Goal: Answer question/provide support

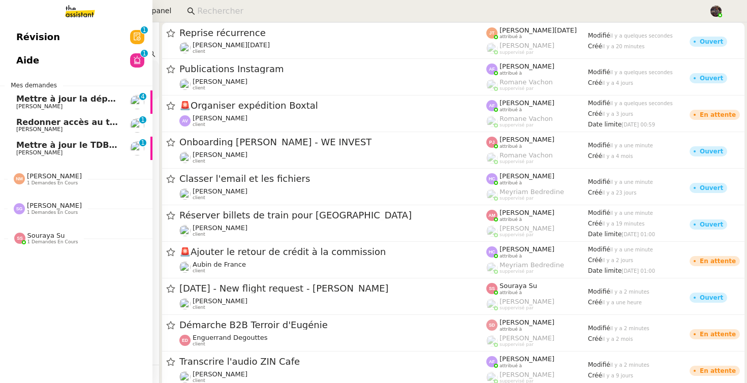
click at [59, 124] on span "Redonner accès au tableau de bord" at bounding box center [97, 122] width 163 height 10
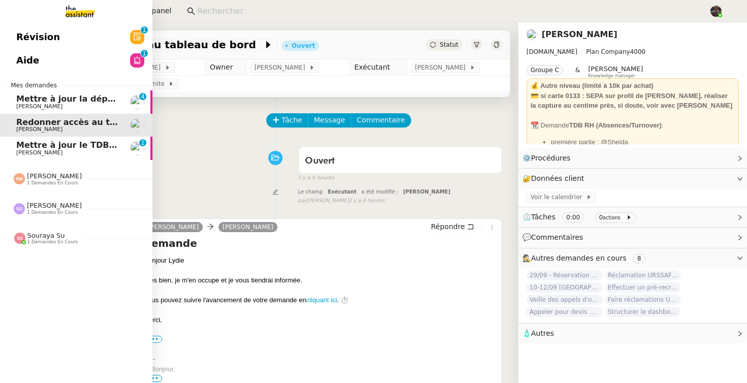
click at [37, 105] on span "[PERSON_NAME]" at bounding box center [39, 106] width 46 height 7
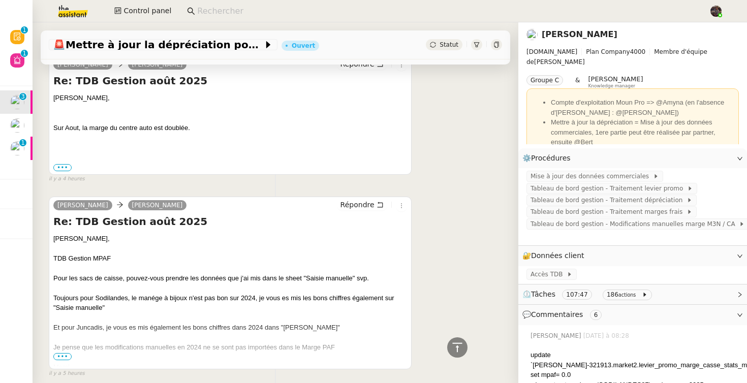
scroll to position [95, 0]
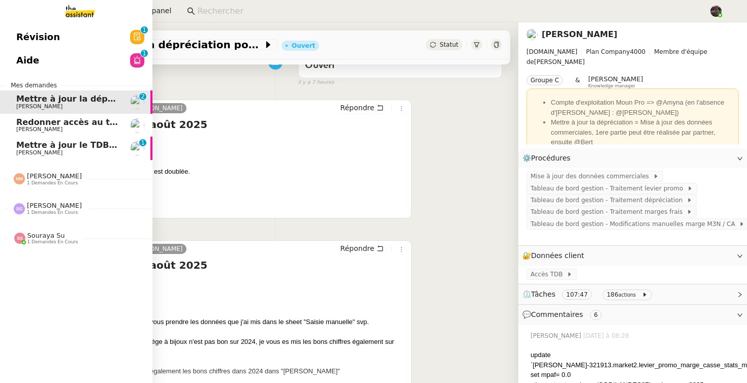
click at [28, 132] on span "[PERSON_NAME]" at bounding box center [39, 129] width 46 height 7
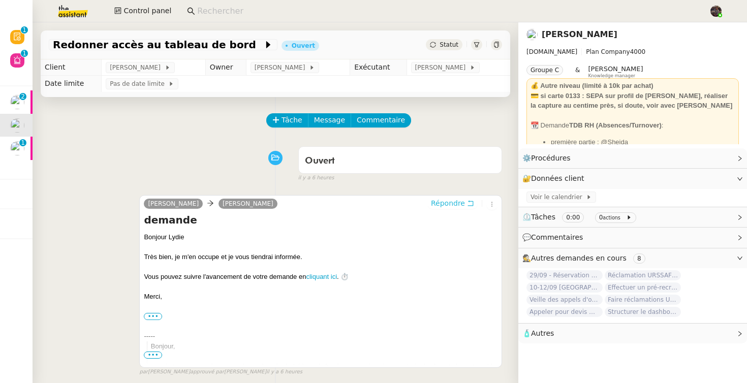
click at [463, 205] on span "Répondre" at bounding box center [448, 203] width 34 height 10
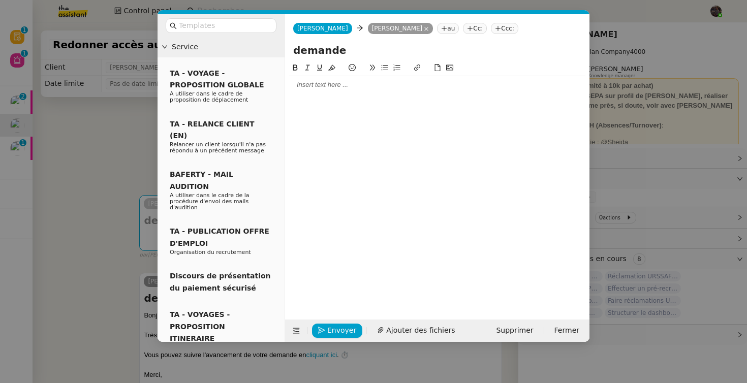
click at [361, 87] on div at bounding box center [437, 84] width 296 height 9
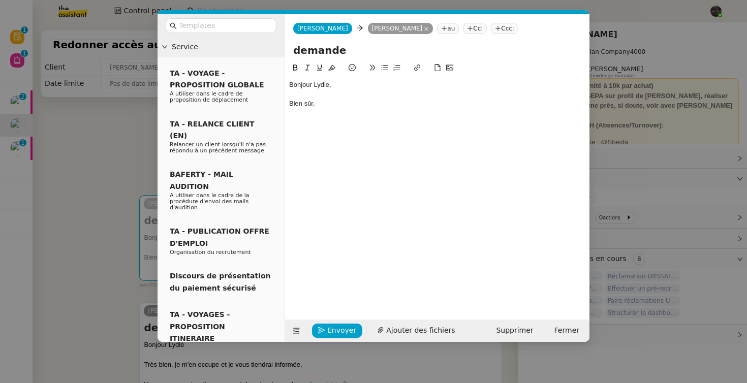
click at [100, 179] on nz-modal-container "Service TA - VOYAGE - PROPOSITION GLOBALE A utiliser dans le cadre de propositi…" at bounding box center [373, 191] width 747 height 383
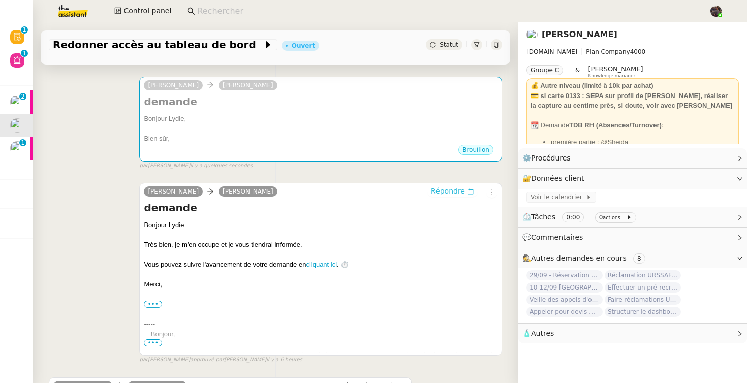
scroll to position [289, 0]
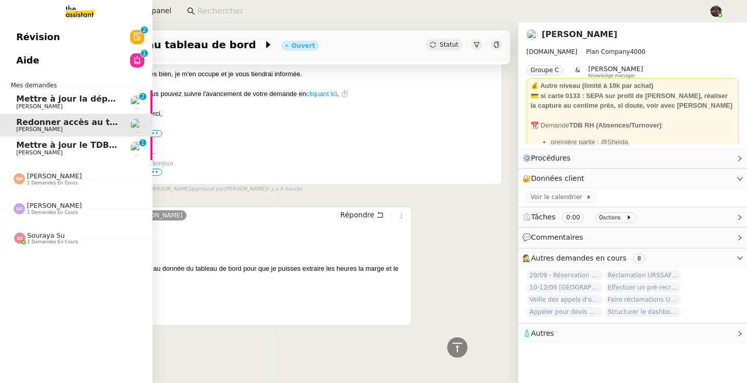
click at [38, 144] on span "Mettre à jour le TDB BRICODIS" at bounding box center [86, 145] width 140 height 10
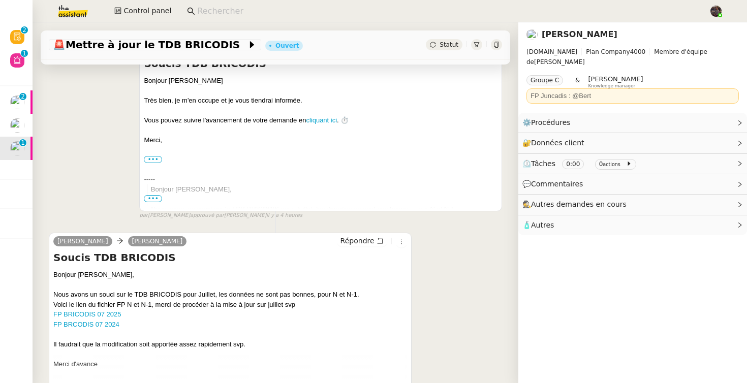
scroll to position [228, 0]
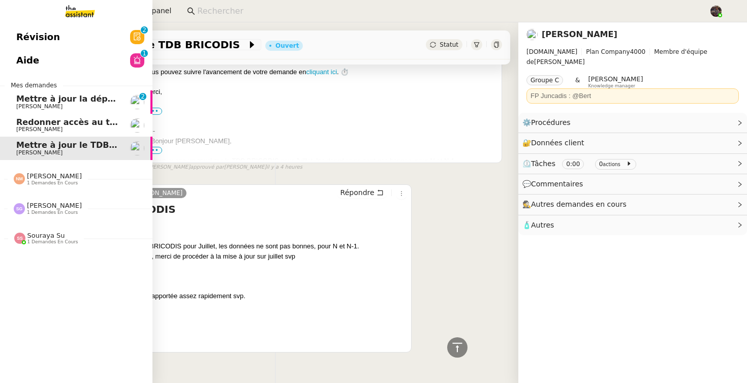
click at [25, 95] on span "Mettre à jour la dépréciation pour juillet et août" at bounding box center [126, 99] width 221 height 10
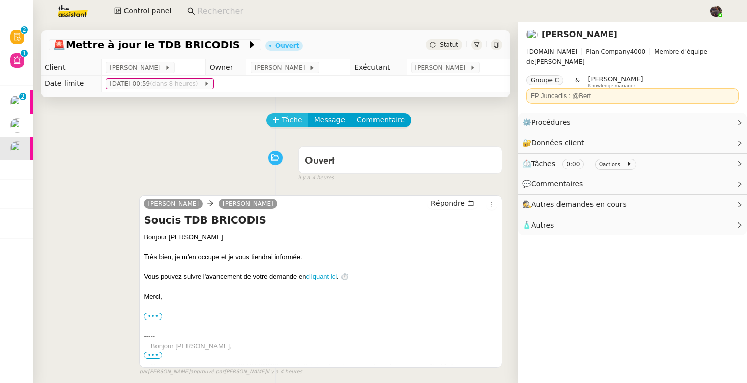
click at [272, 118] on button "Tâche" at bounding box center [287, 120] width 42 height 14
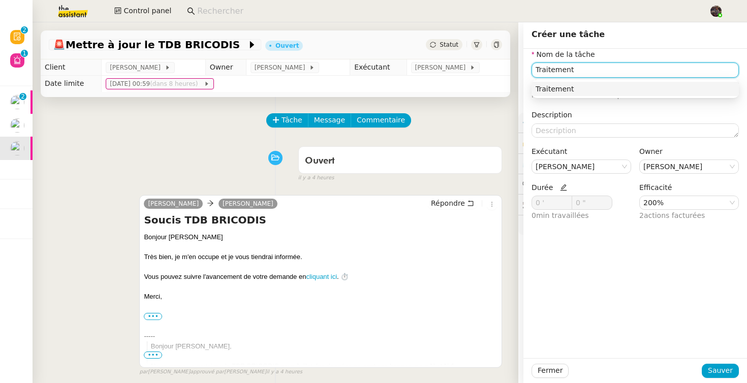
click at [593, 85] on div "Traitement" at bounding box center [634, 88] width 199 height 9
type input "Traitement"
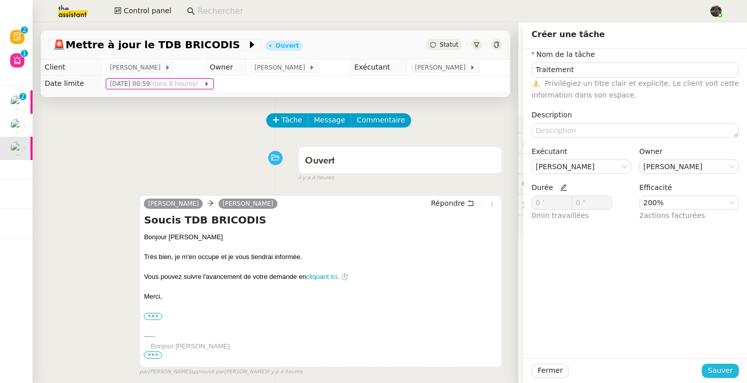
click at [732, 367] on span "Sauver" at bounding box center [720, 371] width 25 height 12
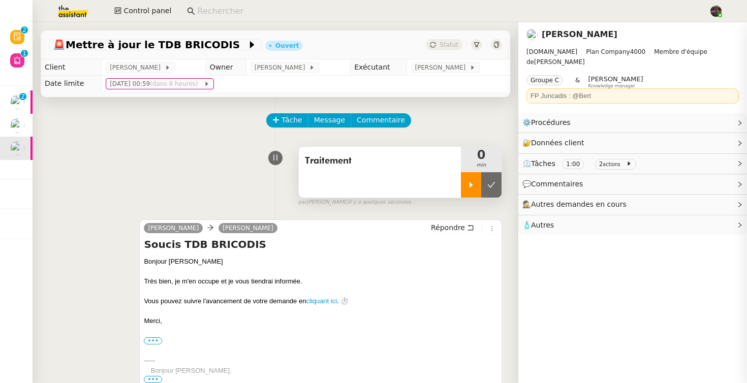
click at [471, 186] on icon at bounding box center [471, 185] width 8 height 8
click at [705, 117] on link "Modifier" at bounding box center [711, 123] width 29 height 12
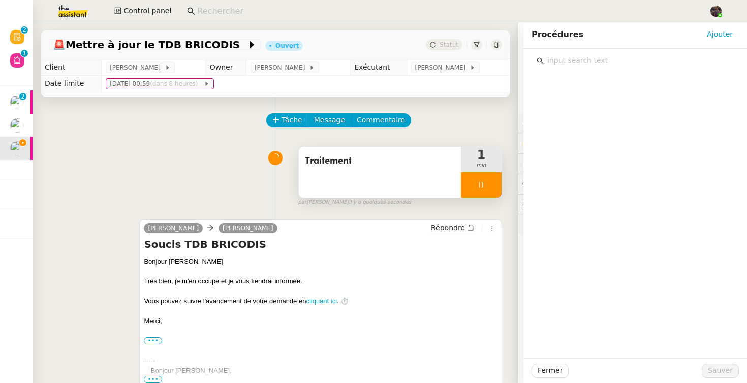
click at [620, 62] on input "text" at bounding box center [638, 61] width 190 height 14
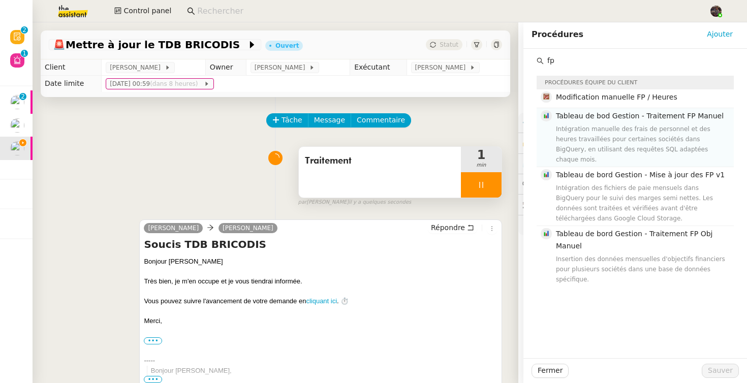
type input "fp"
click at [613, 120] on h4 "Tableau de bod Gestion - Traitement FP Manuel" at bounding box center [642, 116] width 172 height 12
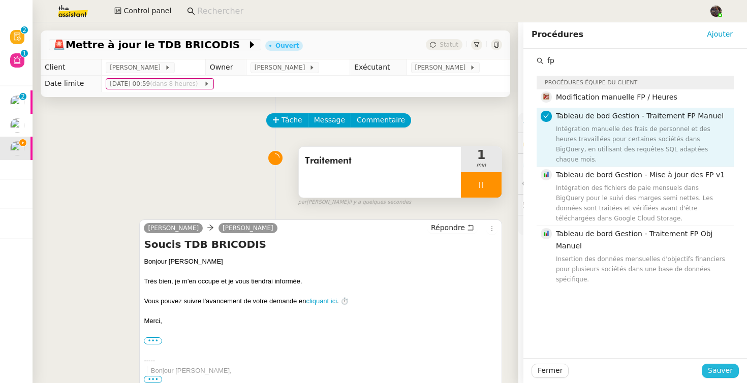
click at [715, 368] on span "Sauver" at bounding box center [720, 371] width 25 height 12
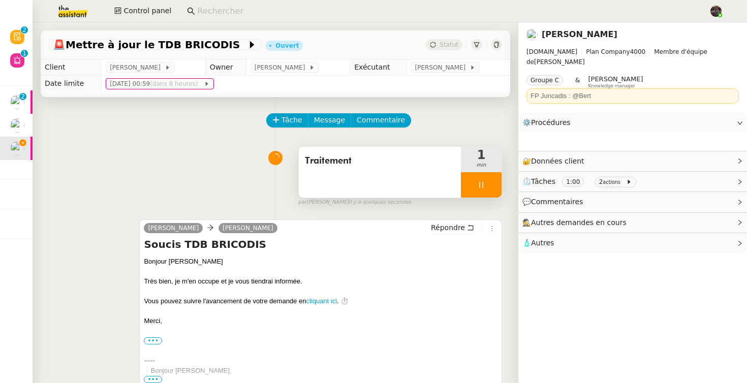
scroll to position [193, 0]
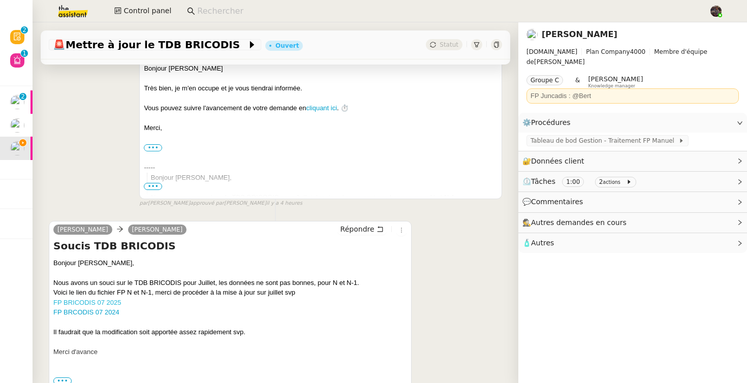
click at [97, 304] on link "FP BRICODIS 07 2025" at bounding box center [87, 303] width 68 height 8
click at [635, 136] on span "Tableau de bod Gestion - Traitement FP Manuel" at bounding box center [604, 141] width 148 height 10
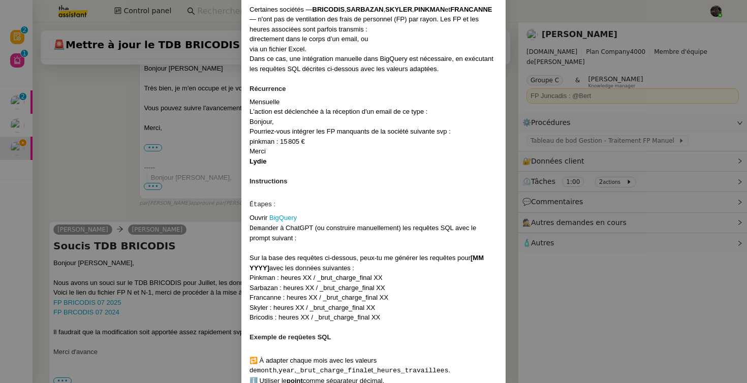
scroll to position [243, 0]
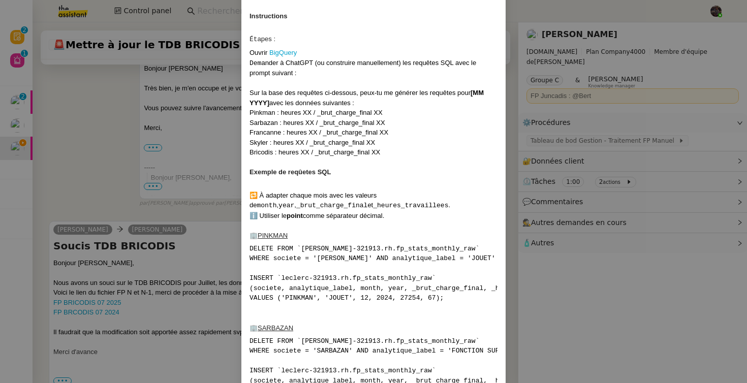
click at [658, 270] on nz-modal-container "Contexte Certaines sociétés — BRICODIS , SARBAZAN , SKYLER , PINKMAN et FRANCAN…" at bounding box center [373, 191] width 747 height 383
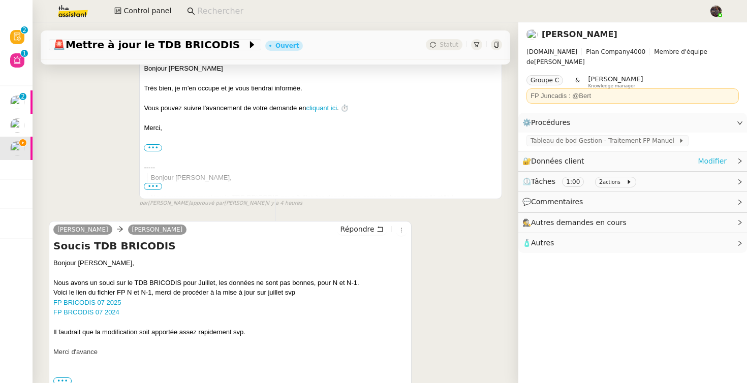
click at [713, 155] on link "Modifier" at bounding box center [711, 161] width 29 height 12
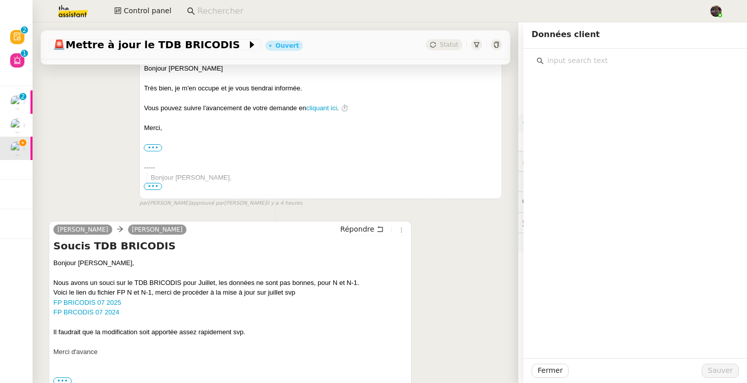
click at [485, 168] on div "-----" at bounding box center [321, 168] width 354 height 10
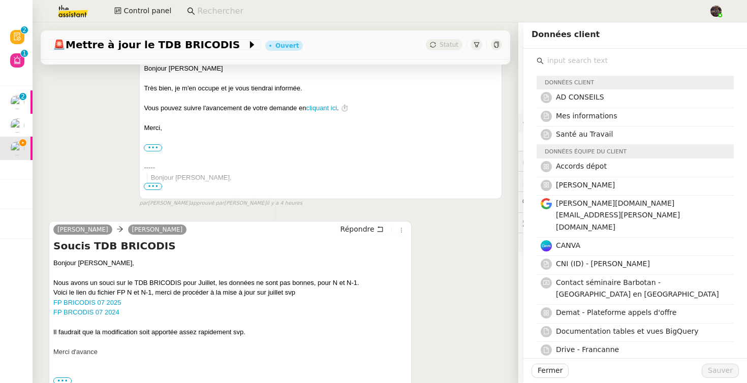
click at [463, 244] on div "Alison Picard-Boix camille Répondre Soucis TDB BRICODIS Bonjour Camille, Nous a…" at bounding box center [275, 305] width 453 height 186
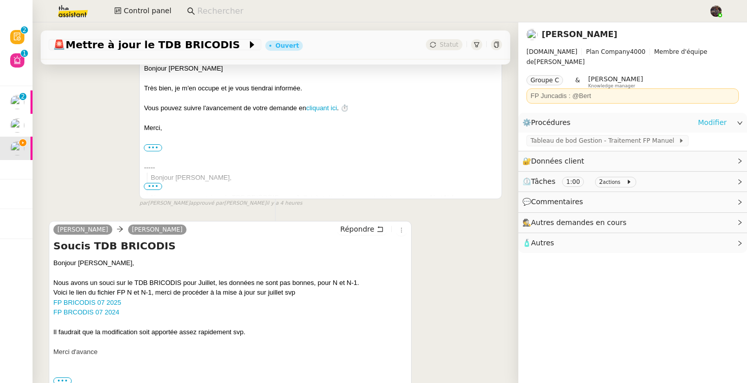
click at [709, 117] on link "Modifier" at bounding box center [711, 123] width 29 height 12
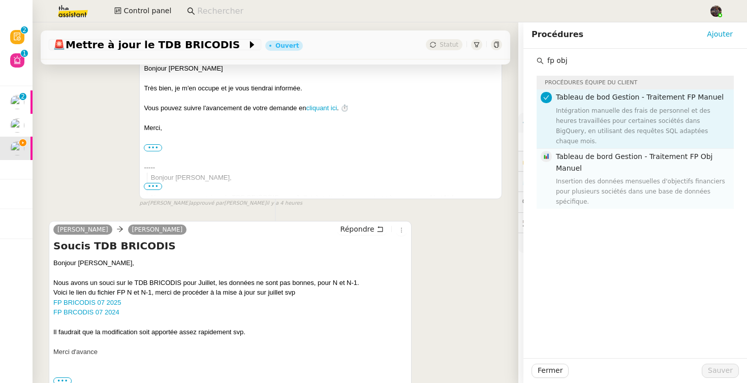
type input "fp obj"
click at [605, 158] on h4 "Tableau de bord Gestion - Traitement FP Obj Manuel" at bounding box center [642, 163] width 172 height 24
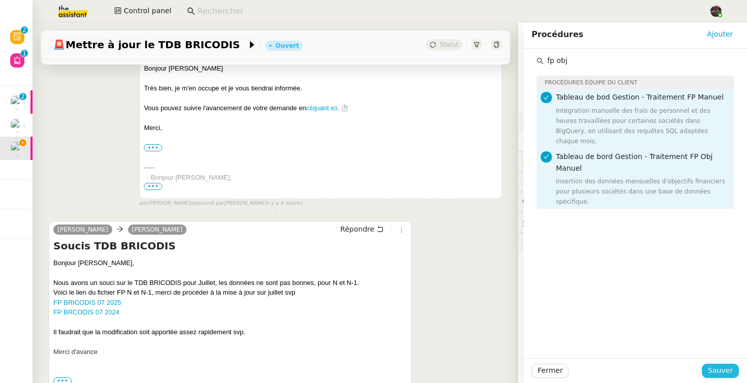
click at [727, 371] on span "Sauver" at bounding box center [720, 371] width 25 height 12
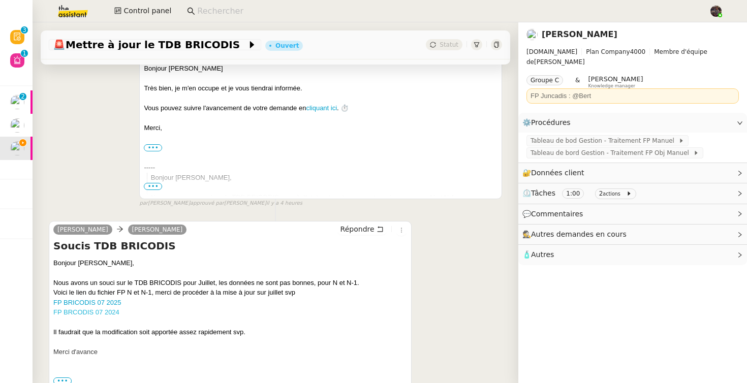
click at [107, 312] on link "FP BRCODIS 07 2024" at bounding box center [86, 312] width 66 height 8
click at [620, 148] on span "Tableau de bord Gestion - Traitement FP Obj Manuel" at bounding box center [611, 153] width 163 height 10
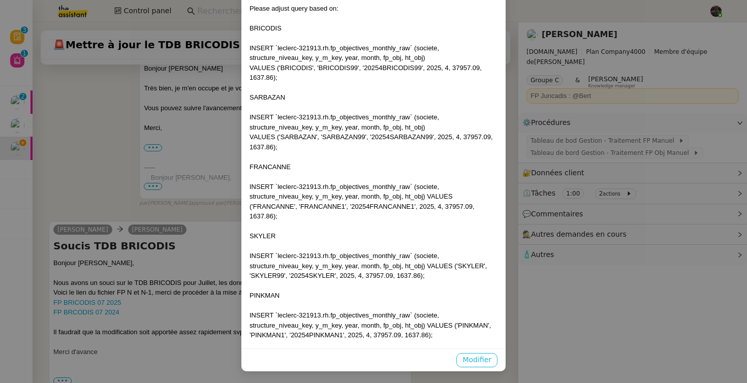
scroll to position [117, 0]
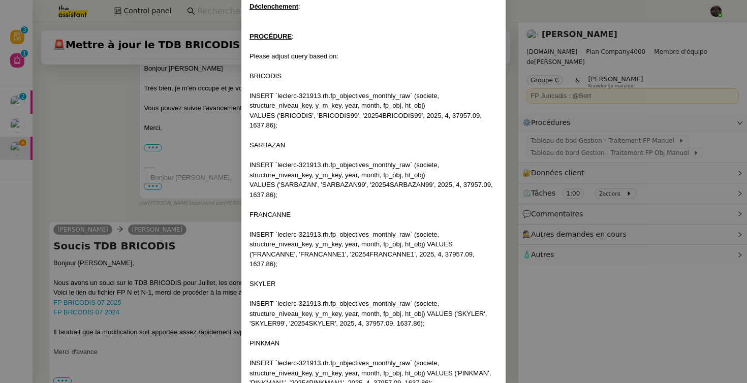
click at [389, 177] on div "INSERT `leclerc-321913.rh.fp_objectives_monthly_raw` (societe, structure_niveau…" at bounding box center [373, 170] width 248 height 20
click at [649, 107] on nz-modal-container "Contexte : Récurrence : Déclenchement : PROCÉDURE : Please adjust query based o…" at bounding box center [373, 191] width 747 height 383
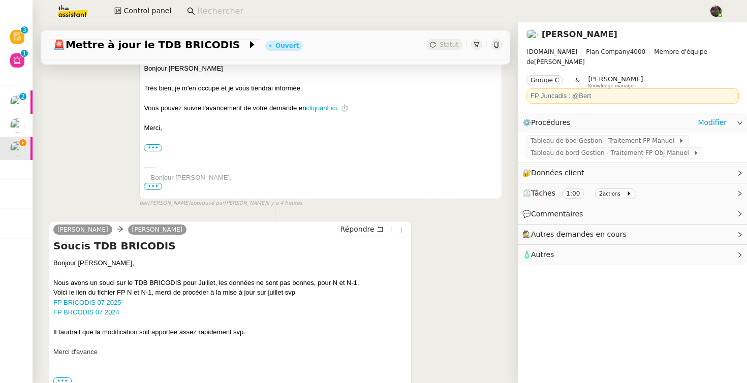
scroll to position [0, 0]
click at [620, 136] on span "Tableau de bod Gestion - Traitement FP Manuel" at bounding box center [604, 141] width 148 height 10
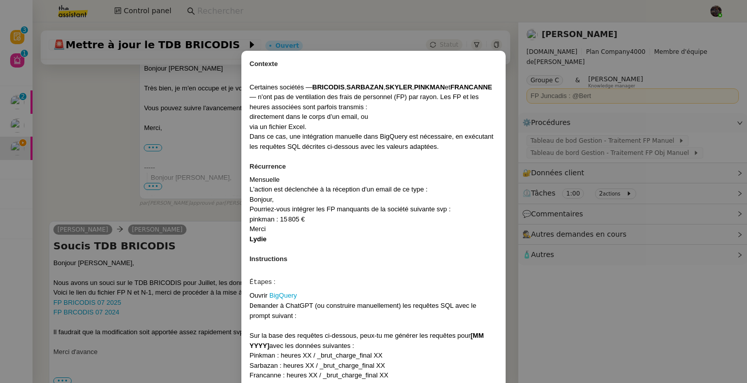
scroll to position [266, 0]
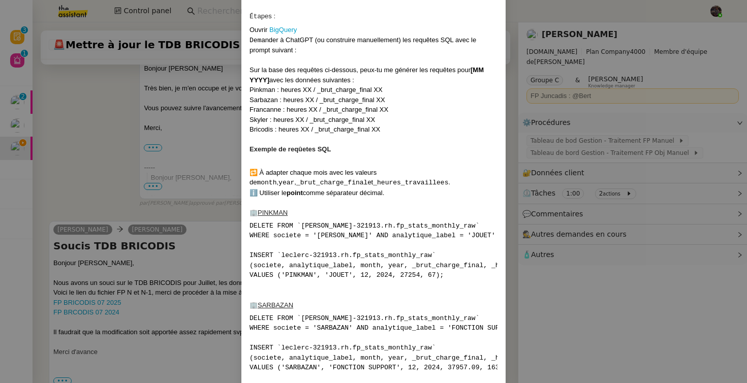
click at [451, 226] on pre "DELETE FROM `leclerc-321913.rh.fp_stats_monthly_raw` WHERE societe = 'PINKMAN' …" at bounding box center [373, 250] width 248 height 59
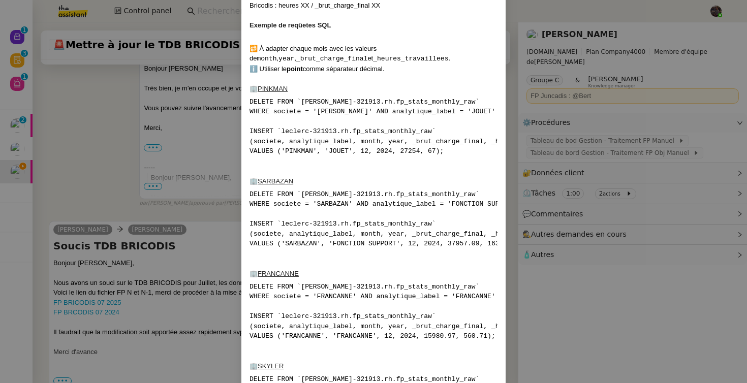
scroll to position [389, 0]
click at [337, 192] on pre "DELETE FROM `leclerc-321913.rh.fp_stats_monthly_raw` WHERE societe = 'SARBAZAN'…" at bounding box center [373, 219] width 248 height 59
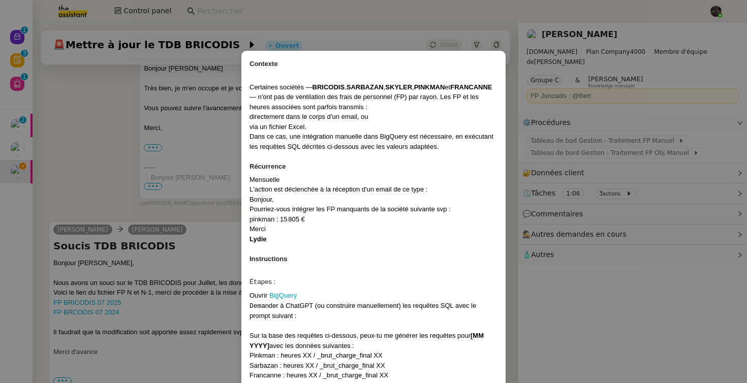
click at [336, 137] on div "Dans ce cas, une intégration manuelle dans BigQuery est nécessaire, en exécutan…" at bounding box center [373, 142] width 248 height 20
click at [337, 139] on div "Dans ce cas, une intégration manuelle dans BigQuery est nécessaire, en exécutan…" at bounding box center [373, 142] width 248 height 20
click at [261, 84] on div "Certaines sociétés — BRICODIS , SARBAZAN , SKYLER , PINKMAN et FRANCANNE — n'on…" at bounding box center [373, 97] width 248 height 30
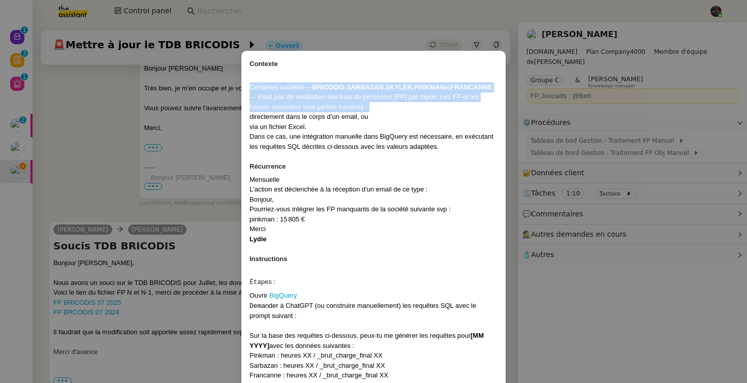
click at [261, 84] on div "Certaines sociétés — BRICODIS , SARBAZAN , SKYLER , PINKMAN et FRANCANNE — n'on…" at bounding box center [373, 97] width 248 height 30
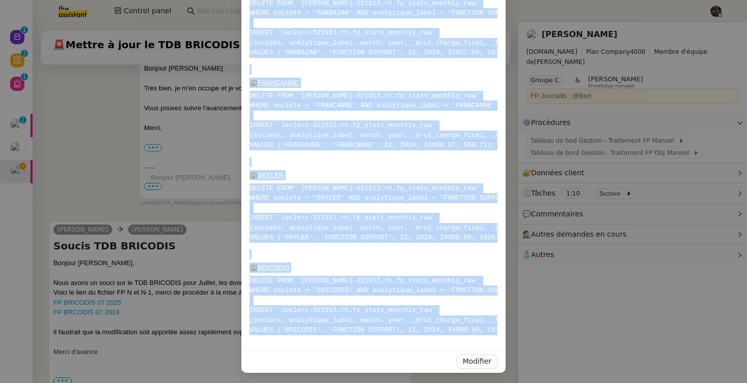
click at [476, 331] on pre "DELETE FROM `leclerc-321913.rh.fp_stats_monthly_raw` WHERE societe = 'BRICODIS'…" at bounding box center [373, 305] width 248 height 59
copy div "Certaines sociétés — BRICODIS , SARBAZAN , SKYLER , PINKMAN et FRANCANNE — n'on…"
click at [178, 273] on nz-modal-container "Contexte Certaines sociétés — BRICODIS , SARBAZAN , SKYLER , PINKMAN et FRANCAN…" at bounding box center [373, 191] width 747 height 383
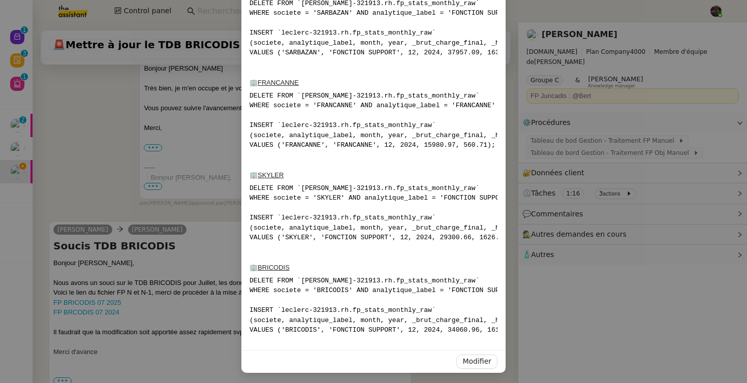
scroll to position [530, 0]
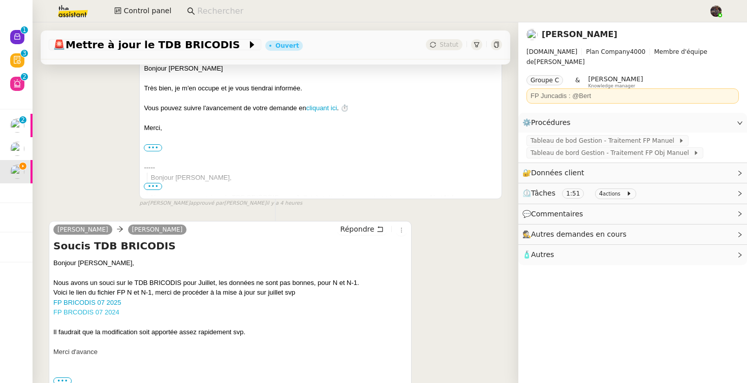
click at [104, 314] on link "FP BRCODIS 07 2024" at bounding box center [86, 312] width 66 height 8
click at [604, 148] on span "Tableau de bord Gestion - Traitement FP Obj Manuel" at bounding box center [611, 153] width 163 height 10
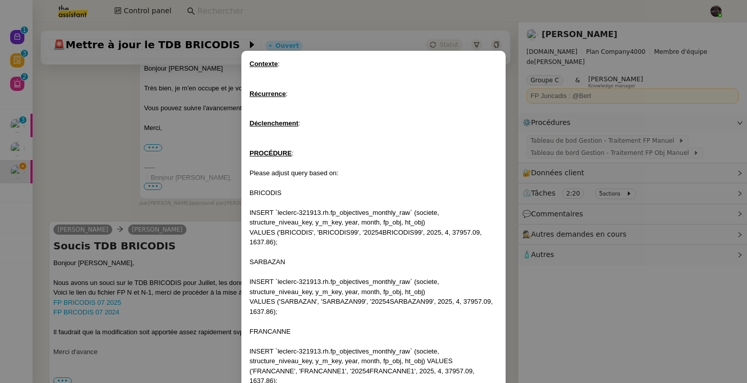
scroll to position [165, 0]
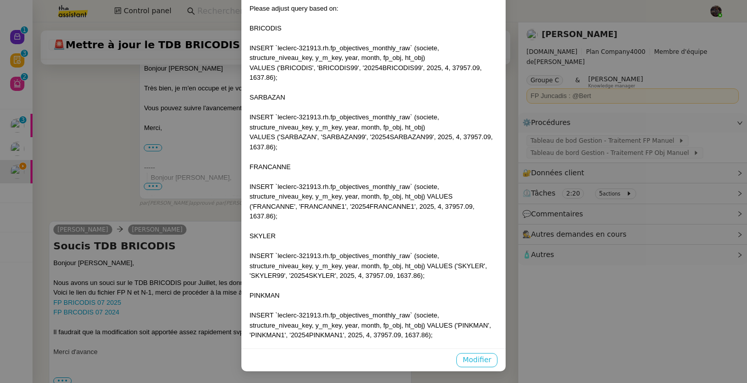
click at [476, 360] on span "Modifier" at bounding box center [476, 360] width 29 height 12
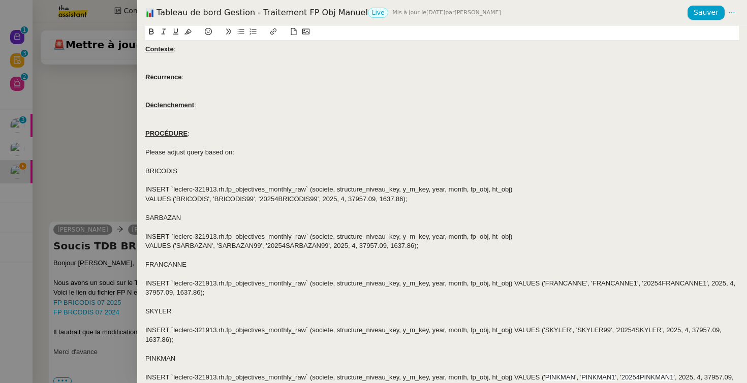
click at [465, 279] on div "INSERT `leclerc-321913.rh.fp_objectives_monthly_raw` (societe, structure_niveau…" at bounding box center [441, 288] width 593 height 19
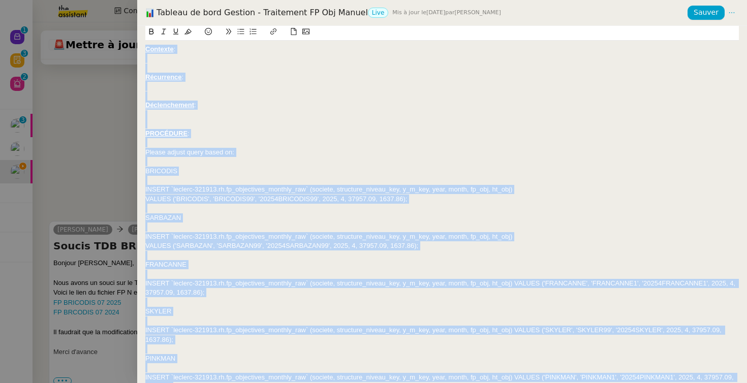
copy div "Contexte : Récurrence : Déclenchement : PROCÉDURE : Please adjust query based o…"
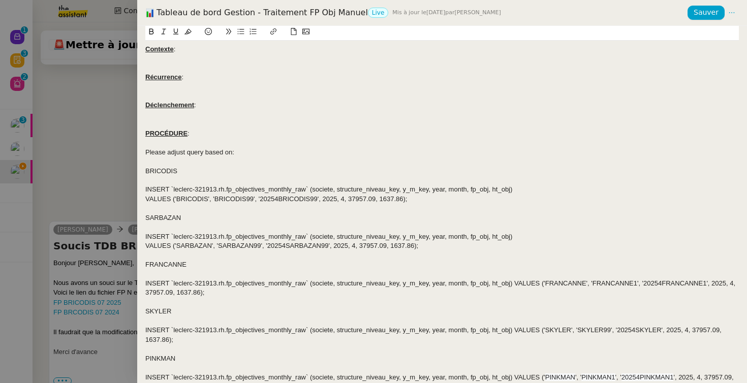
click at [103, 161] on div at bounding box center [373, 191] width 747 height 383
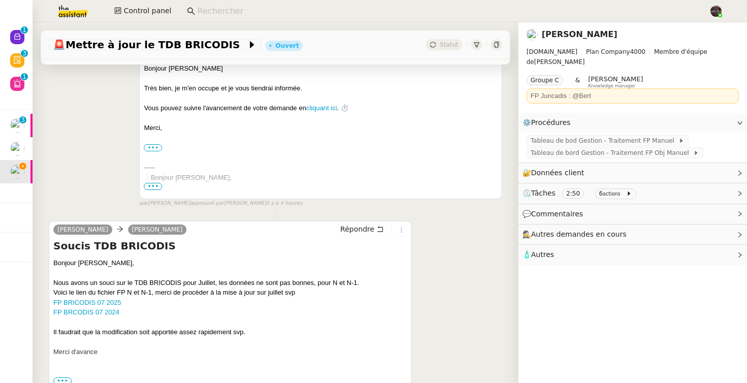
scroll to position [0, 0]
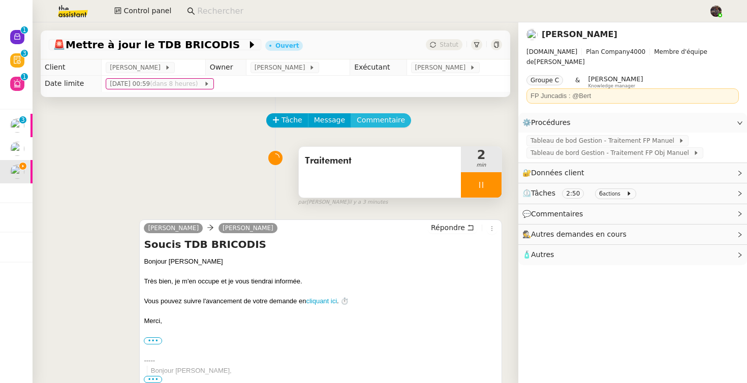
click at [380, 123] on span "Commentaire" at bounding box center [381, 120] width 48 height 12
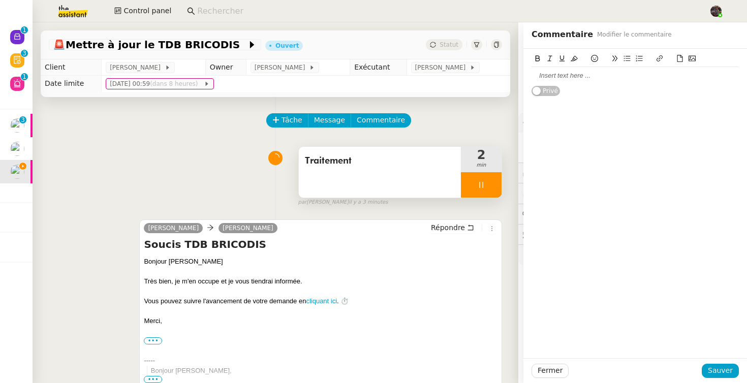
click at [643, 92] on div "Privé" at bounding box center [634, 73] width 207 height 48
click at [639, 77] on div at bounding box center [634, 75] width 207 height 9
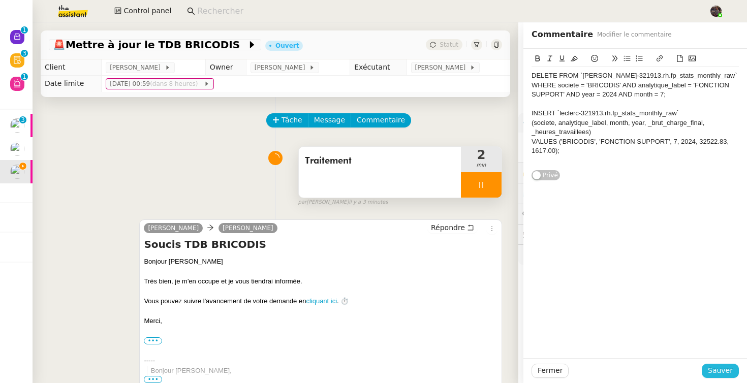
click at [734, 370] on button "Sauver" at bounding box center [719, 371] width 37 height 14
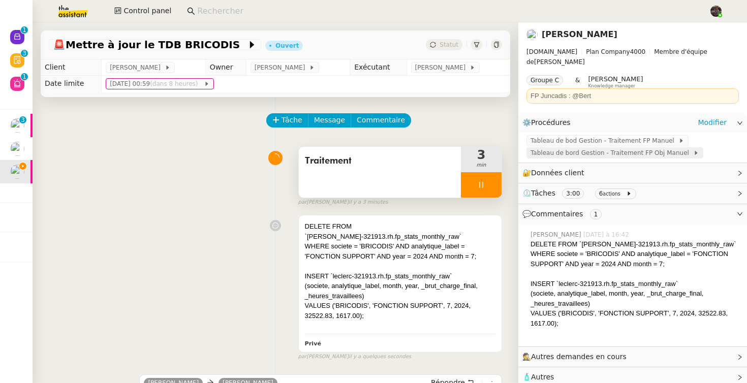
click at [621, 148] on span "Tableau de bord Gestion - Traitement FP Obj Manuel" at bounding box center [611, 153] width 163 height 10
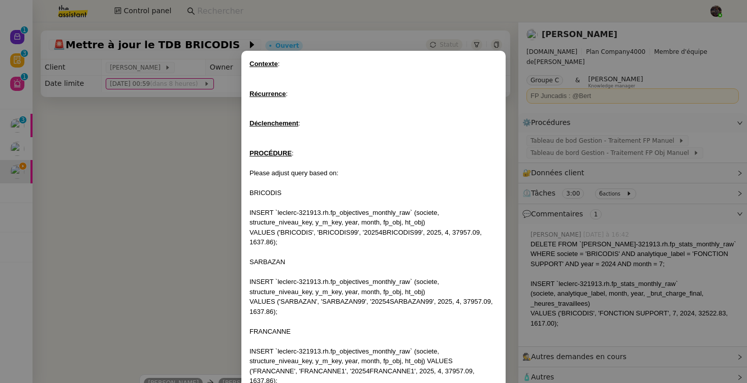
scroll to position [165, 0]
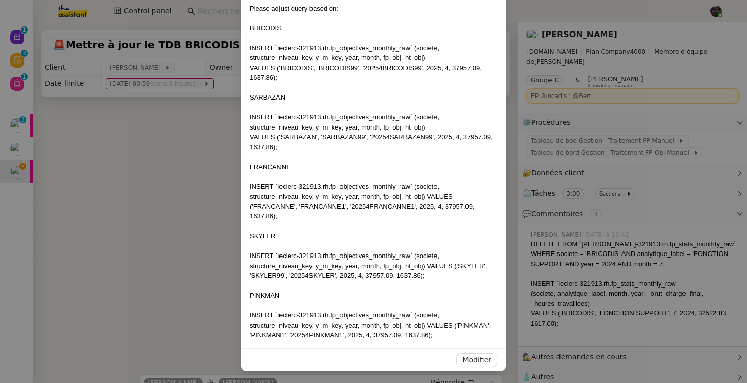
click at [429, 188] on div "INSERT `leclerc-321913.rh.fp_objectives_monthly_raw` (societe, structure_niveau…" at bounding box center [373, 202] width 248 height 40
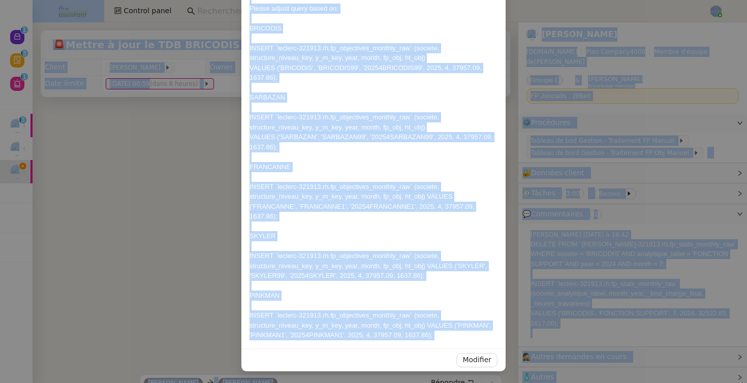
click at [453, 301] on div at bounding box center [373, 306] width 248 height 10
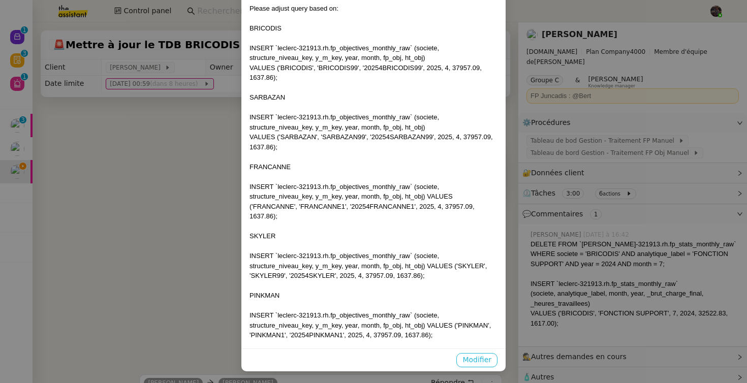
click at [468, 366] on button "Modifier" at bounding box center [476, 360] width 41 height 14
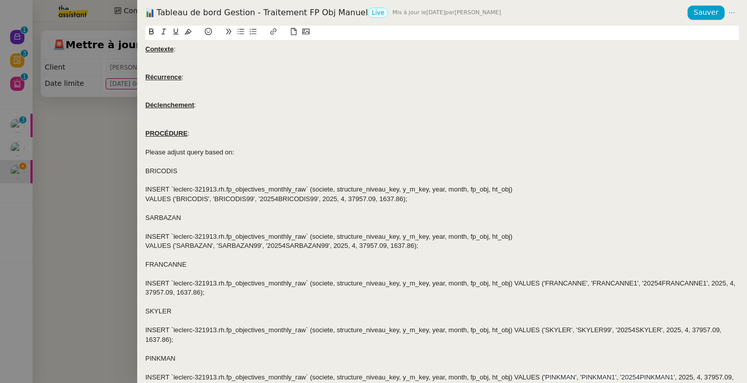
scroll to position [114, 0]
click at [589, 153] on div "Please adjust query based on:" at bounding box center [441, 152] width 593 height 9
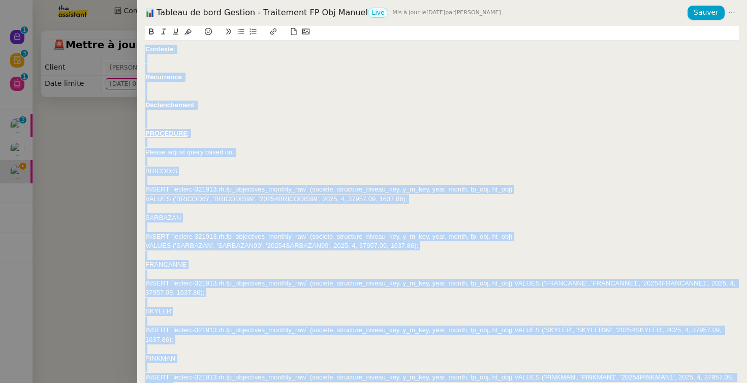
copy div "Contexte : Récurrence : Déclenchement : PROCÉDURE : Please adjust query based o…"
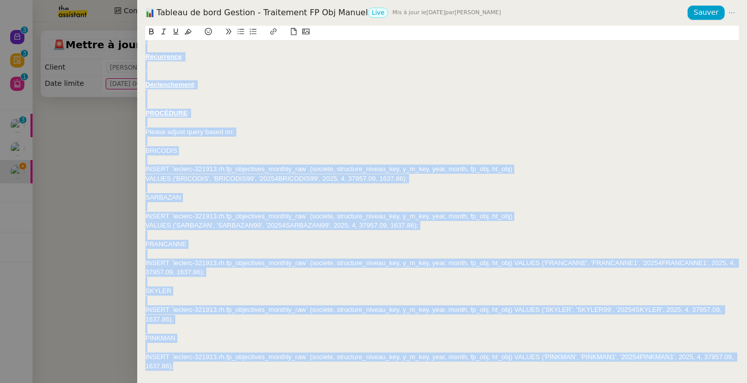
scroll to position [20, 0]
click at [378, 174] on div "INSERT `leclerc-321913.rh.fp_objectives_monthly_raw` (societe, structure_niveau…" at bounding box center [441, 169] width 593 height 9
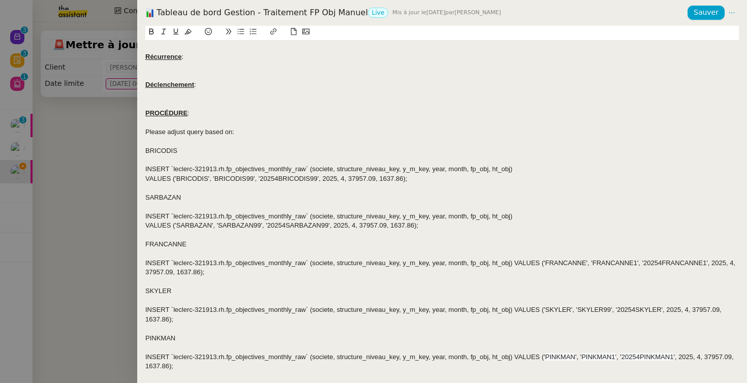
click at [162, 156] on div at bounding box center [441, 159] width 593 height 9
click at [160, 148] on div "BRICODIS" at bounding box center [441, 150] width 593 height 9
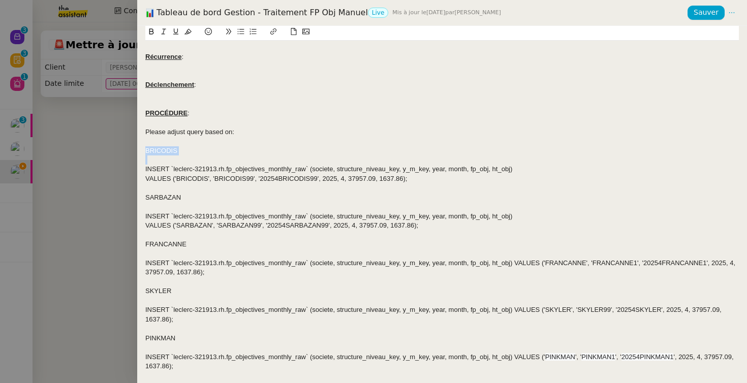
click at [160, 148] on div "BRICODIS" at bounding box center [441, 150] width 593 height 9
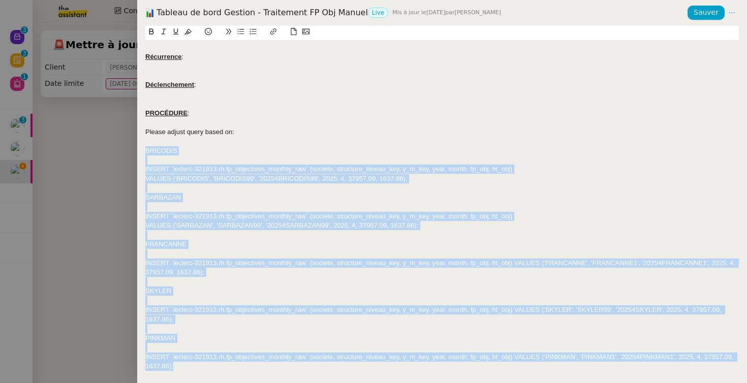
click at [231, 363] on div "INSERT `leclerc-321913.rh.fp_objectives_monthly_raw` (societe, structure_niveau…" at bounding box center [441, 361] width 593 height 19
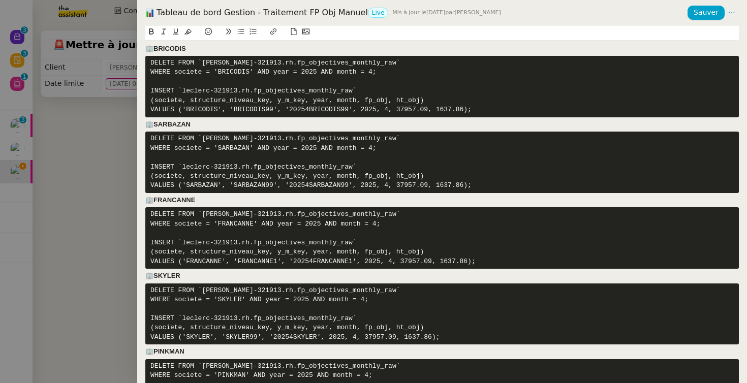
scroll to position [231, 0]
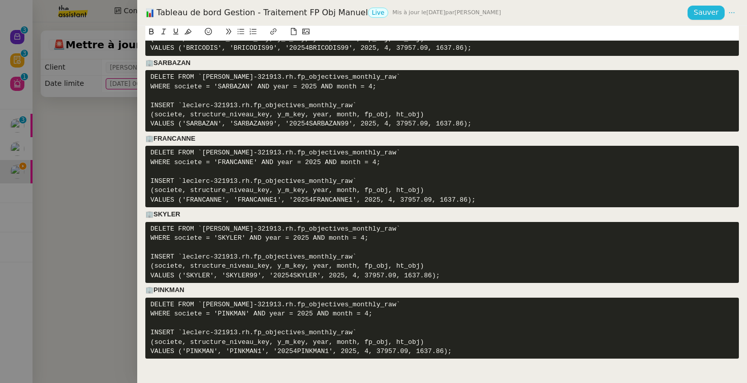
click at [694, 8] on button "Sauver" at bounding box center [705, 13] width 37 height 14
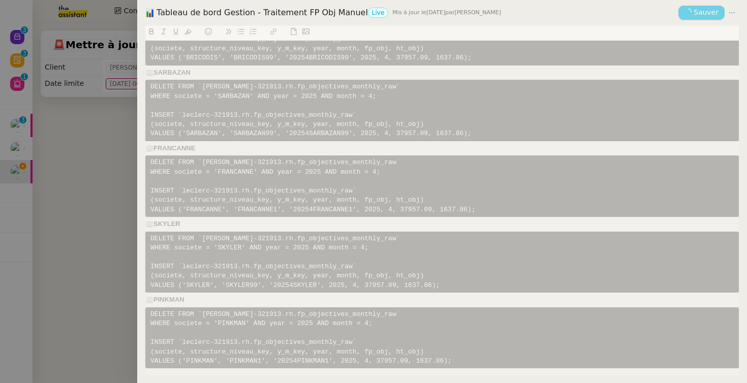
scroll to position [175, 0]
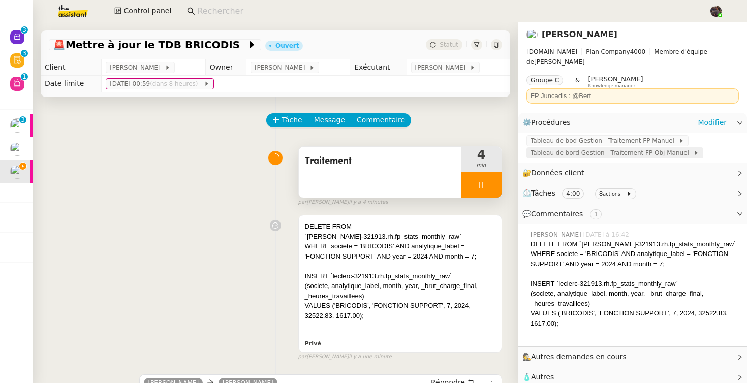
click at [598, 148] on span "Tableau de bord Gestion - Traitement FP Obj Manuel" at bounding box center [611, 153] width 163 height 10
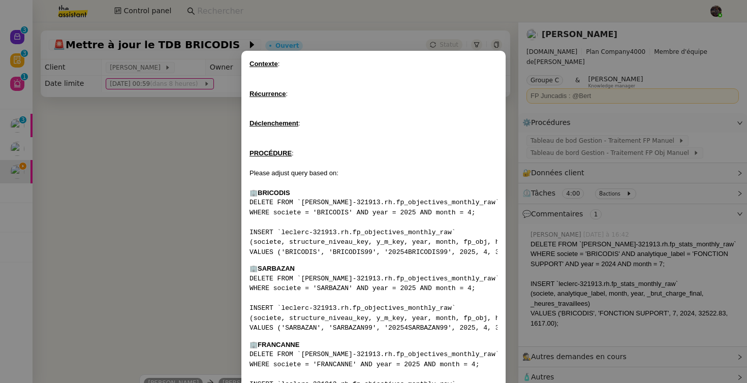
scroll to position [237, 0]
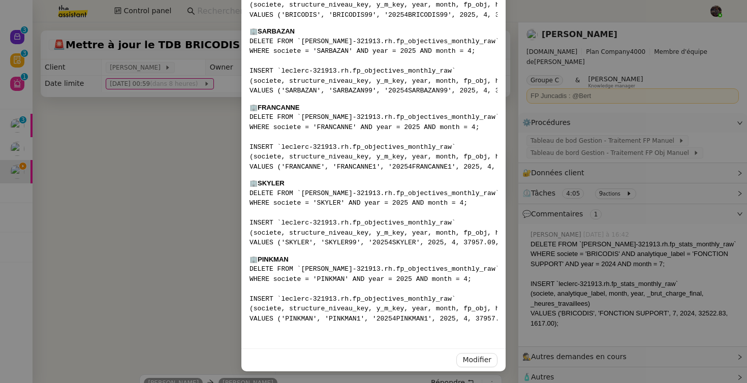
click at [401, 164] on pre "DELETE FROM `leclerc-321913.rh.fp_objectives_monthly_raw` WHERE societe = 'FRAN…" at bounding box center [373, 141] width 248 height 59
click at [479, 367] on div "Modifier" at bounding box center [373, 359] width 264 height 23
click at [483, 354] on span "Modifier" at bounding box center [476, 360] width 29 height 12
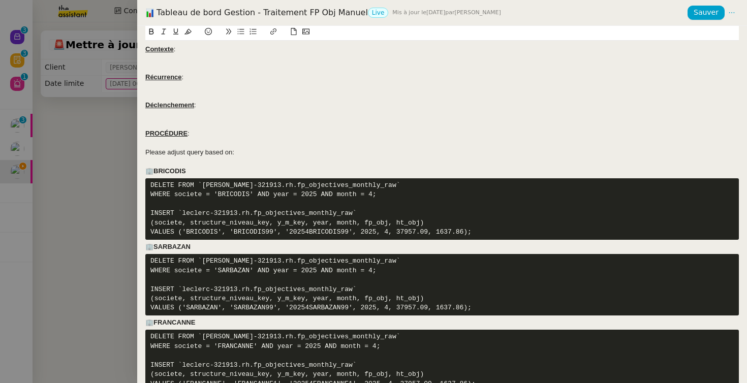
click at [476, 268] on pre "DELETE FROM `leclerc-321913.rh.fp_objectives_monthly_raw` WHERE societe = 'SARB…" at bounding box center [441, 284] width 593 height 61
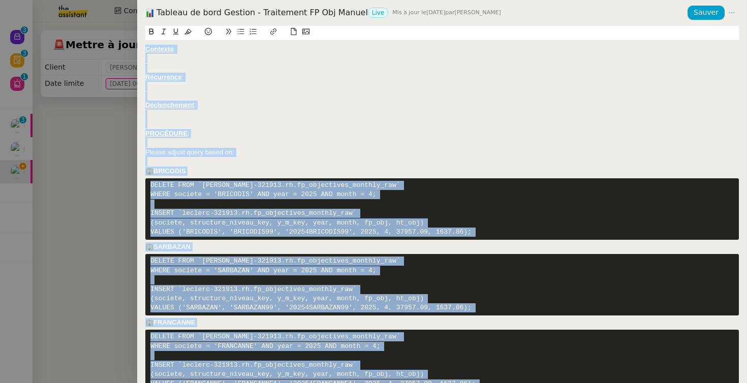
click at [392, 162] on div at bounding box center [441, 161] width 593 height 9
copy div "Contexte : Récurrence : Déclenchement : PROCÉDURE : Please adjust query based o…"
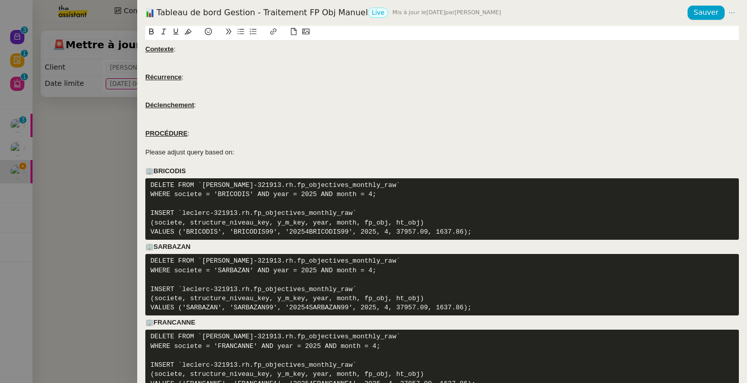
click at [125, 189] on div at bounding box center [373, 191] width 747 height 383
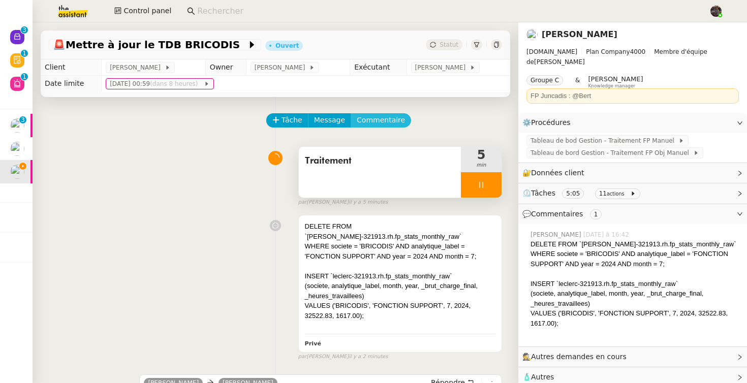
click at [374, 124] on span "Commentaire" at bounding box center [381, 120] width 48 height 12
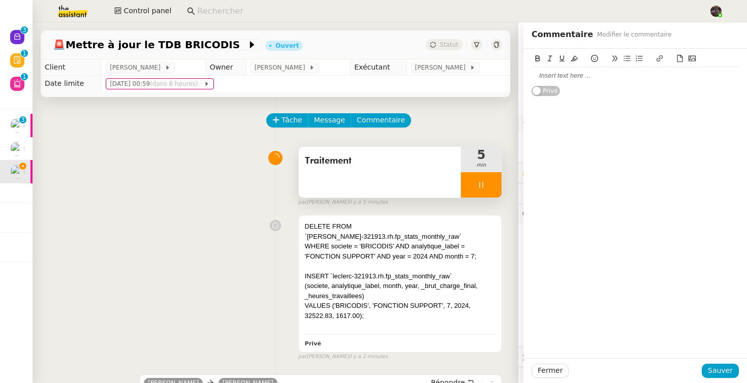
click at [585, 83] on div at bounding box center [634, 75] width 207 height 17
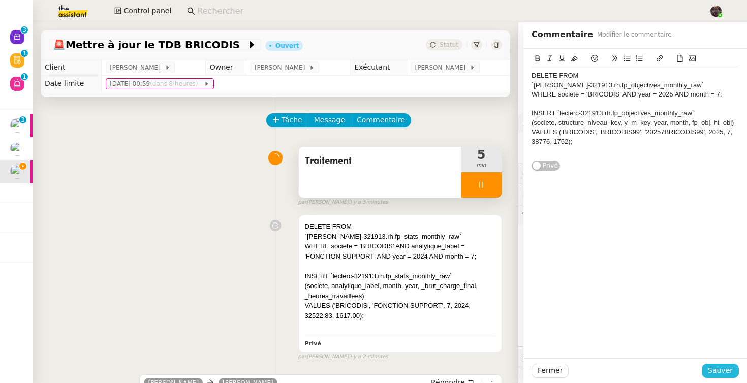
click at [723, 367] on span "Sauver" at bounding box center [720, 371] width 25 height 12
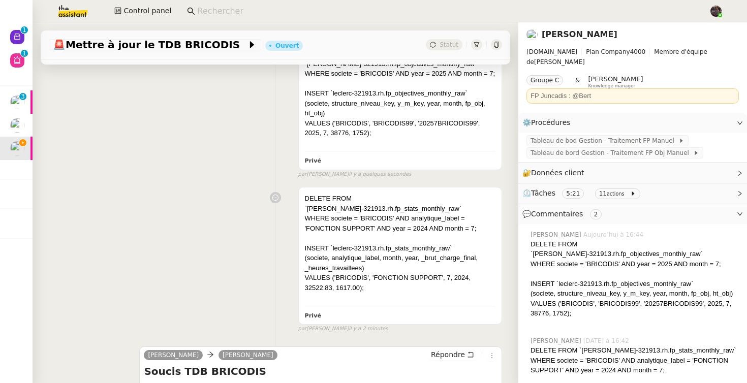
scroll to position [337, 0]
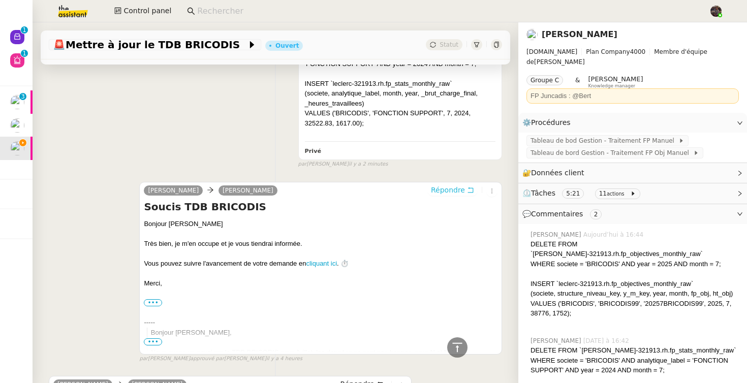
click at [441, 185] on span "Répondre" at bounding box center [448, 190] width 34 height 10
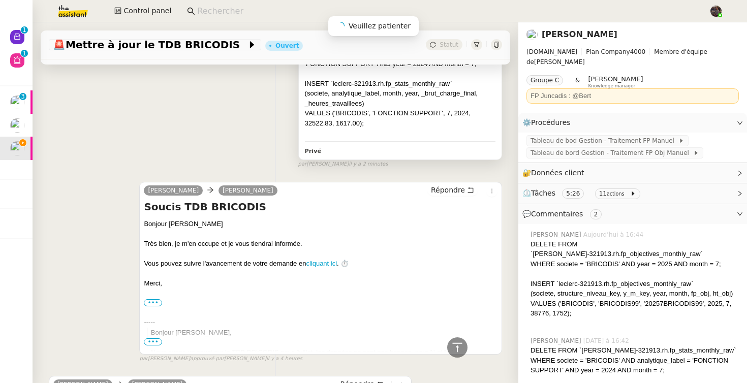
scroll to position [414, 0]
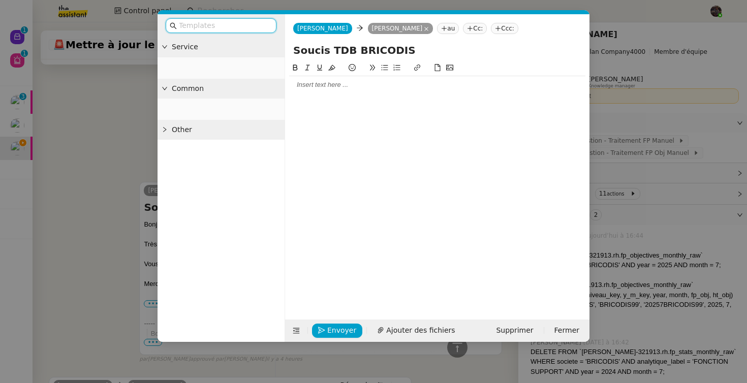
click at [317, 93] on div at bounding box center [437, 84] width 296 height 17
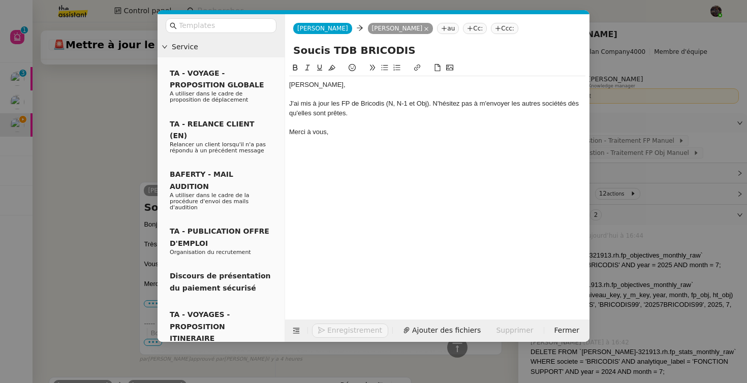
scroll to position [464, 0]
click at [129, 141] on nz-modal-container "Service TA - VOYAGE - PROPOSITION GLOBALE A utiliser dans le cadre de propositi…" at bounding box center [373, 191] width 747 height 383
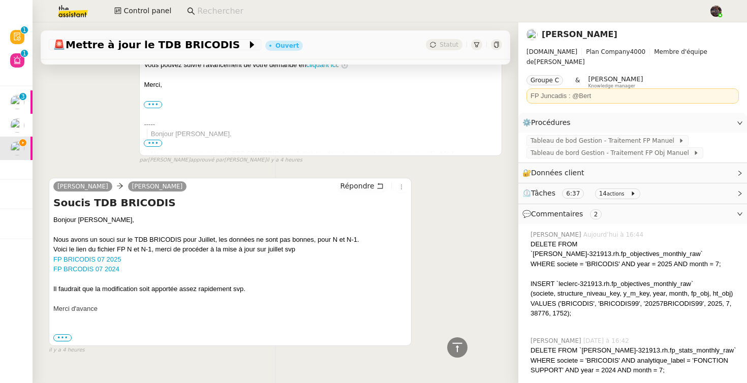
scroll to position [0, 0]
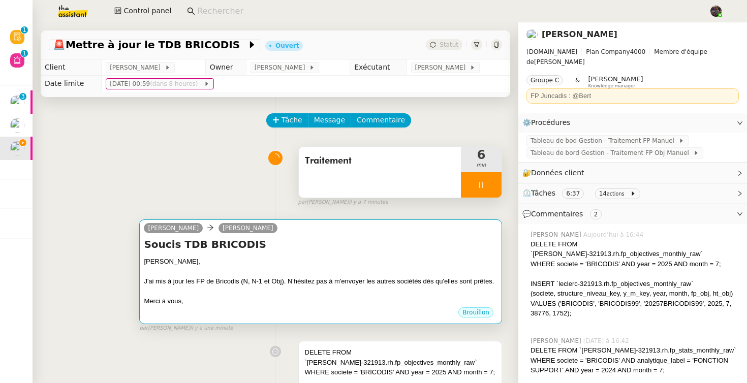
click at [262, 250] on h4 "Soucis TDB BRICODIS" at bounding box center [321, 244] width 354 height 14
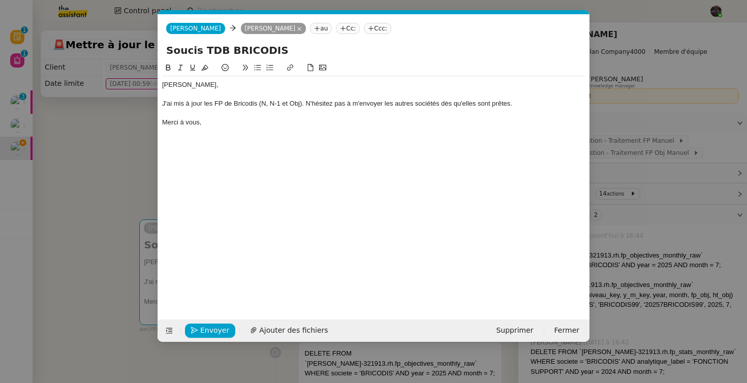
scroll to position [0, 21]
click at [261, 103] on div "J'ai mis à jour les FP de Bricodis (N, N-1 et Obj). N'hésitez pas à m'envoyer l…" at bounding box center [373, 103] width 423 height 9
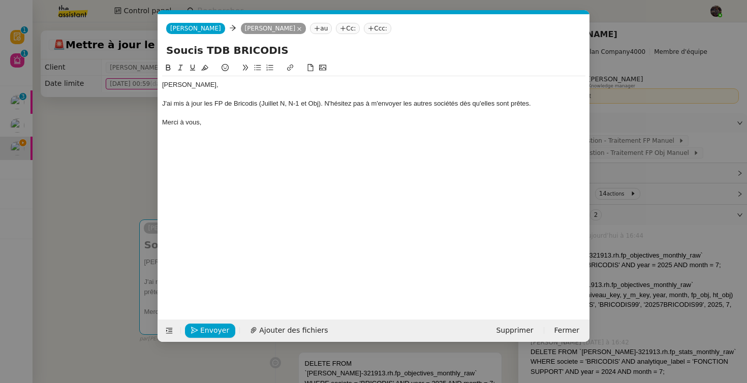
click at [237, 138] on div "Alison, J'ai mis à jour les FP de Bricodis (Juillet N, N-1 et Obj). N'hésitez p…" at bounding box center [373, 183] width 423 height 242
click at [207, 333] on span "Envoyer" at bounding box center [214, 331] width 29 height 12
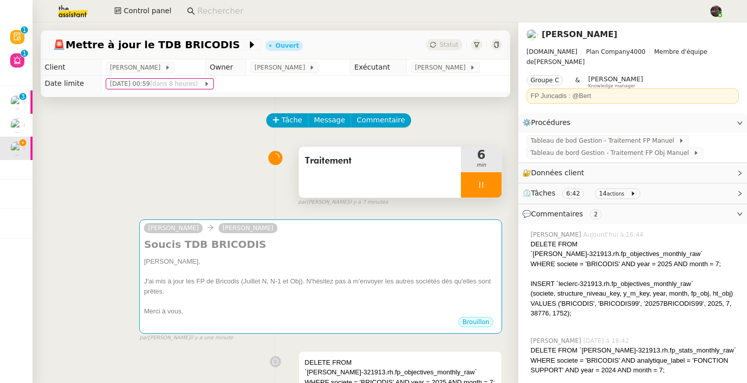
click at [493, 187] on div at bounding box center [481, 184] width 41 height 25
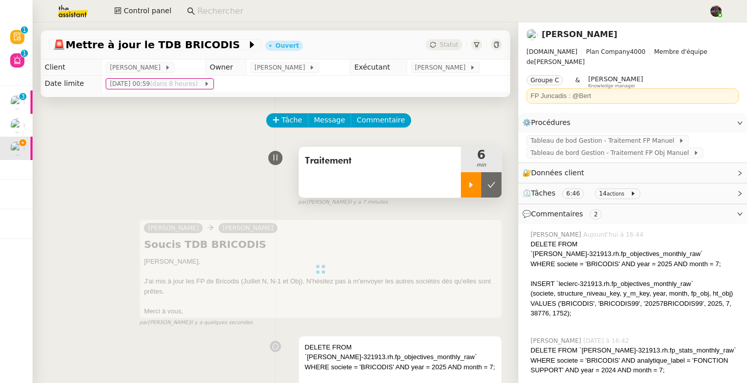
click at [493, 187] on icon at bounding box center [491, 185] width 8 height 8
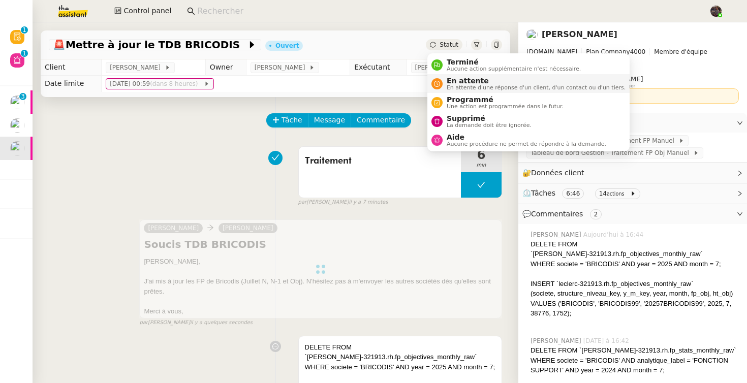
click at [465, 83] on span "En attente" at bounding box center [535, 81] width 179 height 8
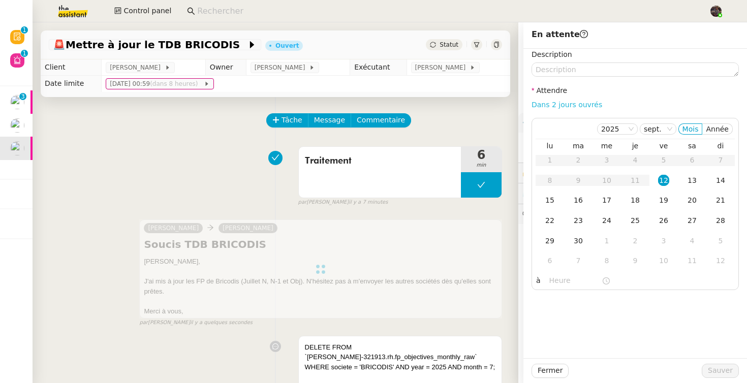
click at [580, 107] on link "Dans 2 jours ouvrés" at bounding box center [566, 105] width 71 height 8
type input "07:00"
click at [712, 368] on span "Sauver" at bounding box center [720, 371] width 25 height 12
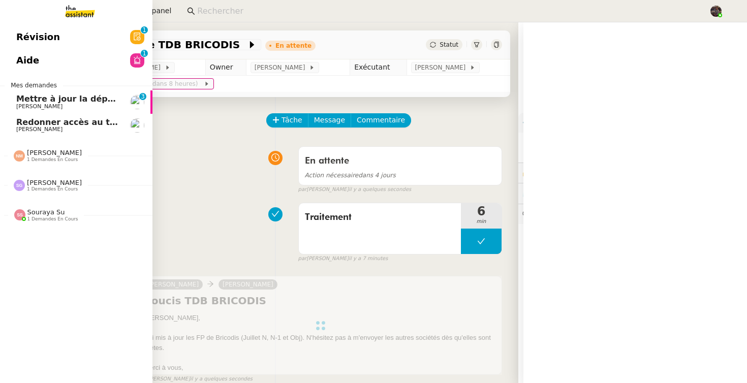
click at [29, 95] on span "Mettre à jour la dépréciation pour juillet et août" at bounding box center [126, 99] width 221 height 10
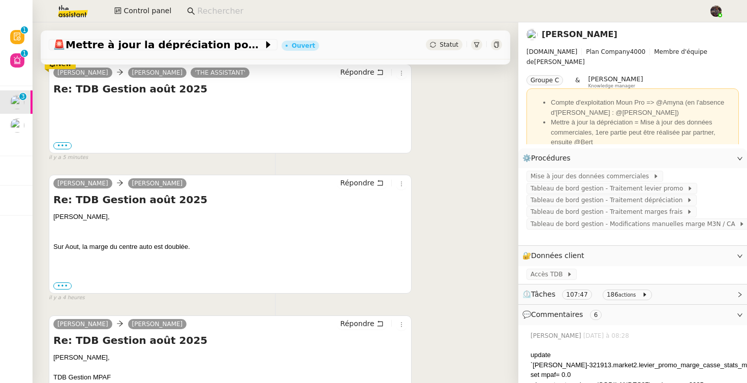
scroll to position [130, 0]
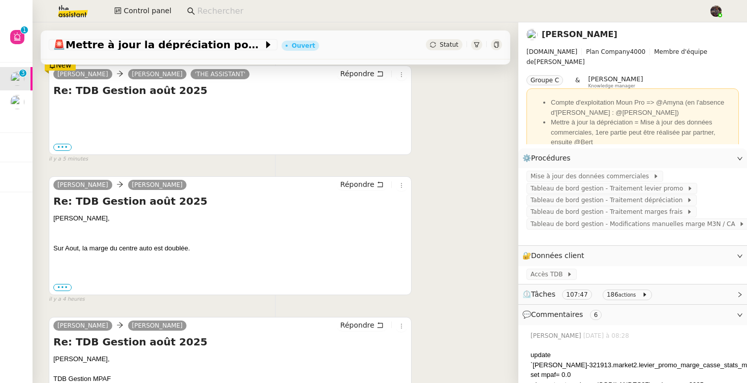
click at [58, 142] on div "••• Le ven. 12 sept. 2025 à 14:22, Guillaume FARINA <guillaume.farina@mont-de-m…" at bounding box center [230, 147] width 354 height 10
click at [58, 147] on label "•••" at bounding box center [62, 147] width 18 height 7
click at [0, 0] on input "•••" at bounding box center [0, 0] width 0 height 0
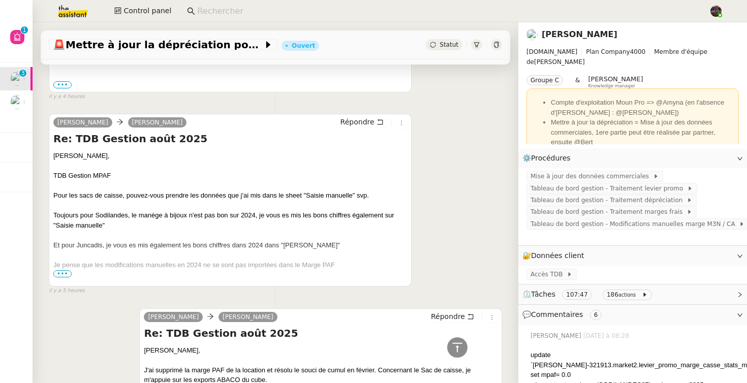
scroll to position [415, 0]
click at [146, 160] on div "Camille, TDB Gestion MPAF Pour les sacs de caisse, pouvez-vous prendre les donn…" at bounding box center [230, 230] width 354 height 158
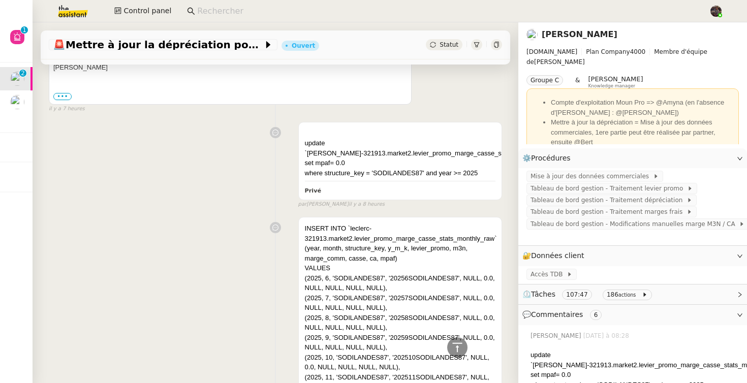
scroll to position [1174, 0]
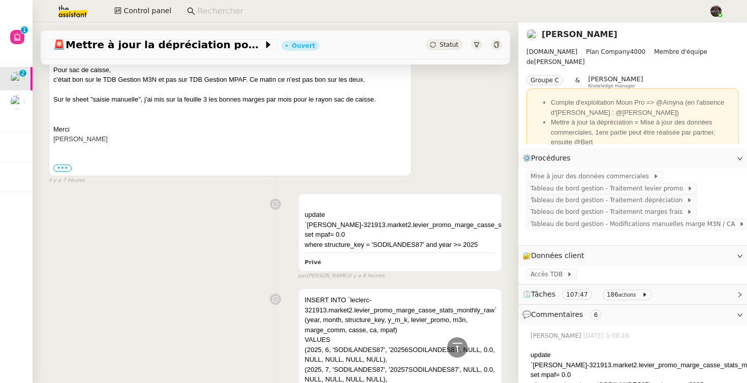
click at [121, 219] on div "update `leclerc-321913.market2.levier_promo_marge_casse_stats_monthly_raw` set …" at bounding box center [275, 234] width 453 height 91
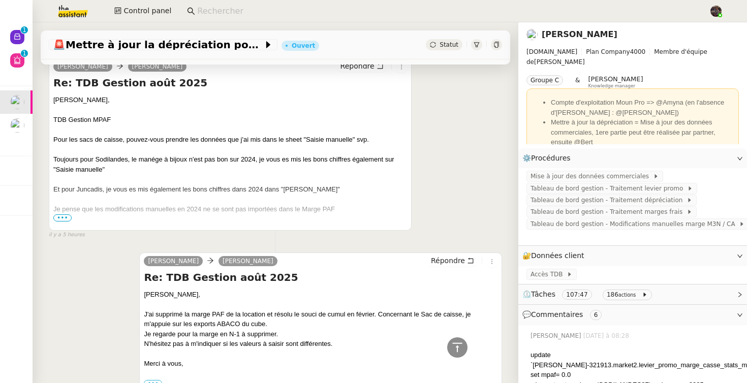
scroll to position [471, 0]
click at [629, 187] on span "Tableau de bord gestion - Traitement levier promo" at bounding box center [608, 188] width 156 height 10
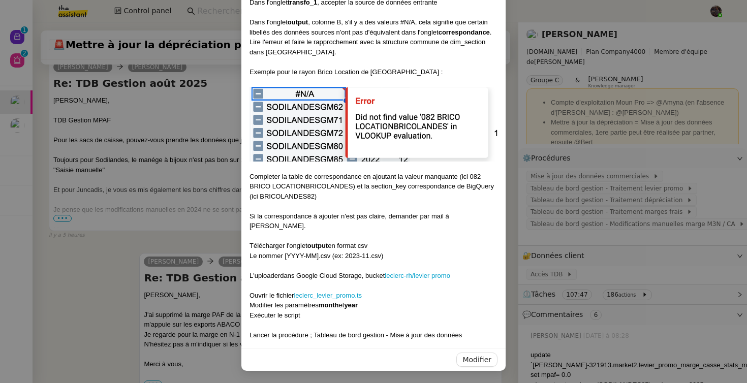
click at [664, 163] on nz-modal-container "Contexte : Un fichier des leviers promo est partagé en début de mois. Ils doive…" at bounding box center [373, 191] width 747 height 383
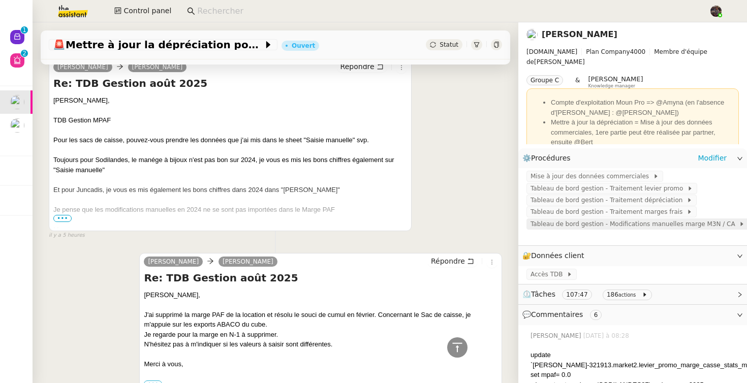
click at [630, 221] on span "Tableau de bord gestion - Modifications manuelles marge M3N / CA" at bounding box center [634, 224] width 208 height 10
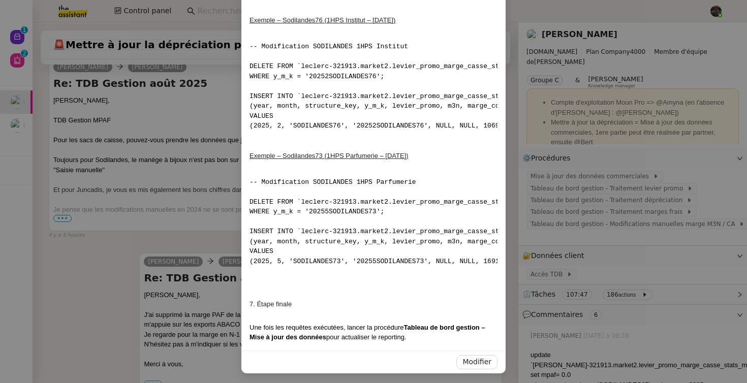
scroll to position [758, 0]
click at [470, 359] on span "Modifier" at bounding box center [476, 363] width 29 height 12
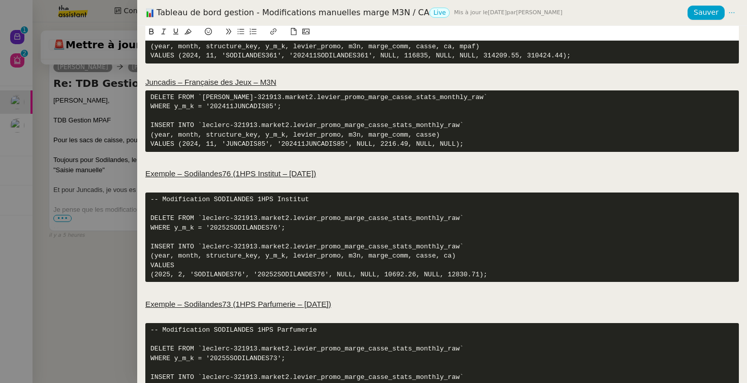
scroll to position [606, 0]
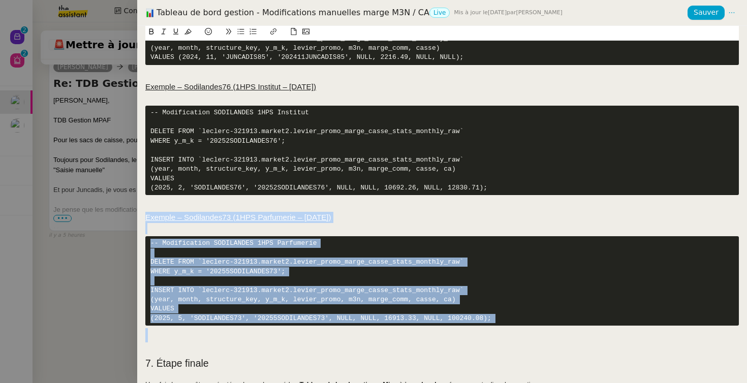
drag, startPoint x: 452, startPoint y: 336, endPoint x: 148, endPoint y: 218, distance: 326.0
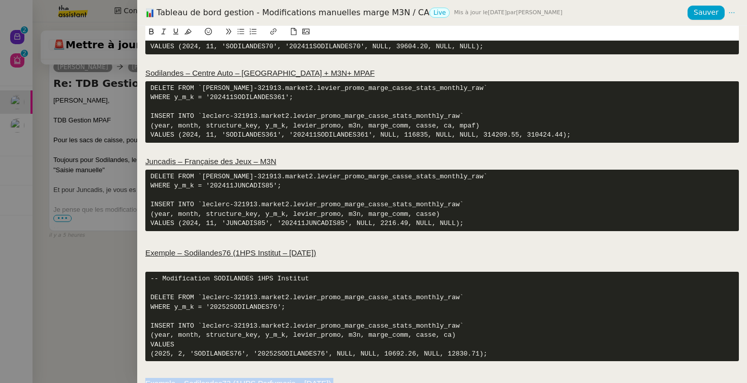
scroll to position [426, 0]
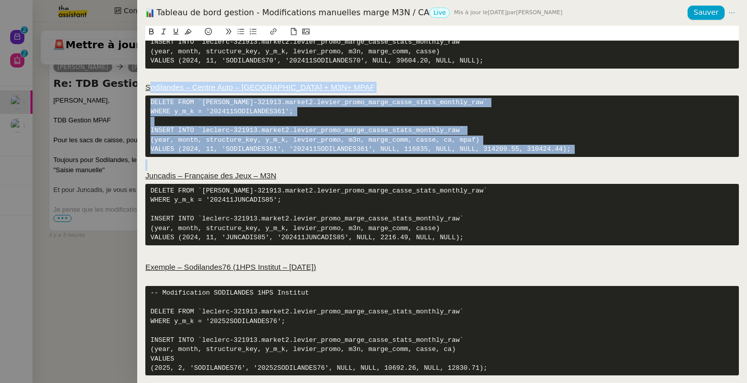
drag, startPoint x: 580, startPoint y: 157, endPoint x: 149, endPoint y: 91, distance: 436.2
click at [149, 91] on div "1. Contexte Chaque mois, certaines corrections manuelles doivent être appliquée…" at bounding box center [441, 93] width 593 height 959
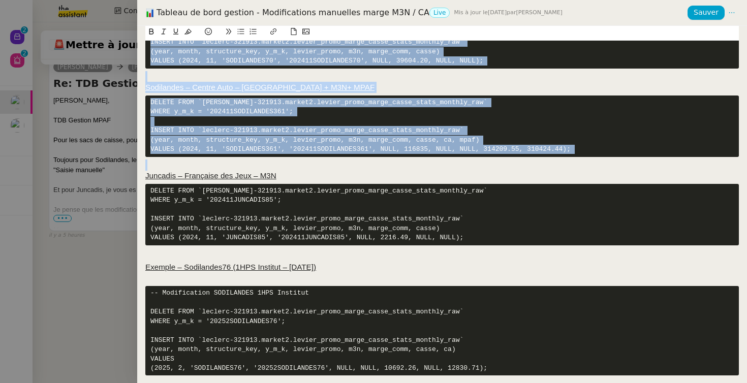
click at [145, 88] on div "1. Contexte Chaque mois, certaines corrections manuelles doivent être appliquée…" at bounding box center [441, 204] width 609 height 357
click at [148, 87] on u "Sodilandes – Centre Auto – CA + M3N+ MPAF" at bounding box center [259, 87] width 229 height 9
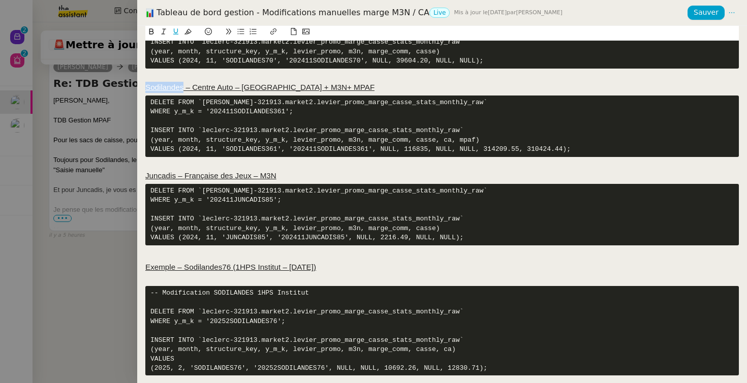
click at [148, 87] on u "Sodilandes – Centre Auto – CA + M3N+ MPAF" at bounding box center [259, 87] width 229 height 9
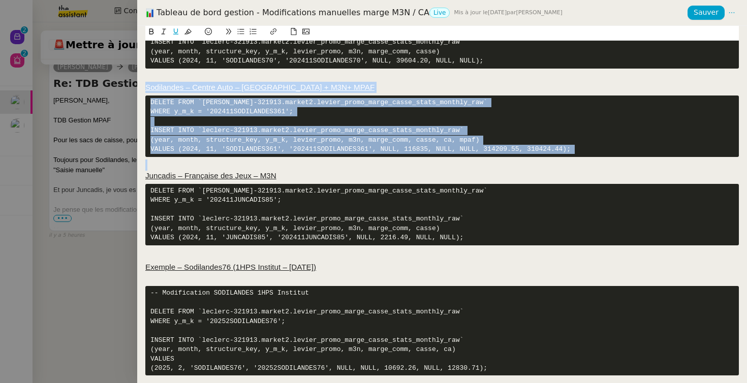
click at [213, 163] on h3 at bounding box center [441, 164] width 593 height 11
copy div "Sodilandes – Centre Auto – CA + M3N+ MPAF DELETE FROM `leclerc-321913.market2.l…"
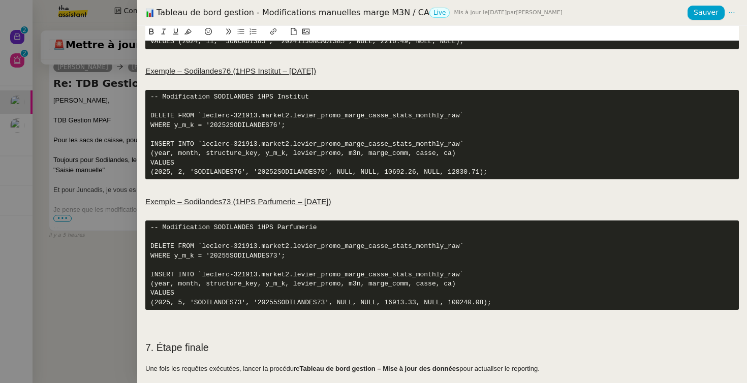
scroll to position [625, 0]
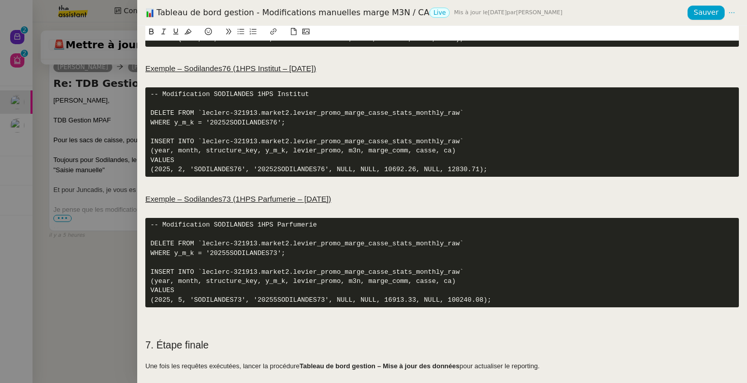
click at [162, 320] on h2 at bounding box center [441, 317] width 593 height 14
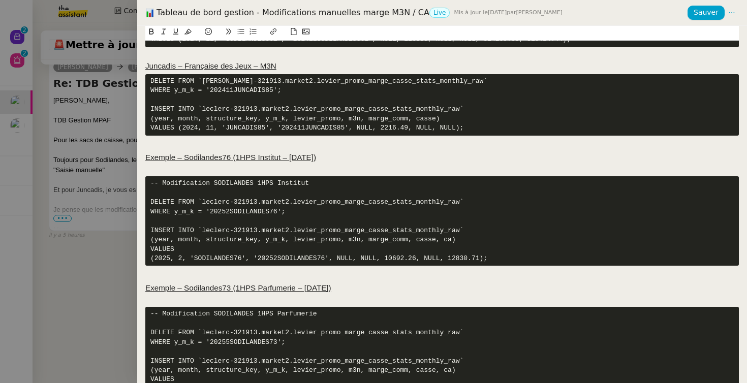
scroll to position [713, 0]
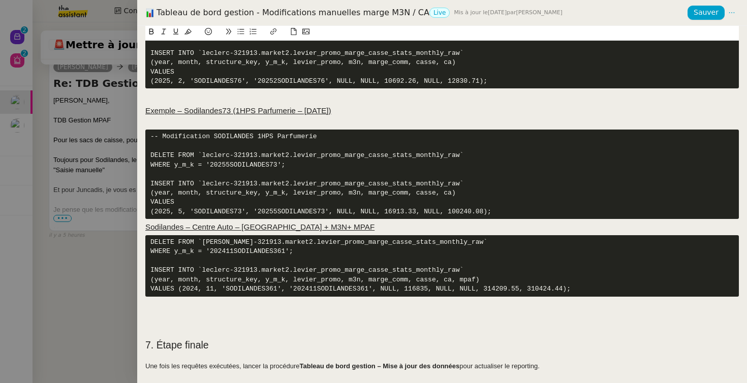
click at [146, 228] on u "Sodilandes – Centre Auto – CA + M3N+ MPAF" at bounding box center [259, 226] width 229 height 9
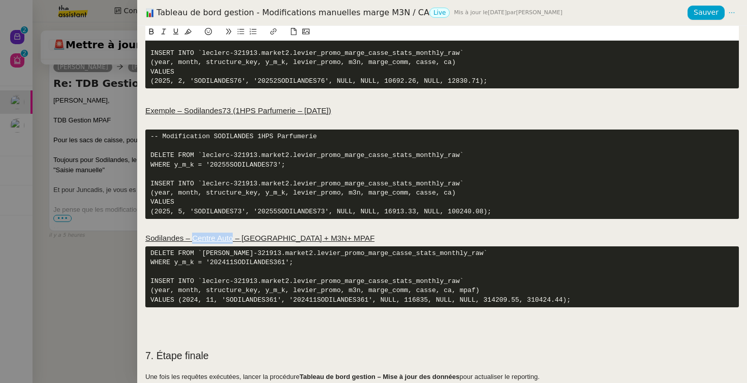
drag, startPoint x: 232, startPoint y: 237, endPoint x: 194, endPoint y: 237, distance: 38.1
click at [194, 237] on u "﻿ Sodilandes – Centre Auto – CA + M3N+ MPAF" at bounding box center [259, 238] width 229 height 9
click at [253, 239] on u "Sodilandes – Sac de Caisse – CA + M3N+ MPAF" at bounding box center [229, 238] width 168 height 9
click at [284, 262] on pre "DELETE FROM `leclerc-321913.market2.levier_promo_marge_casse_stats_monthly_raw`…" at bounding box center [441, 276] width 593 height 61
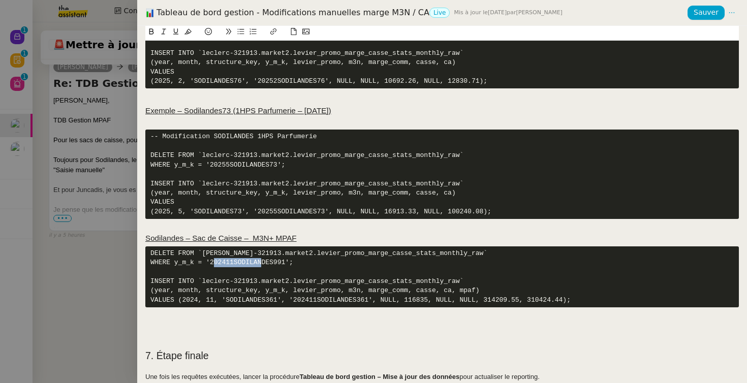
click at [236, 265] on pre "DELETE FROM `leclerc-321913.market2.levier_promo_marge_casse_stats_monthly_raw`…" at bounding box center [441, 276] width 593 height 61
copy pre "ODILANDES991"
click at [232, 264] on pre "DELETE FROM `leclerc-321913.market2.levier_promo_marge_casse_stats_monthly_raw`…" at bounding box center [441, 276] width 593 height 61
copy pre "SODILANDES991"
click at [250, 299] on pre "DELETE FROM `leclerc-321913.market2.levier_promo_marge_casse_stats_monthly_raw`…" at bounding box center [441, 276] width 593 height 61
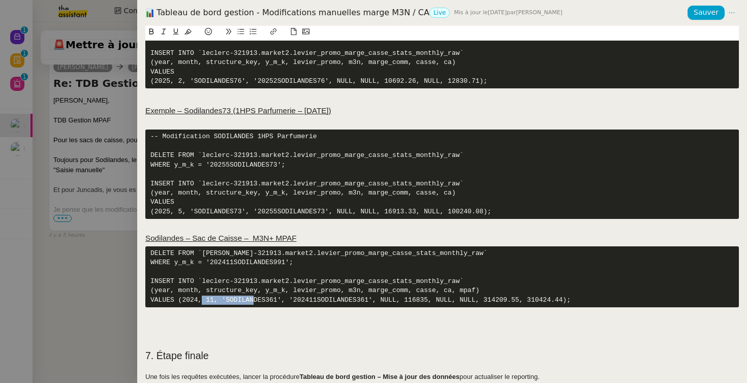
click at [250, 299] on pre "DELETE FROM `leclerc-321913.market2.levier_promo_marge_casse_stats_monthly_raw`…" at bounding box center [441, 276] width 593 height 61
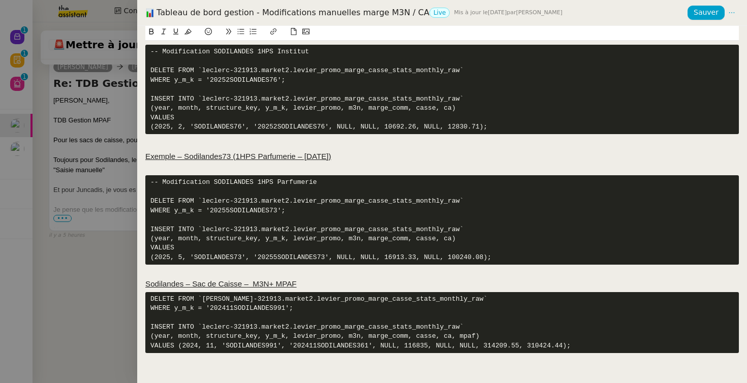
scroll to position [724, 0]
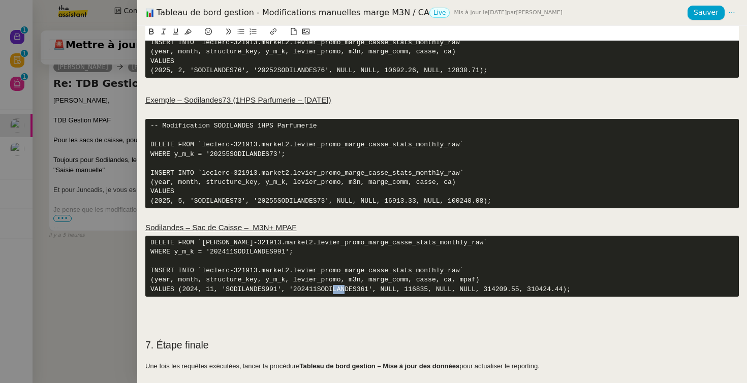
drag, startPoint x: 369, startPoint y: 291, endPoint x: 356, endPoint y: 291, distance: 13.7
click at [356, 291] on pre "DELETE FROM `leclerc-321913.market2.levier_promo_marge_casse_stats_monthly_raw`…" at bounding box center [441, 266] width 593 height 61
click at [413, 288] on pre "DELETE FROM `leclerc-321913.market2.levier_promo_marge_casse_stats_monthly_raw`…" at bounding box center [441, 266] width 593 height 61
click at [714, 12] on span "Sauver" at bounding box center [705, 13] width 25 height 12
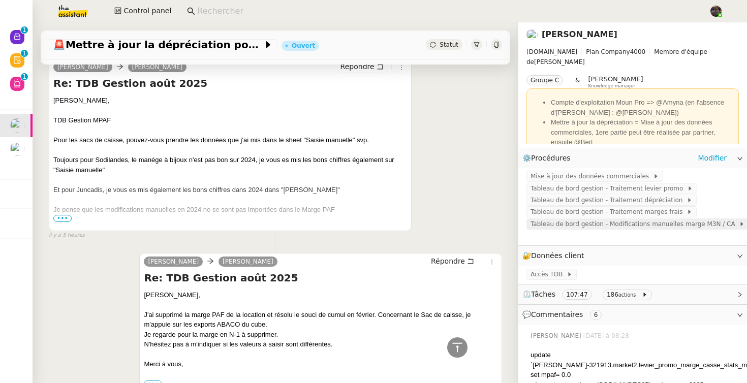
click at [623, 228] on span "Tableau de bord gestion - Modifications manuelles marge M3N / CA" at bounding box center [634, 224] width 208 height 10
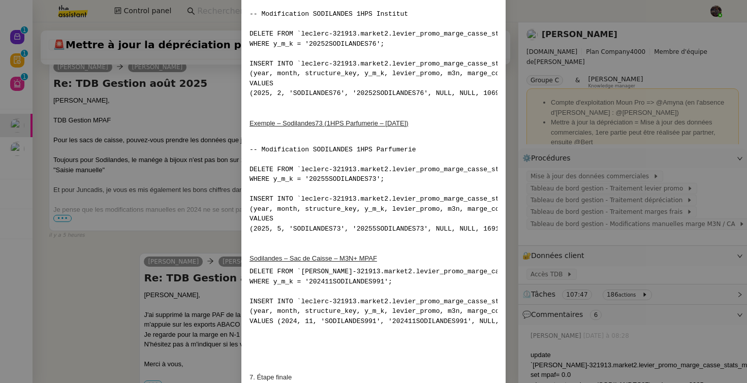
scroll to position [864, 0]
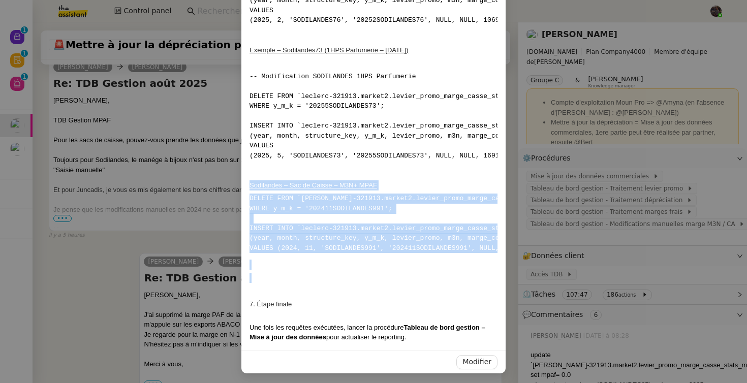
drag, startPoint x: 317, startPoint y: 275, endPoint x: 249, endPoint y: 185, distance: 112.5
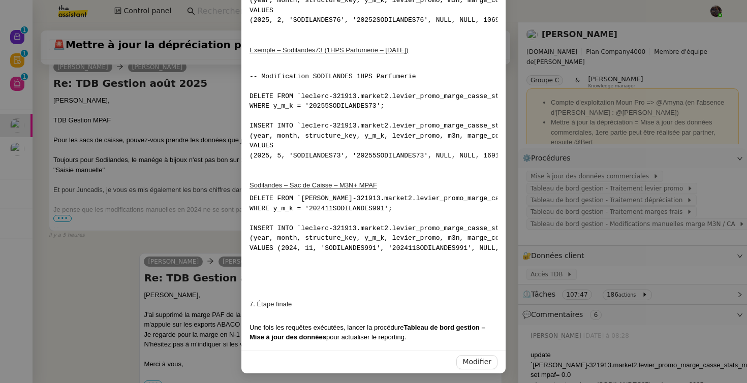
click at [287, 304] on h2 "7. Étape finale" at bounding box center [373, 304] width 248 height 10
click at [481, 359] on span "Modifier" at bounding box center [476, 362] width 29 height 12
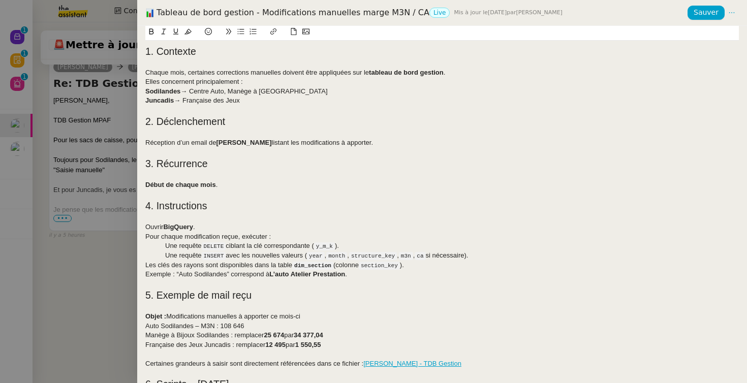
scroll to position [814, 0]
click at [543, 208] on h2 "4. Instructions" at bounding box center [441, 206] width 593 height 14
copy div "1. Contexte Chaque mois, certaines corrections manuelles doivent être appliquée…"
click at [84, 299] on div at bounding box center [373, 191] width 747 height 383
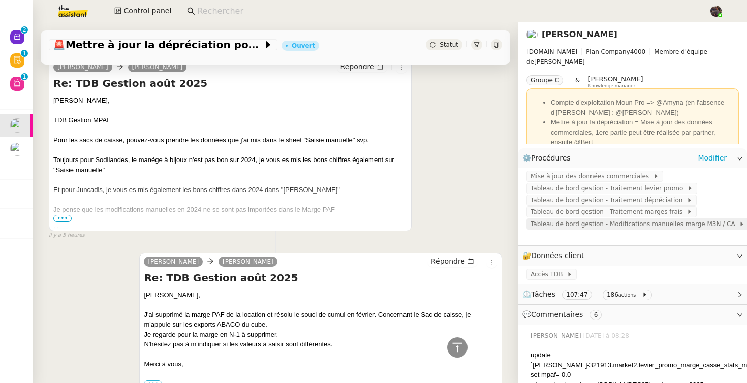
click at [598, 222] on span "Tableau de bord gestion - Modifications manuelles marge M3N / CA" at bounding box center [634, 224] width 208 height 10
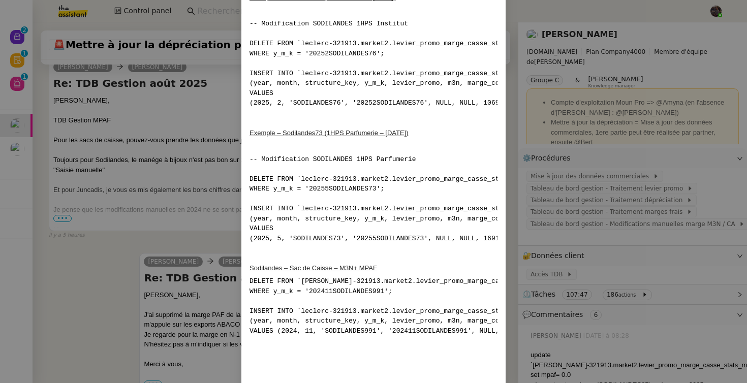
scroll to position [864, 0]
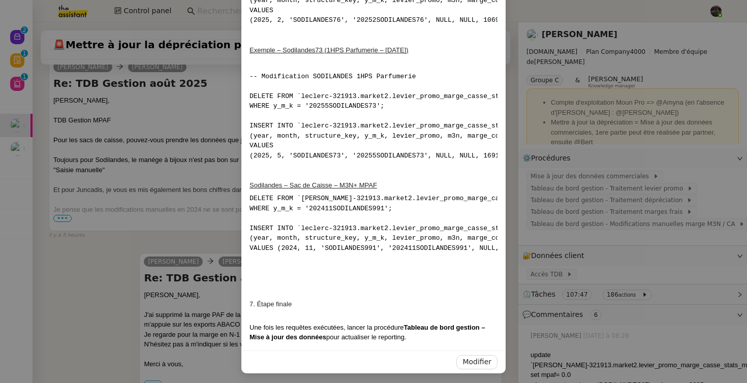
click at [205, 249] on nz-modal-container "1. Contexte Chaque mois, certaines corrections manuelles doivent être appliquée…" at bounding box center [373, 191] width 747 height 383
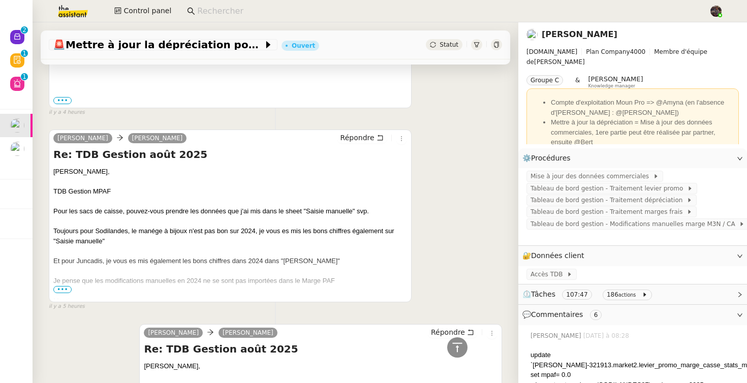
scroll to position [399, 0]
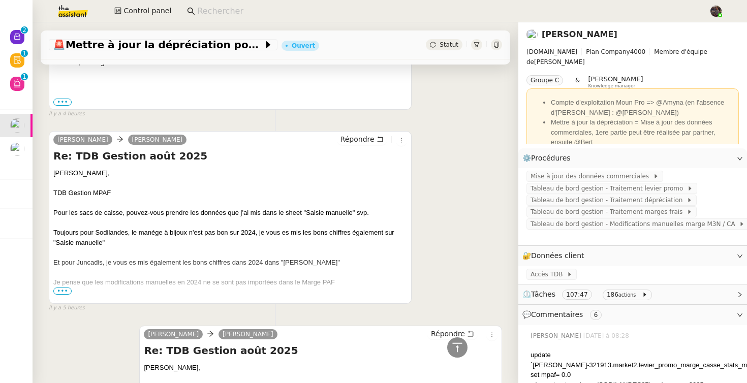
click at [58, 292] on span "•••" at bounding box center [62, 290] width 18 height 7
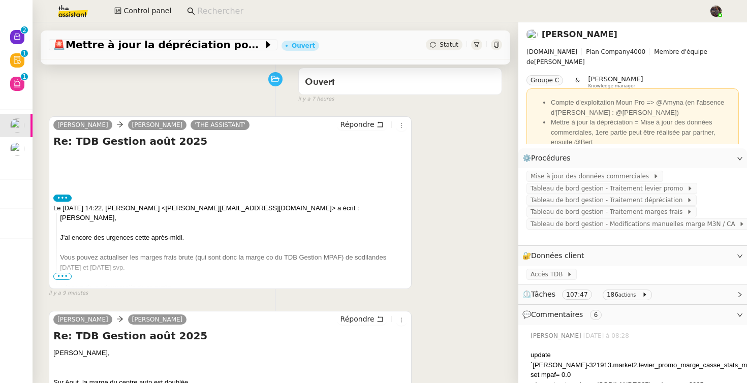
scroll to position [0, 0]
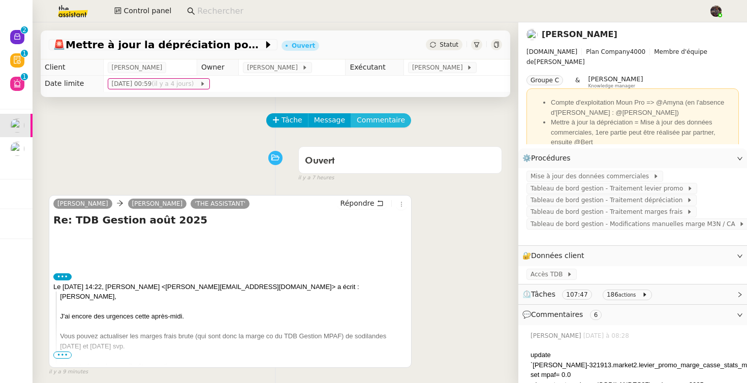
click at [364, 121] on span "Commentaire" at bounding box center [381, 120] width 48 height 12
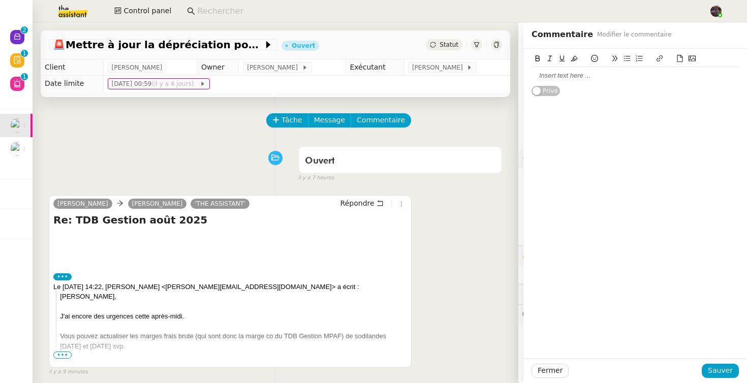
click at [568, 75] on div at bounding box center [634, 75] width 207 height 9
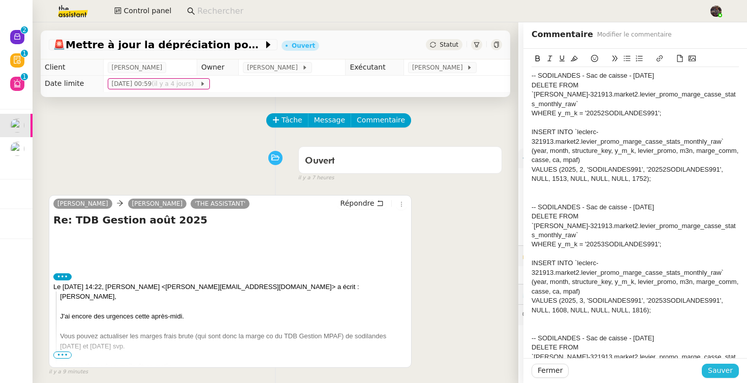
click at [716, 373] on span "Sauver" at bounding box center [720, 371] width 25 height 12
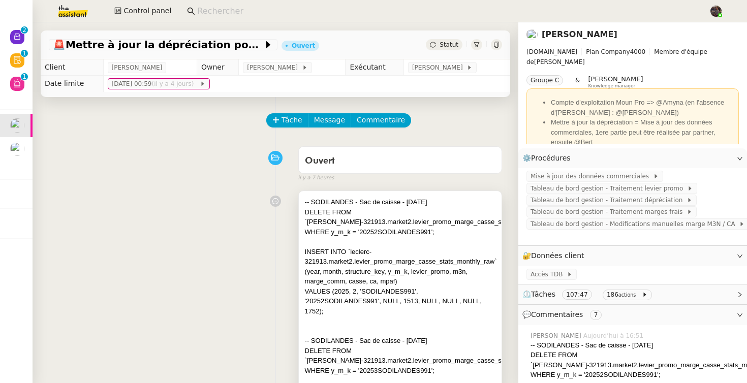
click at [343, 228] on div "WHERE y_m_k = '20252SODILANDES991';" at bounding box center [400, 232] width 190 height 10
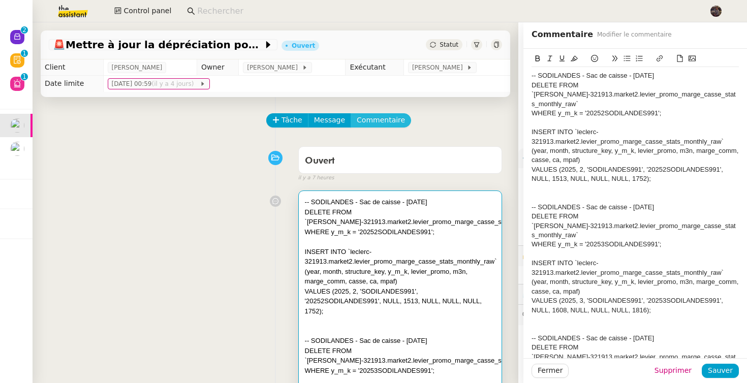
click at [391, 122] on span "Commentaire" at bounding box center [381, 120] width 48 height 12
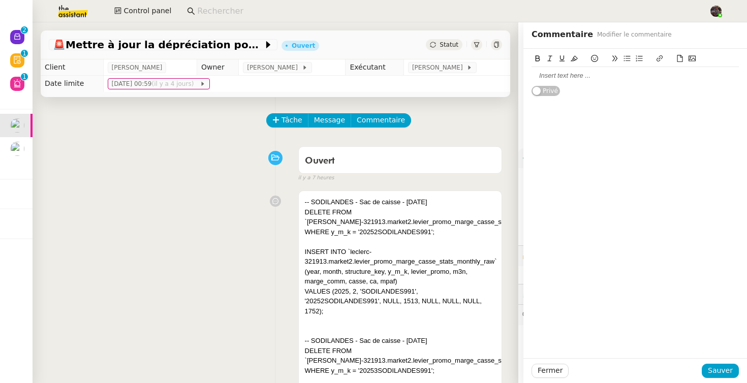
click at [637, 76] on div at bounding box center [634, 75] width 207 height 9
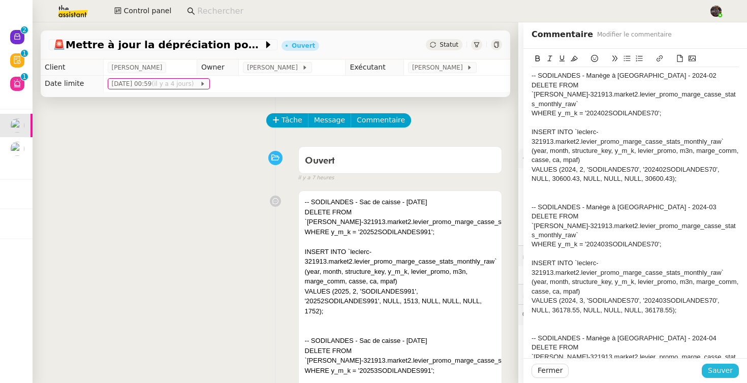
click at [715, 370] on span "Sauver" at bounding box center [720, 371] width 25 height 12
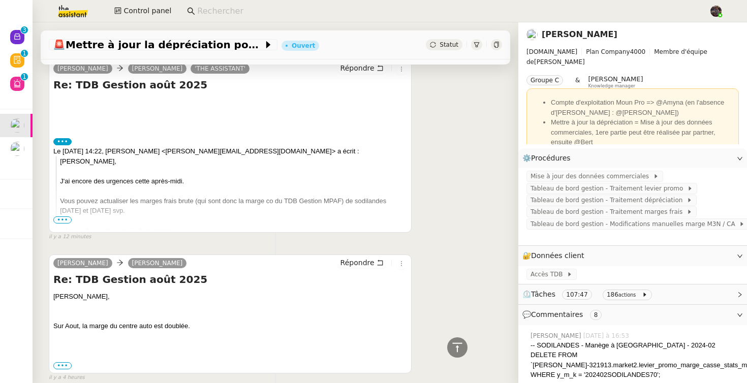
scroll to position [3657, 0]
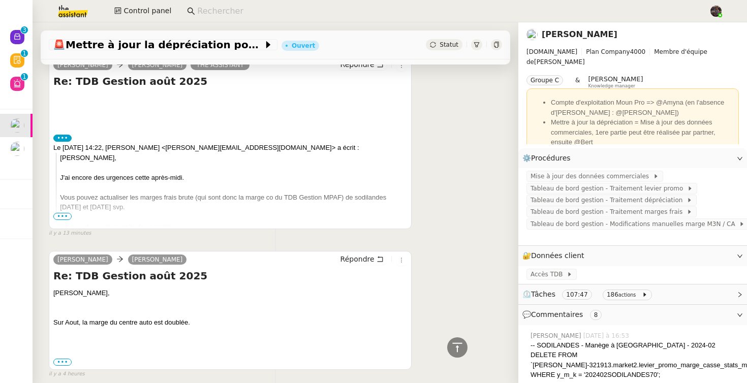
click at [63, 213] on span "•••" at bounding box center [62, 216] width 18 height 7
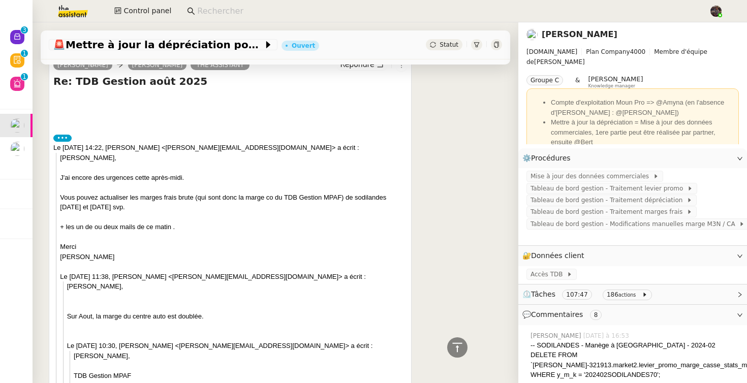
click at [58, 135] on label "•••" at bounding box center [62, 138] width 18 height 7
click at [0, 0] on input "•••" at bounding box center [0, 0] width 0 height 0
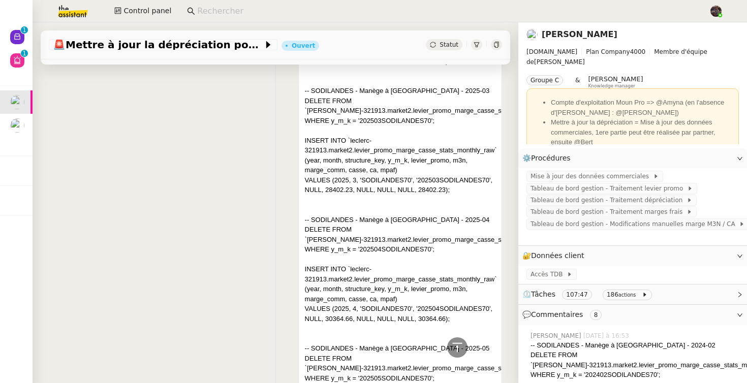
scroll to position [1772, 0]
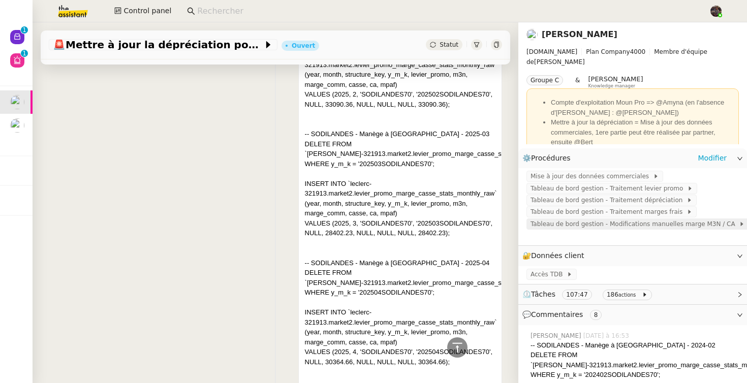
click at [615, 228] on span "Tableau de bord gestion - Modifications manuelles marge M3N / CA" at bounding box center [634, 224] width 208 height 10
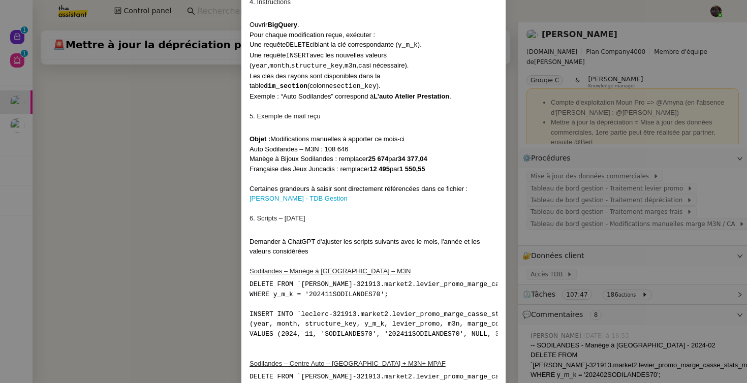
scroll to position [319, 0]
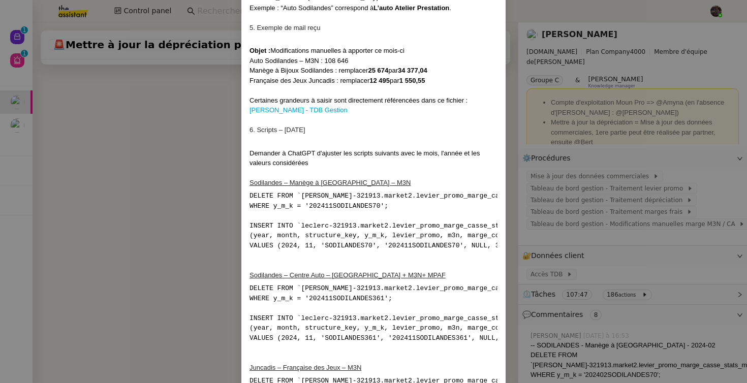
click at [197, 269] on nz-modal-container "1. Contexte Chaque mois, certaines corrections manuelles doivent être appliquée…" at bounding box center [373, 191] width 747 height 383
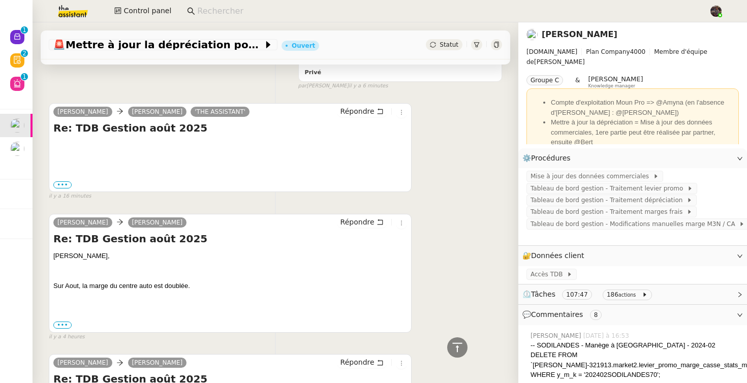
scroll to position [3607, 0]
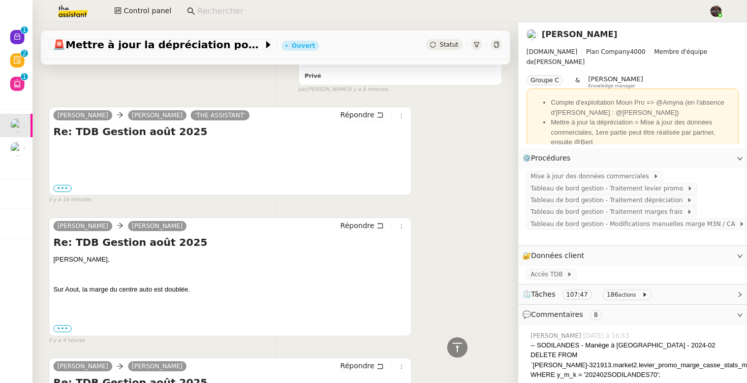
click at [61, 184] on div "Guillaume Farina camille 'THE ASSISTANT' Répondre Re: TDB Gestion août 2025 •••…" at bounding box center [230, 151] width 363 height 89
click at [62, 185] on label "•••" at bounding box center [62, 188] width 18 height 7
click at [0, 0] on input "•••" at bounding box center [0, 0] width 0 height 0
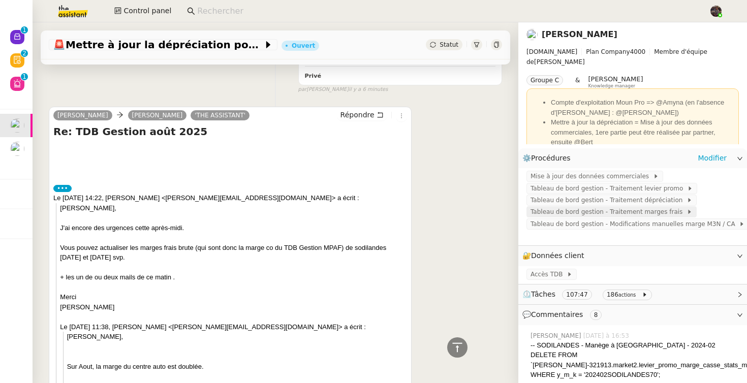
click at [653, 214] on span "Tableau de bord gestion - Traitement marges frais" at bounding box center [608, 212] width 156 height 10
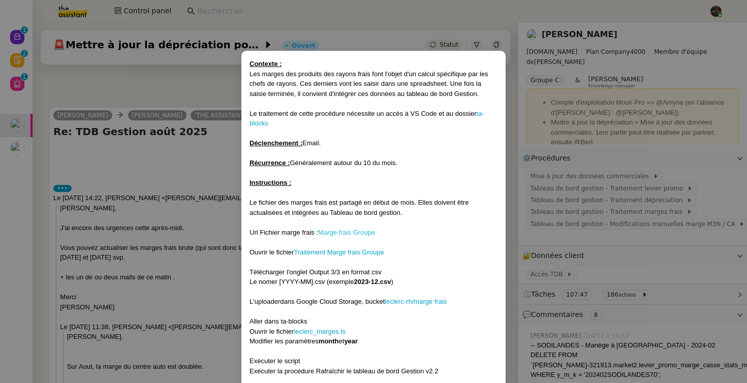
click at [358, 232] on link "Marge frais Groupe" at bounding box center [346, 233] width 57 height 8
click at [363, 254] on link "Traitement Marge frais Groupe" at bounding box center [339, 252] width 90 height 8
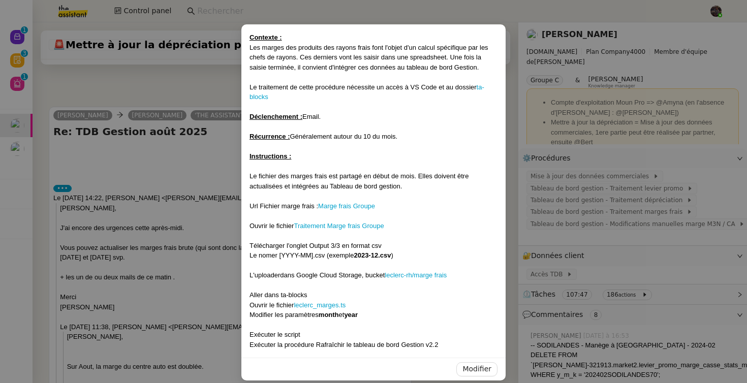
scroll to position [30, 0]
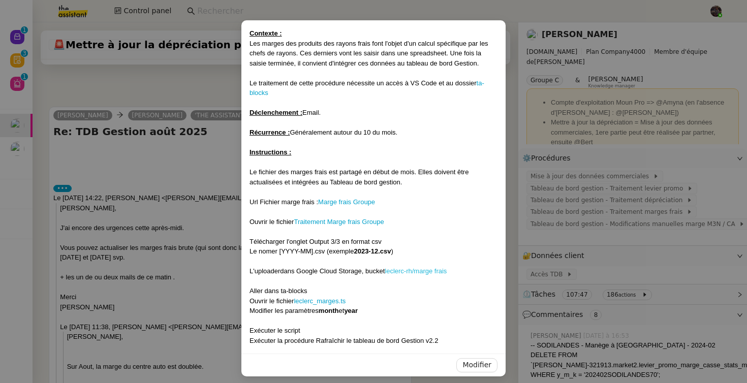
click at [401, 267] on link "leclerc-rh/marge frais" at bounding box center [415, 271] width 62 height 8
click at [215, 209] on nz-modal-container "Contexte : Les marges des produits des rayons frais font l'objet d'un calcul sp…" at bounding box center [373, 191] width 747 height 383
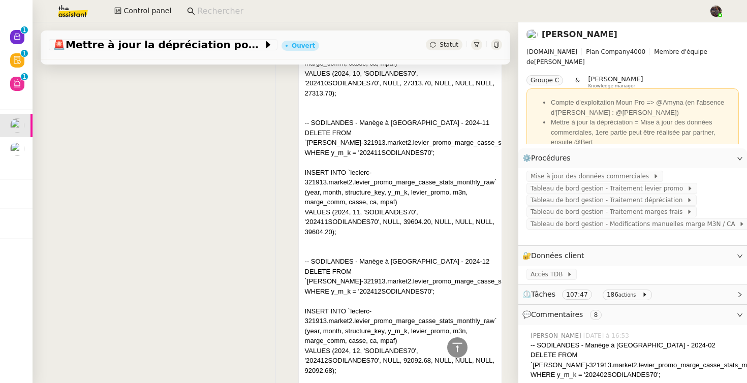
scroll to position [0, 0]
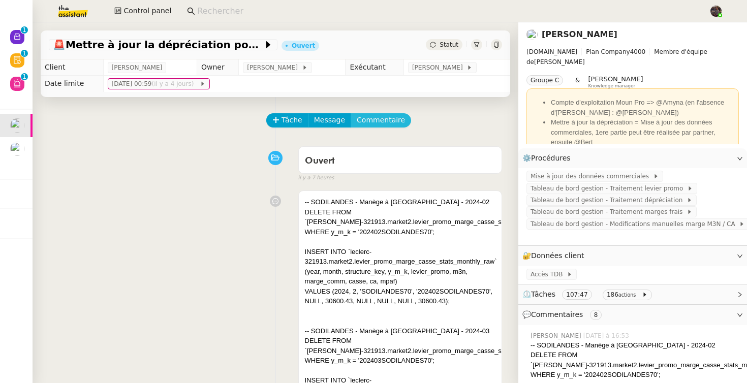
click at [375, 124] on span "Commentaire" at bounding box center [381, 120] width 48 height 12
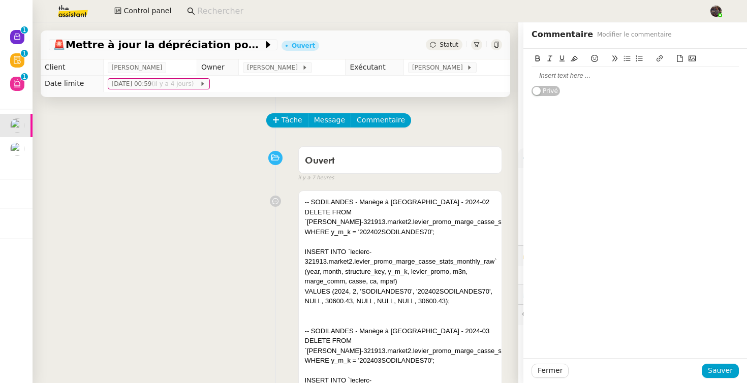
click at [597, 77] on div at bounding box center [634, 75] width 207 height 9
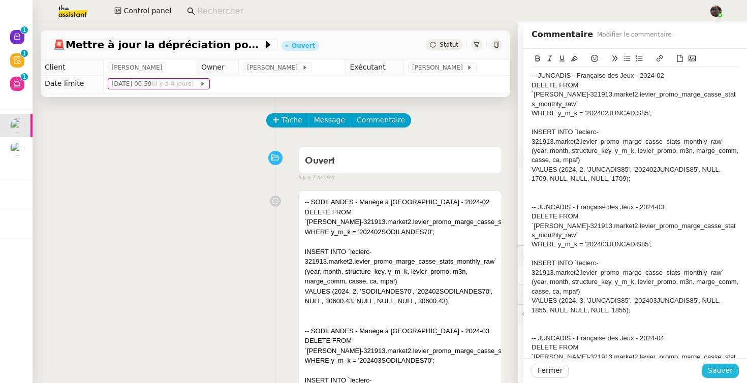
click at [719, 373] on span "Sauver" at bounding box center [720, 371] width 25 height 12
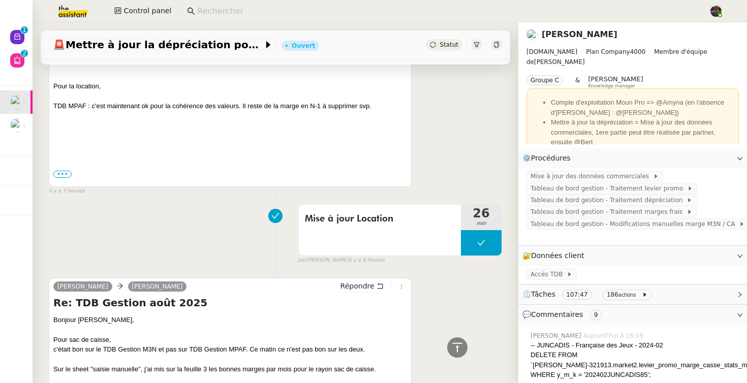
scroll to position [7909, 0]
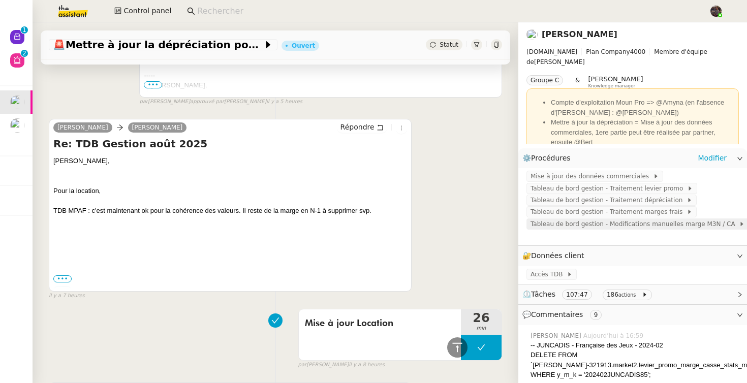
click at [597, 222] on span "Tableau de bord gestion - Modifications manuelles marge M3N / CA" at bounding box center [634, 224] width 208 height 10
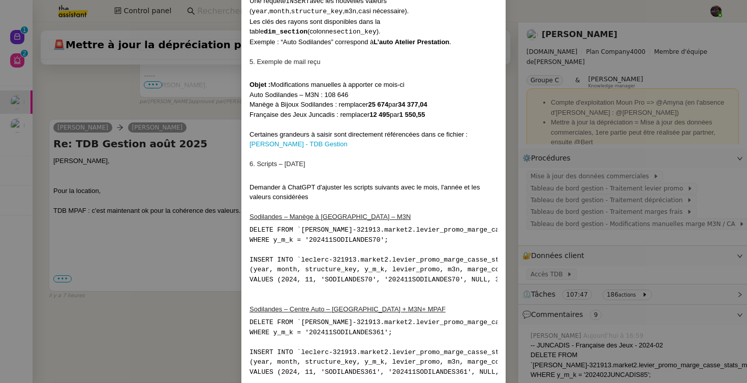
scroll to position [291, 0]
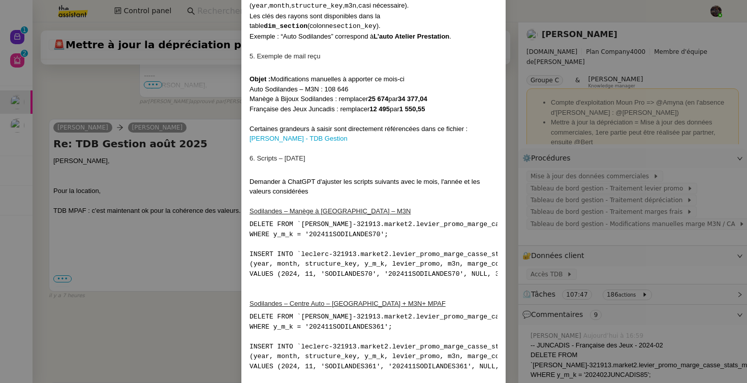
click at [456, 223] on pre "DELETE FROM `leclerc-321913.market2.levier_promo_marge_casse_stats_monthly_raw`…" at bounding box center [373, 248] width 248 height 59
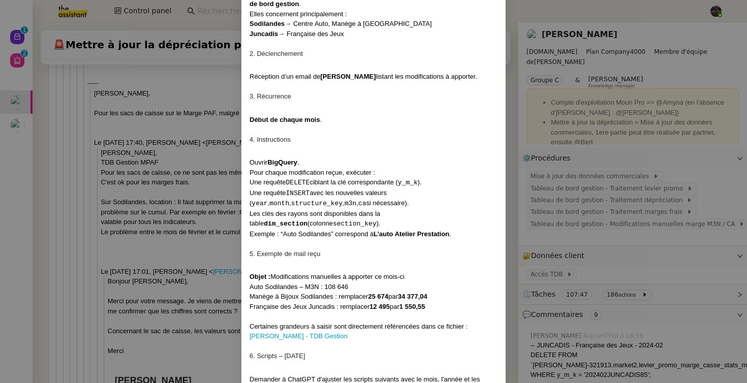
scroll to position [93, 0]
click at [137, 178] on nz-modal-container "1. Contexte Chaque mois, certaines corrections manuelles doivent être appliquée…" at bounding box center [373, 191] width 747 height 383
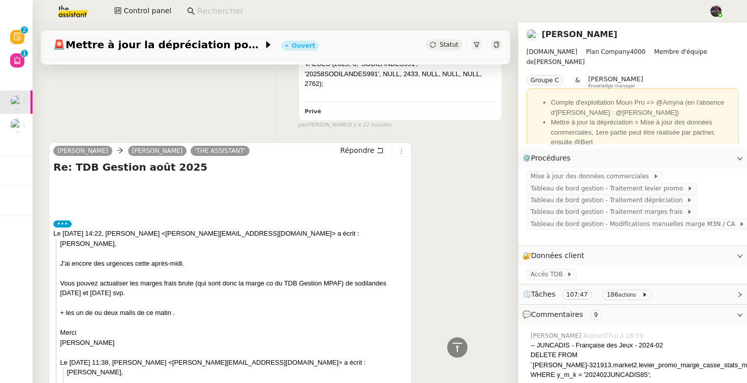
scroll to position [4503, 0]
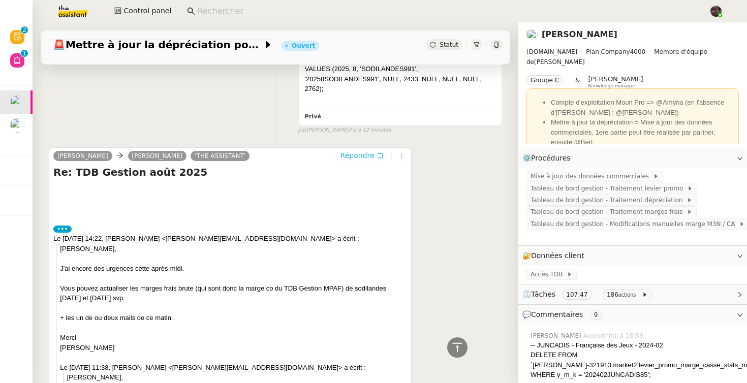
click at [347, 150] on span "Répondre" at bounding box center [357, 155] width 34 height 10
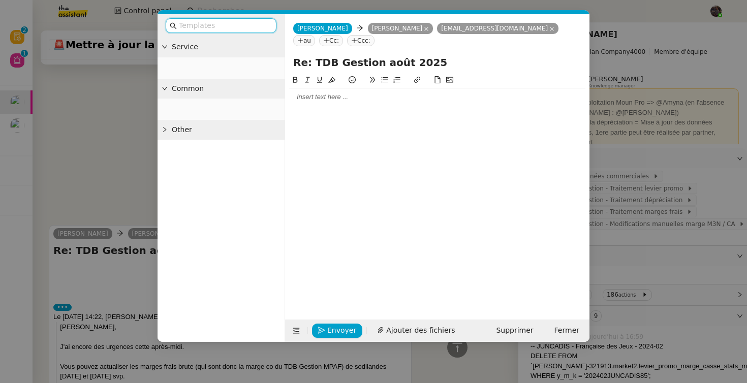
scroll to position [4580, 0]
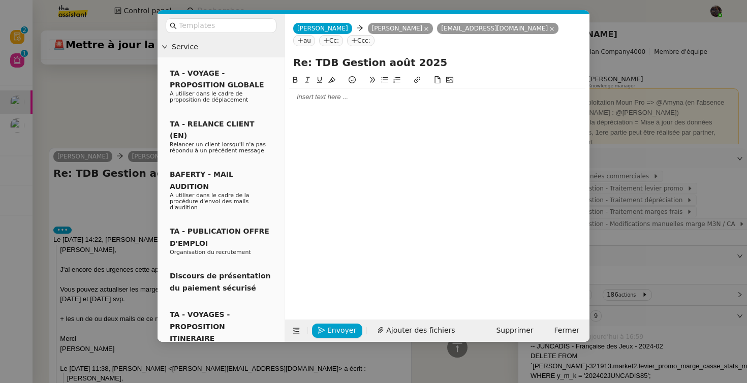
click at [342, 107] on div at bounding box center [437, 189] width 296 height 230
click at [354, 102] on div at bounding box center [437, 96] width 296 height 17
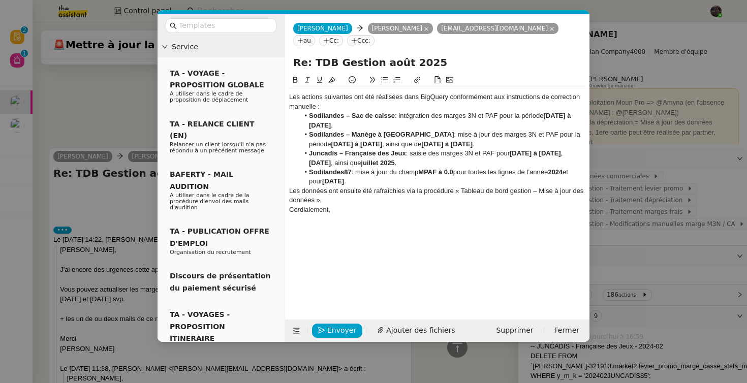
scroll to position [4693, 0]
click at [289, 99] on div "Les actions suivantes ont été réalisées dans BigQuery conformément aux instruct…" at bounding box center [437, 101] width 296 height 19
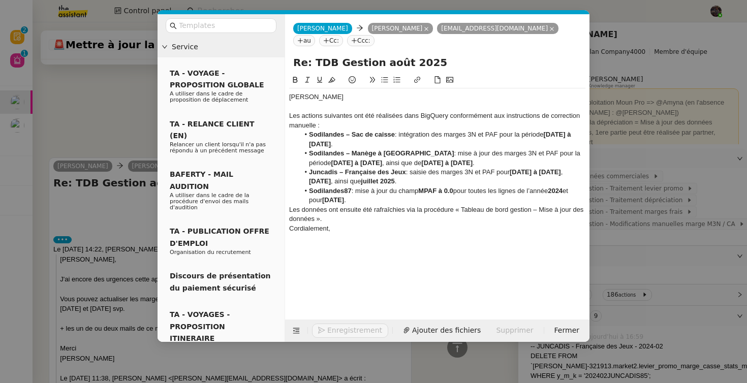
scroll to position [4712, 0]
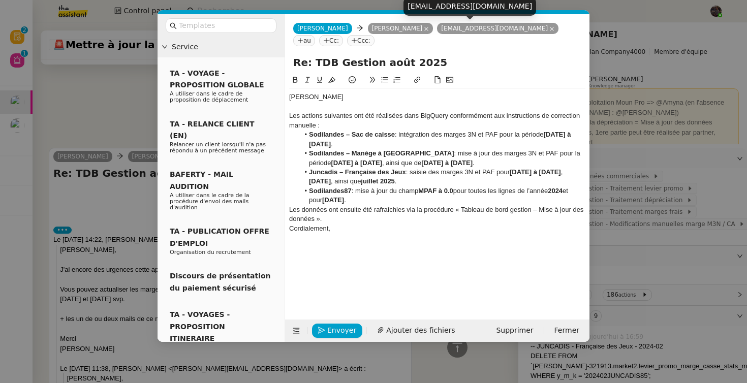
click at [549, 26] on icon at bounding box center [551, 28] width 5 height 5
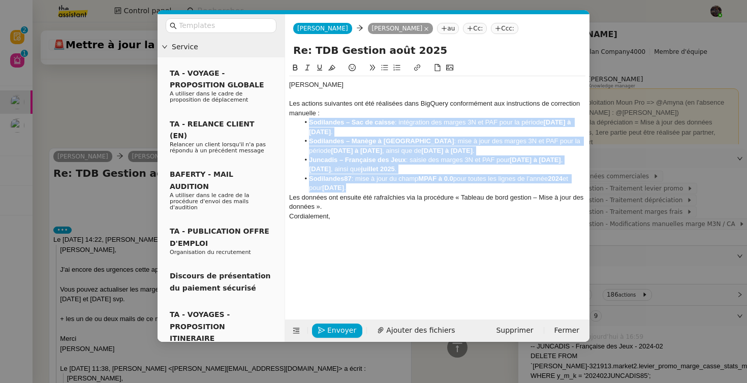
drag, startPoint x: 387, startPoint y: 189, endPoint x: 277, endPoint y: 123, distance: 128.0
click at [277, 123] on nz-layout "Service TA - VOYAGE - PROPOSITION GLOBALE A utiliser dans le cadre de propositi…" at bounding box center [373, 178] width 432 height 328
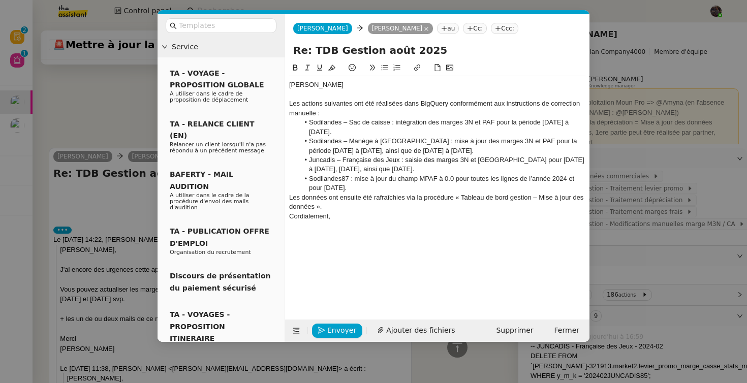
click at [366, 207] on div "Les données ont ensuite été rafraîchies via la procédure « Tableau de bord gest…" at bounding box center [437, 202] width 296 height 19
click at [421, 191] on li "Sodilandes87 : mise à jour du champ MPAF à 0.0 pour toutes les lignes de l’anné…" at bounding box center [442, 183] width 286 height 19
drag, startPoint x: 408, startPoint y: 213, endPoint x: 329, endPoint y: 205, distance: 79.7
click at [329, 205] on div "Guillaume Les actions suivantes ont été réalisées dans BigQuery conformément au…" at bounding box center [437, 155] width 296 height 158
click at [329, 205] on div "Les données ont ensuite été rafraîchies via la procédure « Tableau de bord gest…" at bounding box center [437, 202] width 296 height 19
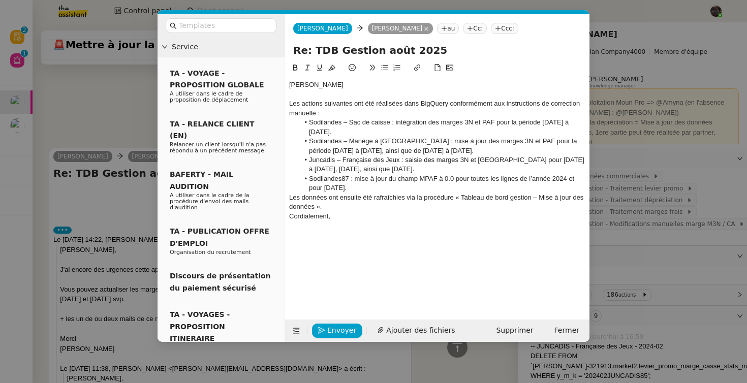
click at [436, 102] on div "Les actions suivantes ont été réalisées dans BigQuery conformément aux instruct…" at bounding box center [437, 108] width 296 height 19
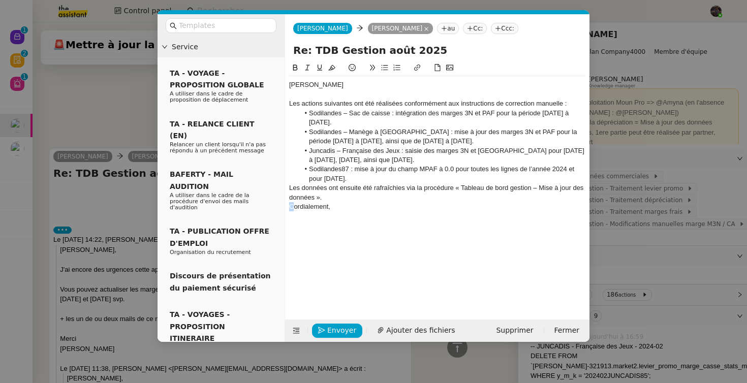
click at [292, 208] on div "Cordialement," at bounding box center [437, 206] width 296 height 9
click at [301, 207] on div "Cordialement," at bounding box center [437, 206] width 296 height 9
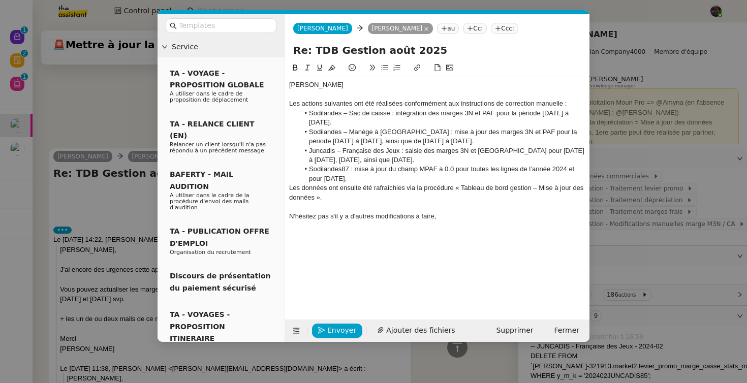
click at [330, 169] on li "Sodilandes87 : mise à jour du champ MPAF à 0.0 pour toutes les lignes de l’anné…" at bounding box center [442, 174] width 286 height 19
click at [309, 170] on li "Location : mise à jour du champ MPAF à 0.0 pour toutes les lignes de l’année 20…" at bounding box center [442, 174] width 286 height 19
click at [345, 133] on li "Sodilandes – Manège à Bijoux : mise à jour des marges 3N et PAF pour la période…" at bounding box center [442, 136] width 286 height 19
copy li "–"
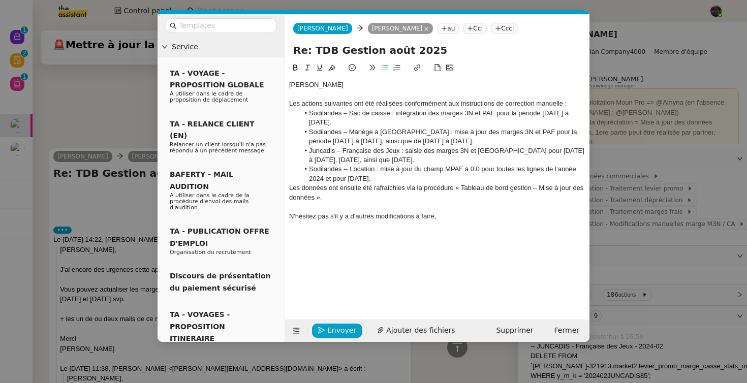
click at [348, 169] on li "Sodilandes -- Location : mise à jour du champ MPAF à 0.0 pour toutes les lignes…" at bounding box center [442, 174] width 286 height 19
drag, startPoint x: 326, startPoint y: 180, endPoint x: 369, endPoint y: 177, distance: 43.8
click at [369, 177] on li "Sodilandes -– Location : mise à jour du champ MPAF à 0.0 pour toutes les lignes…" at bounding box center [442, 174] width 286 height 19
click at [336, 178] on li "Sodilandes -– Location : mise à jour du champ MPAF à 0.0 pour toutes les lignes…" at bounding box center [442, 174] width 286 height 19
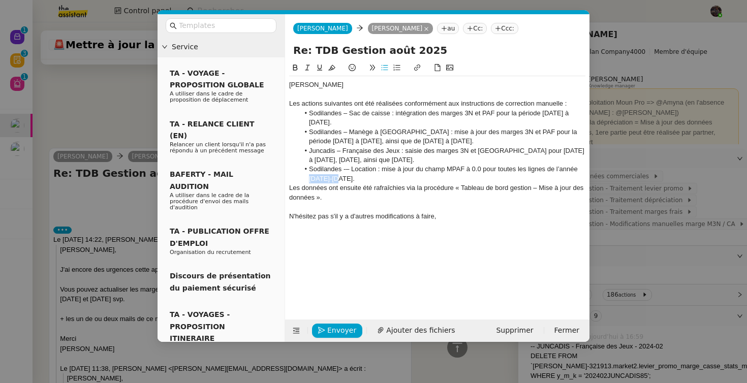
drag, startPoint x: 336, startPoint y: 178, endPoint x: 312, endPoint y: 178, distance: 23.4
click at [312, 178] on li "Sodilandes -– Location : mise à jour du champ MPAF à 0.0 pour toutes les lignes…" at bounding box center [442, 174] width 286 height 19
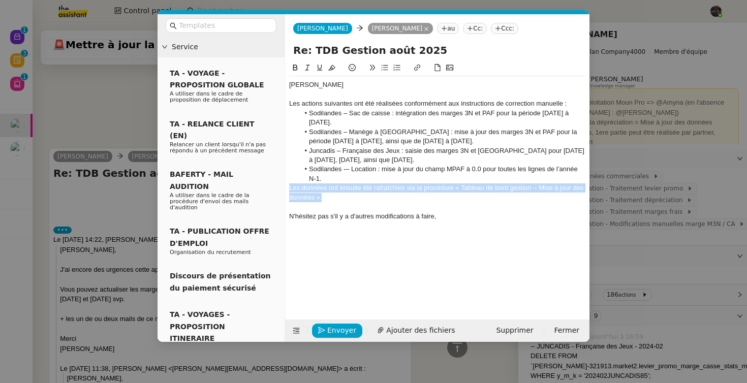
drag, startPoint x: 348, startPoint y: 196, endPoint x: 284, endPoint y: 189, distance: 63.9
click at [284, 189] on form "Camille Camille Guillaume FARINA au Cc: Ccc: Re: TDB Gestion août 2025 Guillaum…" at bounding box center [436, 178] width 305 height 328
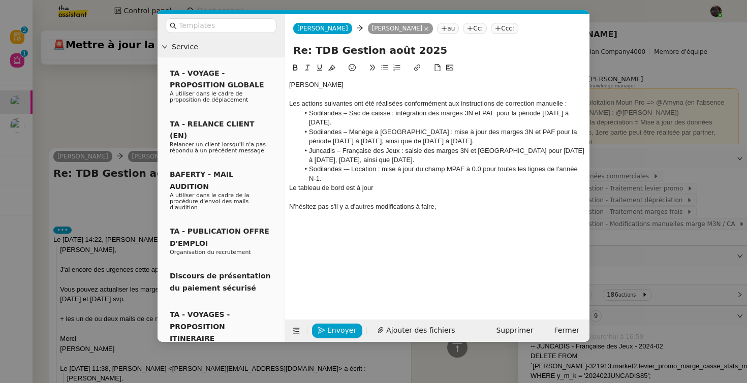
click at [107, 235] on nz-modal-container "Service TA - VOYAGE - PROPOSITION GLOBALE A utiliser dans le cadre de propositi…" at bounding box center [373, 191] width 747 height 383
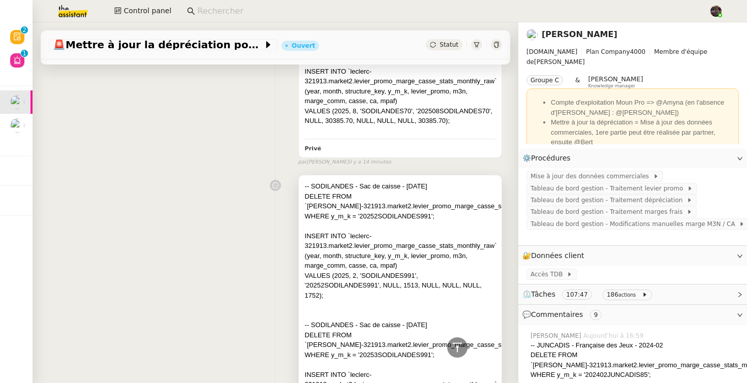
scroll to position [3675, 0]
drag, startPoint x: 431, startPoint y: 205, endPoint x: 374, endPoint y: 204, distance: 56.9
click at [374, 211] on div "WHERE y_m_k = '20252SODILANDES991';" at bounding box center [400, 216] width 190 height 10
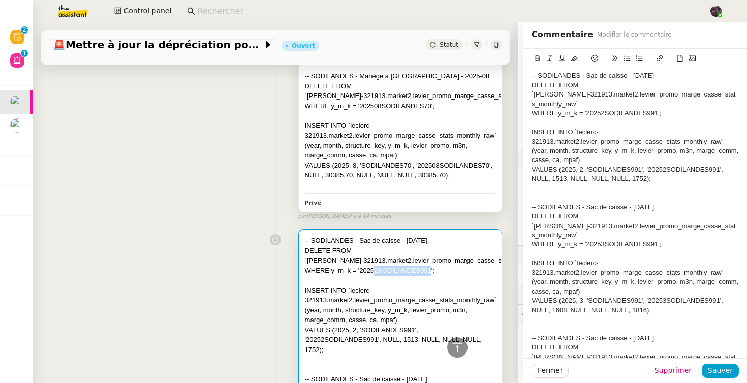
scroll to position [3620, 0]
drag, startPoint x: 411, startPoint y: 156, endPoint x: 361, endPoint y: 157, distance: 50.3
click at [361, 160] on div "VALUES (2025, 8, 'SODILANDES70', '202508SODILANDES70', NULL, 30385.70, NULL, NU…" at bounding box center [400, 170] width 190 height 20
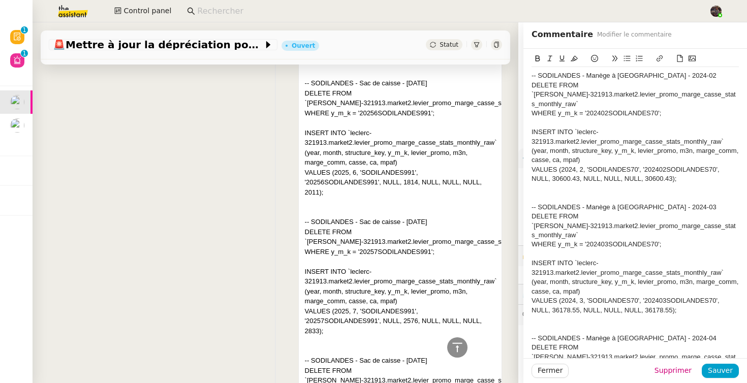
scroll to position [4332, 0]
click at [167, 266] on div "-- SODILANDES - Sac de caisse - Février 2025 DELETE FROM `leclerc-321913.market…" at bounding box center [275, 13] width 453 height 1002
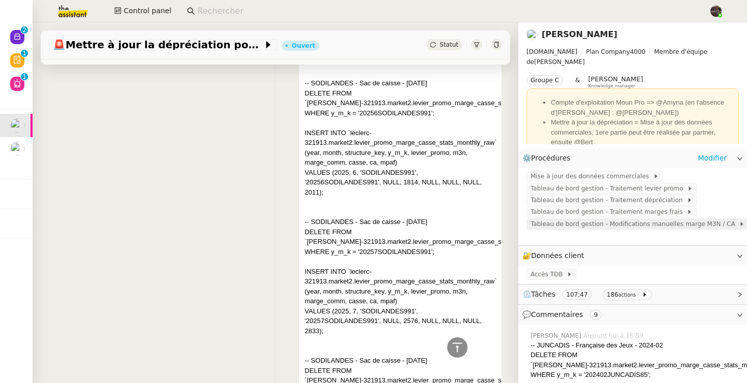
click at [628, 228] on span "Tableau de bord gestion - Modifications manuelles marge M3N / CA" at bounding box center [634, 224] width 208 height 10
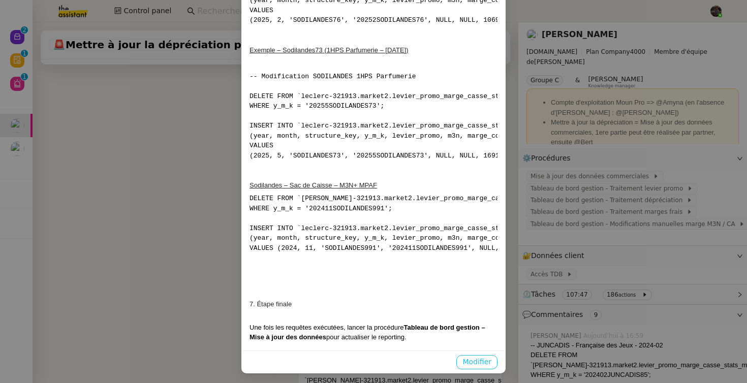
click at [481, 362] on span "Modifier" at bounding box center [476, 362] width 29 height 12
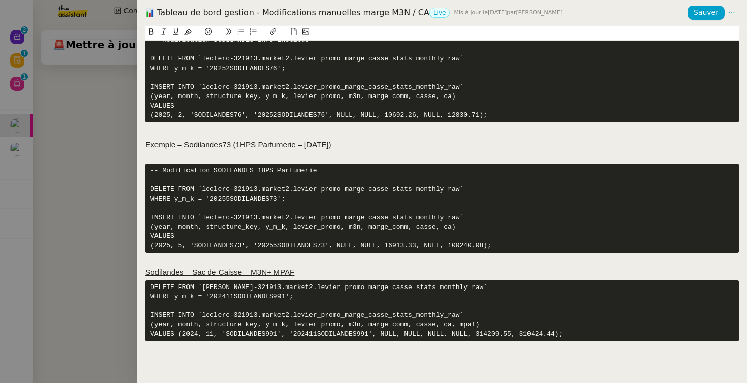
scroll to position [724, 0]
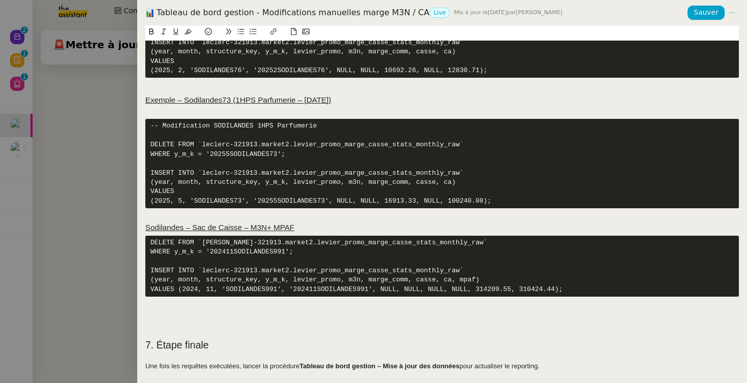
click at [234, 153] on pre "-- Modification SODILANDES 1HPS Parfumerie DELETE FROM `leclerc-321913.market2.…" at bounding box center [441, 163] width 593 height 89
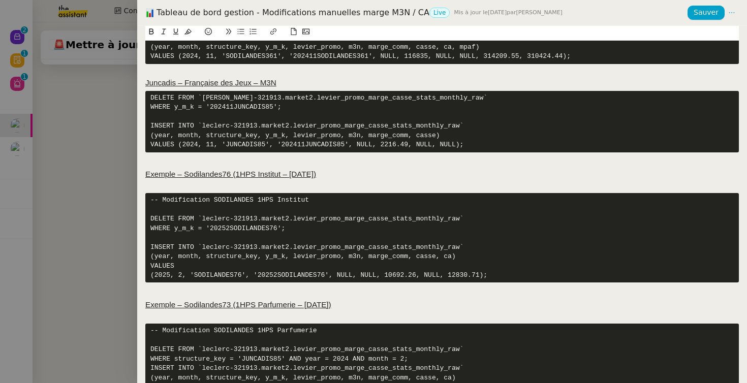
scroll to position [715, 0]
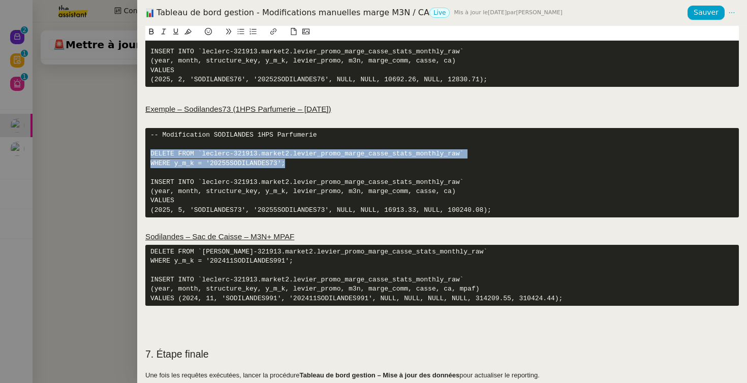
drag, startPoint x: 286, startPoint y: 159, endPoint x: 138, endPoint y: 158, distance: 148.3
click at [138, 158] on div "1. Contexte Chaque mois, certaines corrections manuelles doivent être appliquée…" at bounding box center [441, 204] width 609 height 357
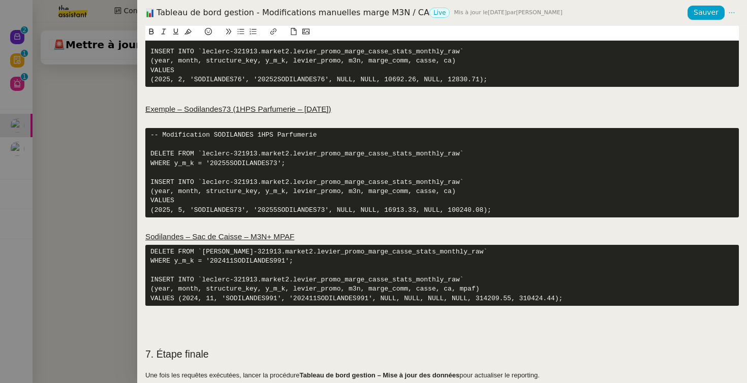
click at [196, 162] on pre "-- Modification SODILANDES 1HPS Parfumerie DELETE FROM `leclerc-321913.market2.…" at bounding box center [441, 172] width 593 height 89
click at [159, 162] on pre "-- Modification SODILANDES 1HPS Parfumerie DELETE FROM `leclerc-321913.market2.…" at bounding box center [441, 172] width 593 height 89
click at [220, 206] on pre "-- Modification SODILANDES 1HPS Parfumerie DELETE FROM `leclerc-321913.market2.…" at bounding box center [441, 172] width 593 height 89
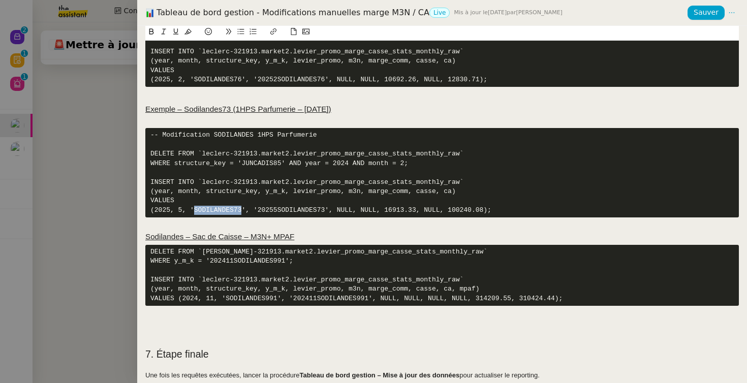
click at [220, 206] on pre "-- Modification SODILANDES 1HPS Parfumerie DELETE FROM `leclerc-321913.market2.…" at bounding box center [441, 172] width 593 height 89
copy pre "SODILANDES73"
click at [264, 163] on pre "-- Modification SODILANDES 1HPS Parfumerie DELETE FROM `leclerc-321913.market2.…" at bounding box center [441, 172] width 593 height 89
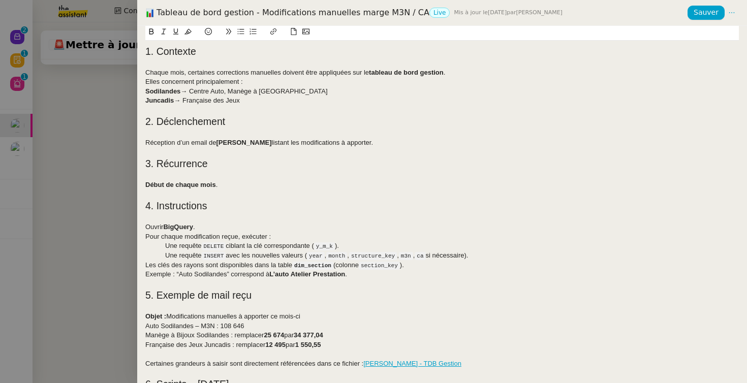
scroll to position [724, 0]
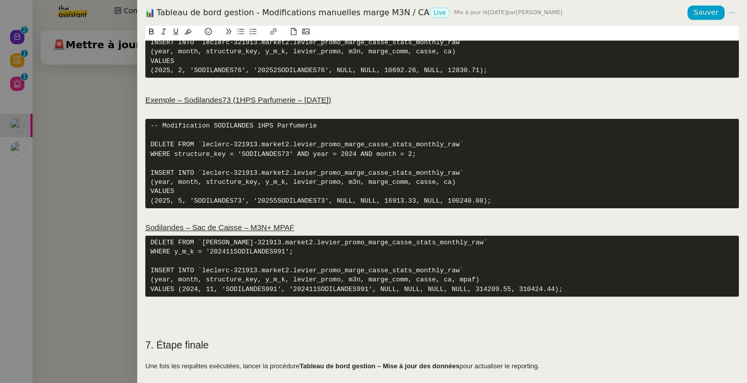
click at [355, 154] on pre "-- Modification SODILANDES 1HPS Parfumerie DELETE FROM `leclerc-321913.market2.…" at bounding box center [441, 163] width 593 height 89
click at [412, 153] on pre "-- Modification SODILANDES 1HPS Parfumerie DELETE FROM `leclerc-321913.market2.…" at bounding box center [441, 163] width 593 height 89
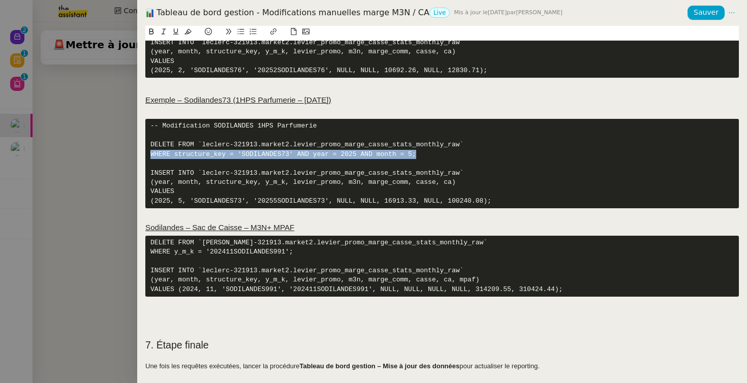
drag, startPoint x: 426, startPoint y: 157, endPoint x: 47, endPoint y: 155, distance: 378.9
click at [47, 155] on div "Tableau de bord gestion - Modifications manuelles marge M3N / CA Live Mis à jou…" at bounding box center [373, 191] width 747 height 383
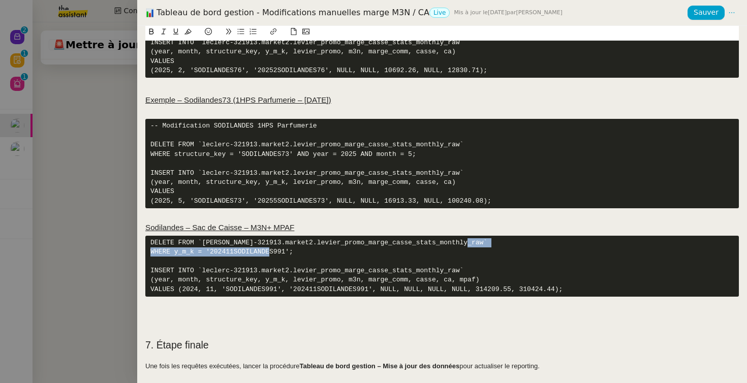
drag, startPoint x: 298, startPoint y: 253, endPoint x: 122, endPoint y: 252, distance: 175.2
click at [122, 252] on div "Tableau de bord gestion - Modifications manuelles marge M3N / CA Live Mis à jou…" at bounding box center [373, 191] width 747 height 383
click at [259, 291] on pre "DELETE FROM `leclerc-321913.market2.levier_promo_marge_casse_stats_monthly_raw`…" at bounding box center [441, 266] width 593 height 61
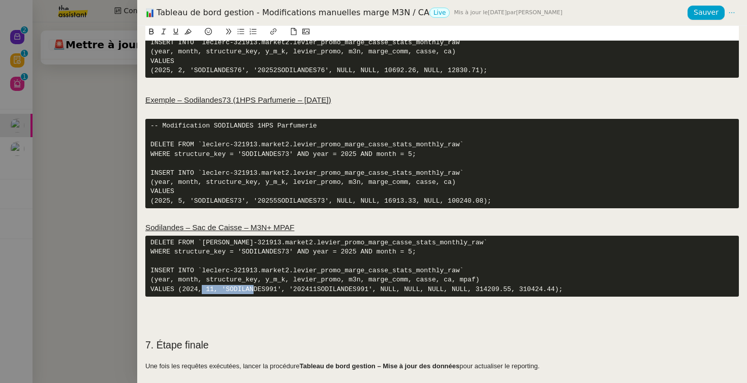
click at [259, 291] on pre "DELETE FROM `leclerc-321913.market2.levier_promo_marge_casse_stats_monthly_raw`…" at bounding box center [441, 266] width 593 height 61
click at [289, 252] on pre "DELETE FROM `leclerc-321913.market2.levier_promo_marge_casse_stats_monthly_raw`…" at bounding box center [441, 266] width 593 height 61
click at [360, 252] on pre "DELETE FROM `leclerc-321913.market2.levier_promo_marge_casse_stats_monthly_raw`…" at bounding box center [441, 266] width 593 height 61
click at [417, 251] on pre "DELETE FROM `leclerc-321913.market2.levier_promo_marge_casse_stats_monthly_raw`…" at bounding box center [441, 266] width 593 height 61
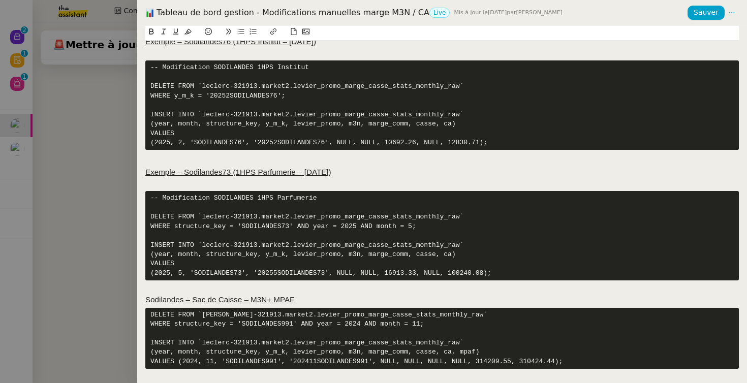
scroll to position [650, 0]
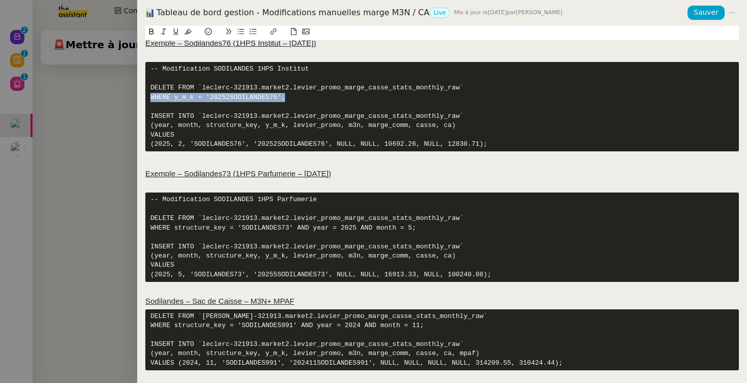
drag, startPoint x: 258, startPoint y: 98, endPoint x: 110, endPoint y: 101, distance: 147.8
click at [110, 101] on div "Tableau de bord gestion - Modifications manuelles marge M3N / CA Live Mis à jou…" at bounding box center [373, 191] width 747 height 383
click at [195, 228] on pre "-- Modification SODILANDES 1HPS Parfumerie DELETE FROM `leclerc-321913.market2.…" at bounding box center [441, 236] width 593 height 89
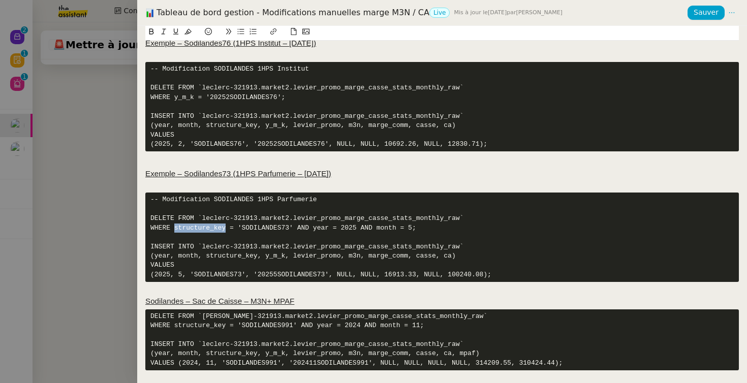
click at [195, 228] on pre "-- Modification SODILANDES 1HPS Parfumerie DELETE FROM `leclerc-321913.market2.…" at bounding box center [441, 236] width 593 height 89
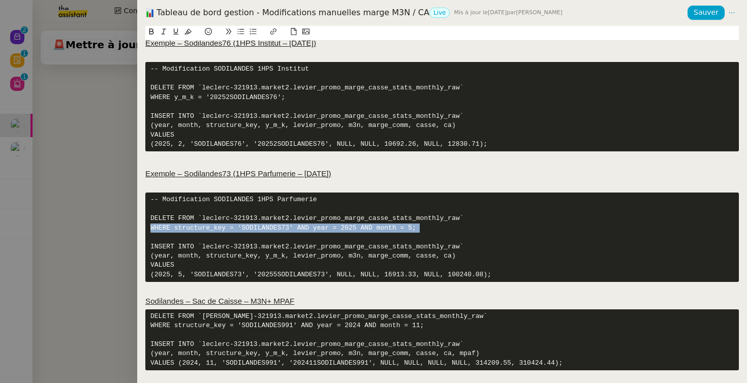
click at [195, 228] on pre "-- Modification SODILANDES 1HPS Parfumerie DELETE FROM `leclerc-321913.market2.…" at bounding box center [441, 236] width 593 height 89
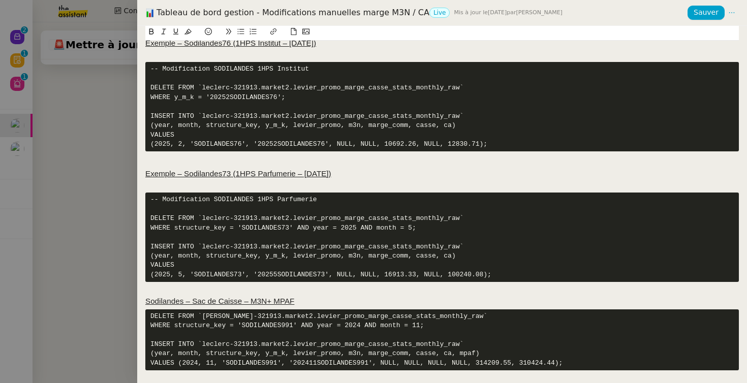
click at [206, 99] on pre "-- Modification SODILANDES 1HPS Institut DELETE FROM `leclerc-321913.market2.le…" at bounding box center [441, 106] width 593 height 89
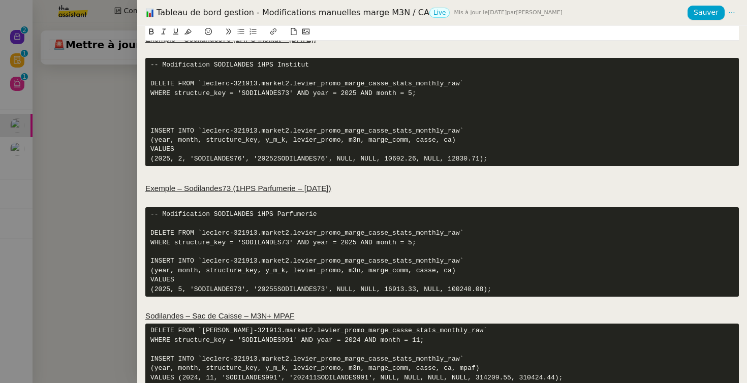
scroll to position [653, 0]
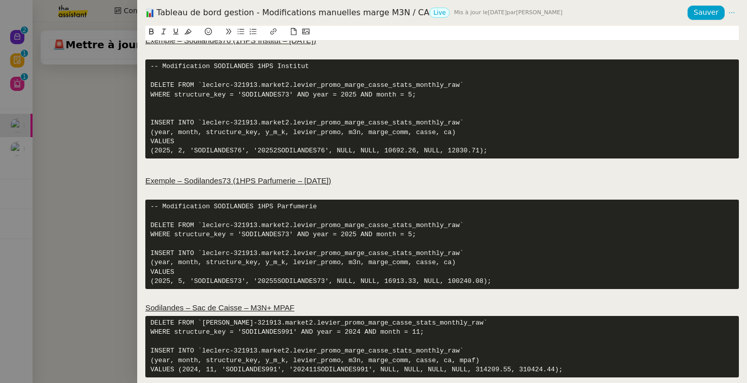
click at [225, 148] on pre "-- Modification SODILANDES 1HPS Institut DELETE FROM `leclerc-321913.market2.le…" at bounding box center [441, 108] width 593 height 99
click at [271, 92] on pre "-- Modification SODILANDES 1HPS Institut DELETE FROM `leclerc-321913.market2.le…" at bounding box center [441, 108] width 593 height 99
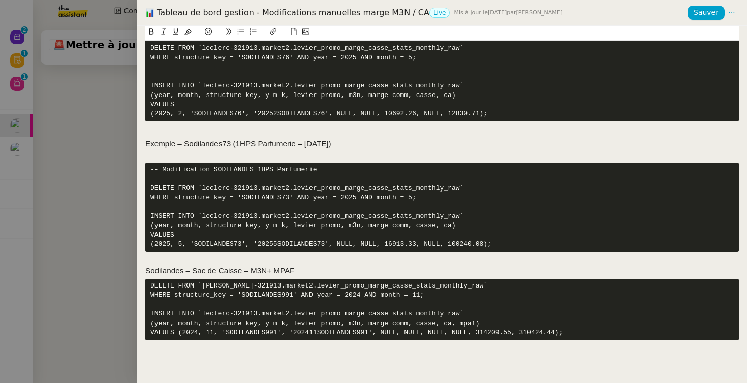
scroll to position [681, 0]
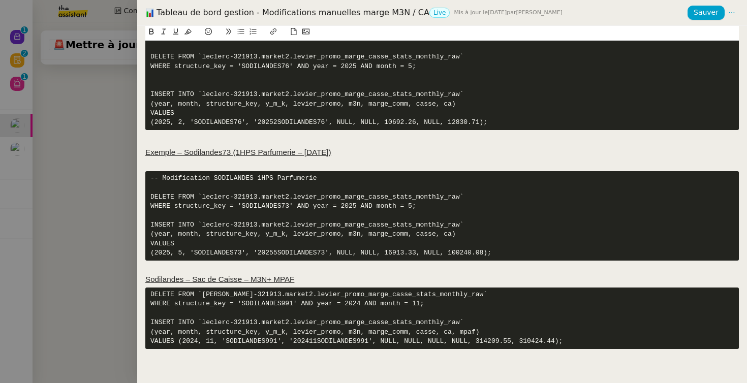
click at [409, 68] on pre "-- Modification SODILANDES 1HPS Institut DELETE FROM `leclerc-321913.market2.le…" at bounding box center [441, 80] width 593 height 99
click at [705, 7] on span "Sauver" at bounding box center [705, 13] width 25 height 12
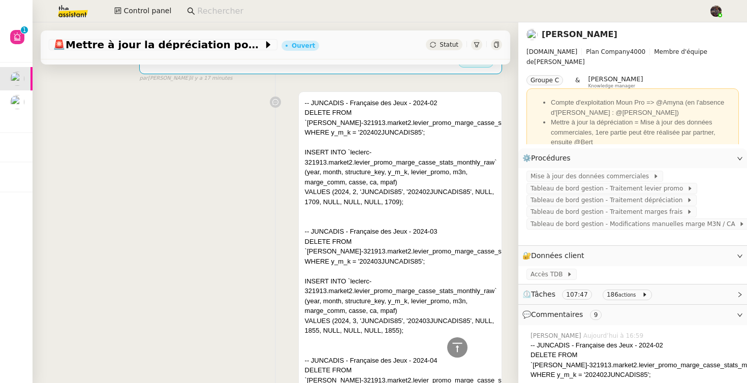
scroll to position [0, 0]
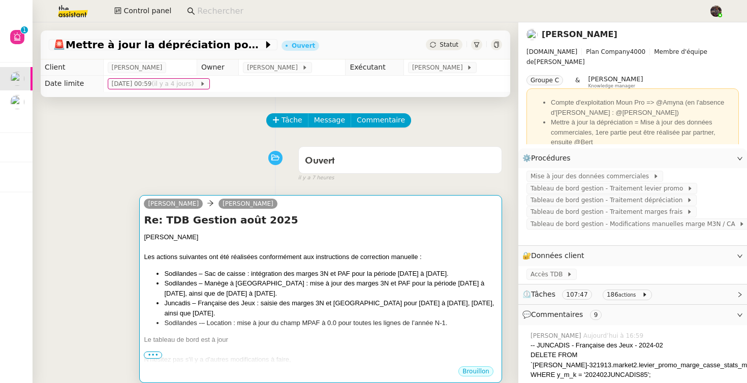
click at [217, 264] on div "Guillaume Les actions suivantes ont été réalisées conformément aux instructions…" at bounding box center [321, 303] width 354 height 142
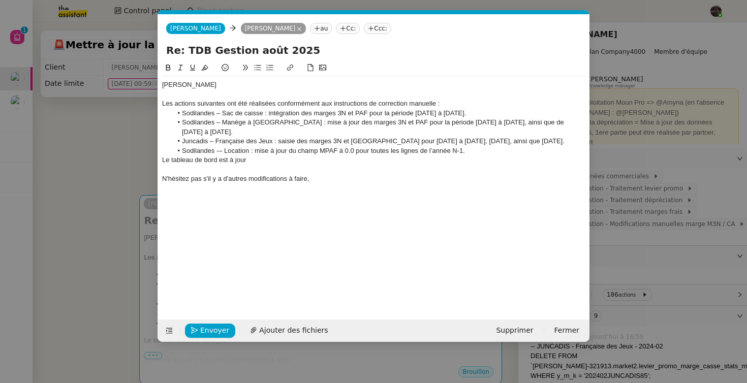
scroll to position [0, 21]
click at [209, 334] on span "Envoyer" at bounding box center [214, 331] width 29 height 12
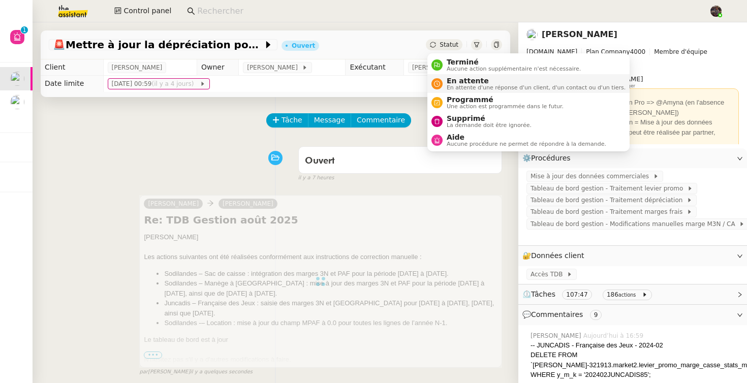
click at [459, 85] on span "En attente d'une réponse d'un client, d'un contact ou d'un tiers." at bounding box center [535, 88] width 179 height 6
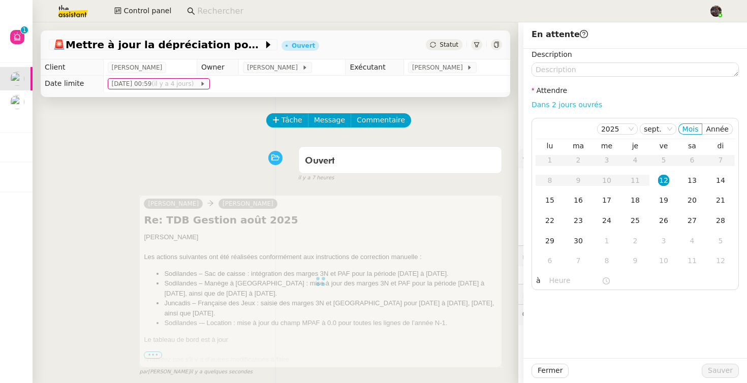
click at [545, 104] on link "Dans 2 jours ouvrés" at bounding box center [566, 105] width 71 height 8
type input "07:00"
click at [727, 366] on span "Sauver" at bounding box center [720, 371] width 25 height 12
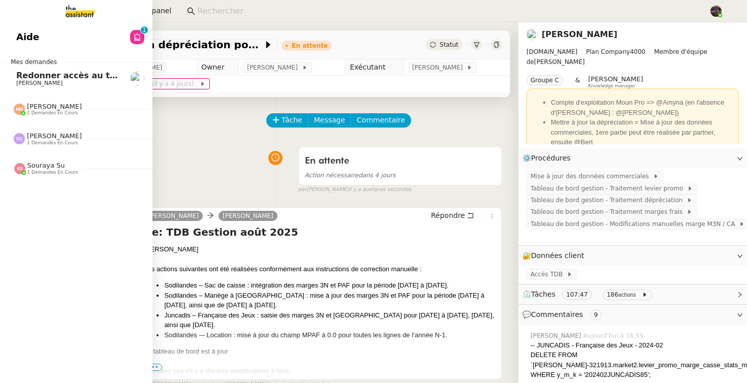
click at [16, 73] on span "Redonner accès au tableau de bord" at bounding box center [97, 76] width 163 height 10
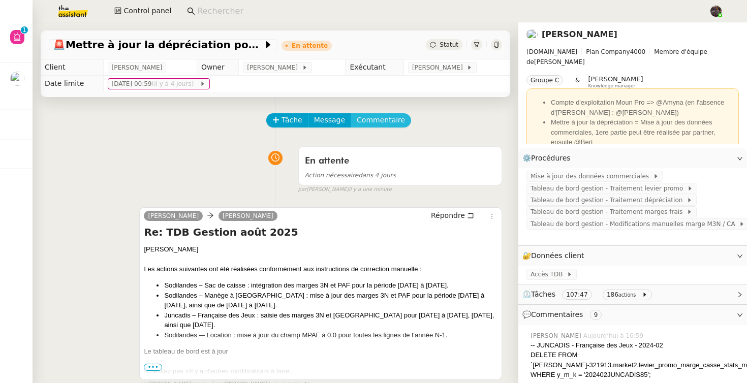
click at [383, 121] on span "Commentaire" at bounding box center [381, 120] width 48 height 12
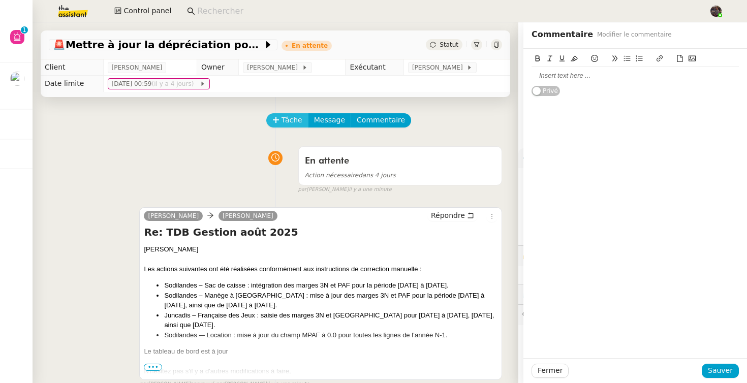
click at [284, 122] on span "Tâche" at bounding box center [291, 120] width 21 height 12
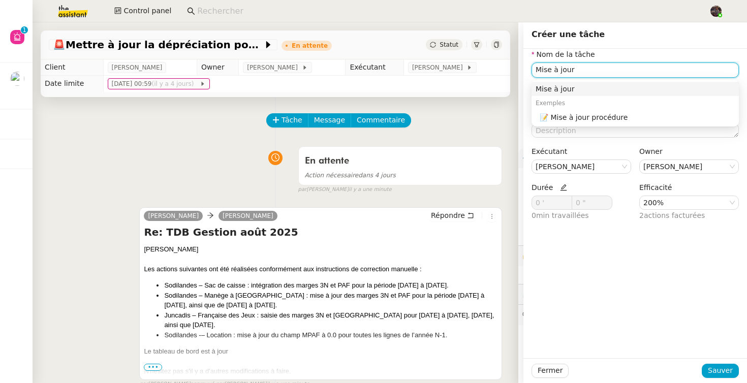
type input "Mise à jour"
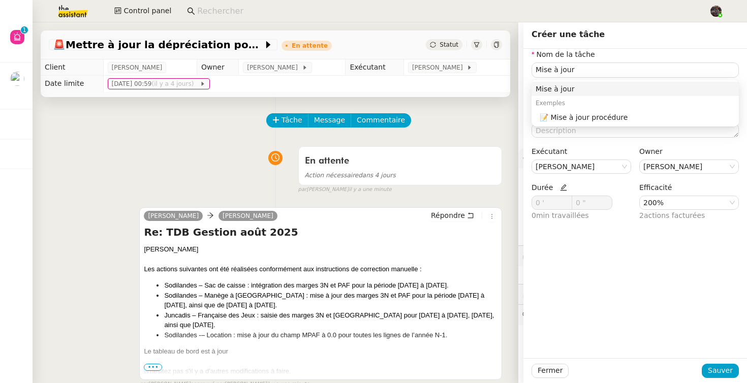
click at [580, 257] on div "Nom de la tâche Mise à jour ⚠️ Privilégiez un titre clair et explicite. Le clie…" at bounding box center [634, 203] width 223 height 309
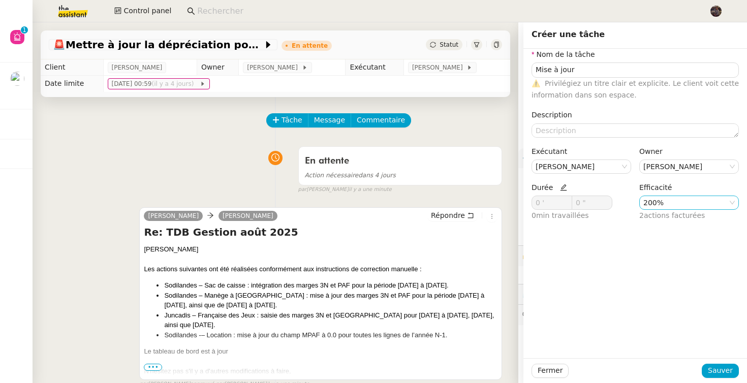
click at [682, 203] on nz-select-item "200%" at bounding box center [688, 202] width 91 height 13
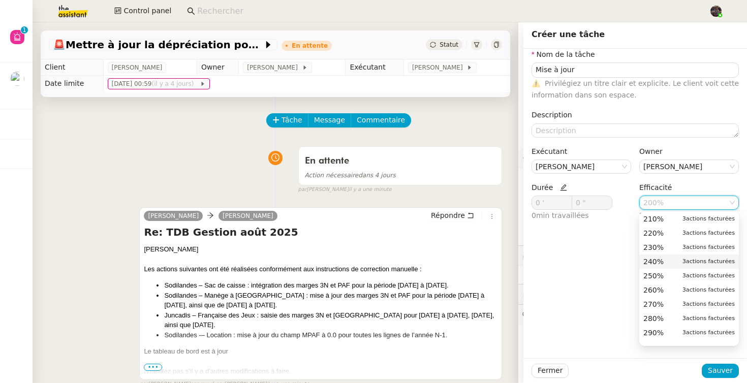
scroll to position [374, 0]
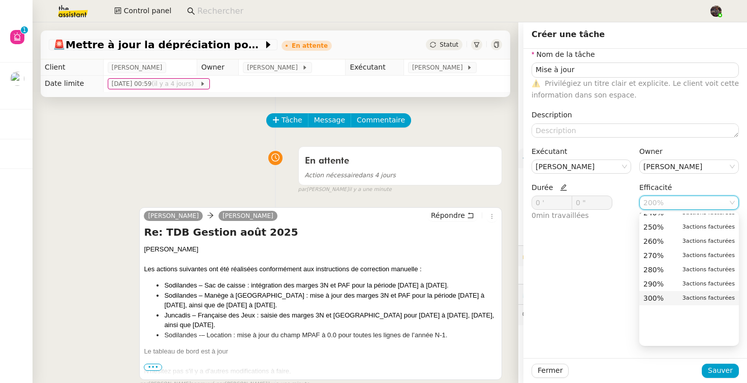
click at [656, 302] on span "300%" at bounding box center [653, 298] width 20 height 9
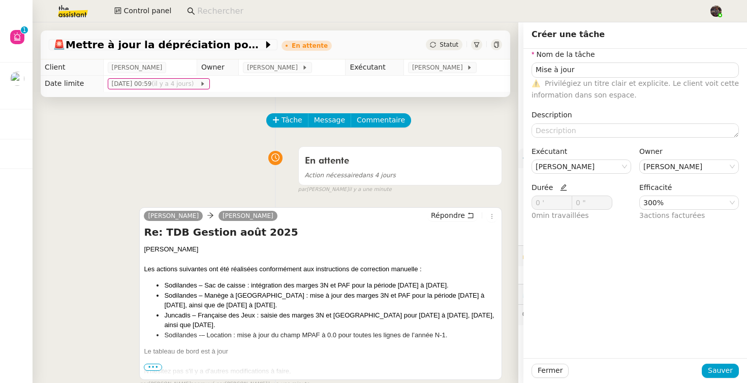
click at [560, 187] on icon at bounding box center [563, 187] width 7 height 7
drag, startPoint x: 547, startPoint y: 201, endPoint x: 503, endPoint y: 201, distance: 43.2
click at [503, 201] on app-ticket "🚨 Mettre à jour la dépréciation pour juillet et août En attente Statut Client G…" at bounding box center [390, 202] width 714 height 361
type input "25 '"
click at [717, 369] on span "Sauver" at bounding box center [720, 371] width 25 height 12
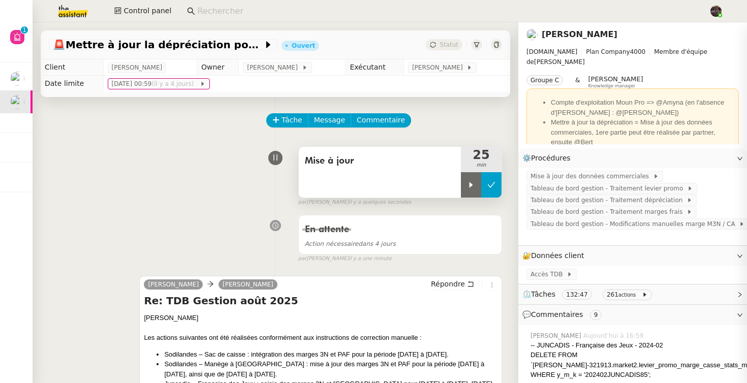
click at [497, 193] on button at bounding box center [491, 184] width 20 height 25
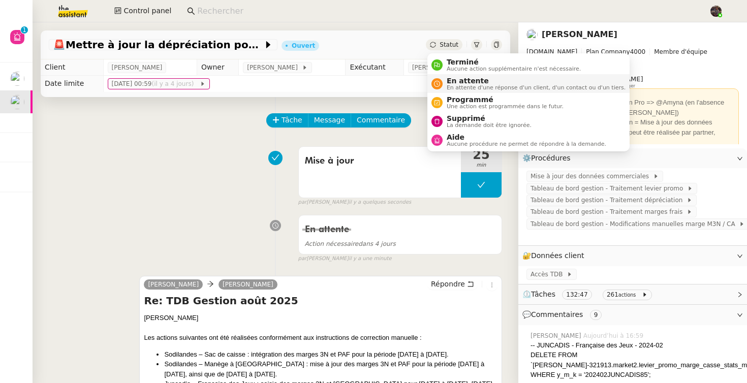
click at [454, 86] on span "En attente d'une réponse d'un client, d'un contact ou d'un tiers." at bounding box center [535, 88] width 179 height 6
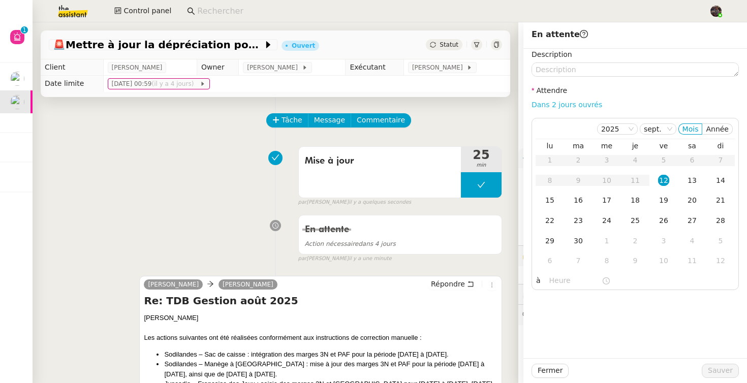
click at [573, 104] on link "Dans 2 jours ouvrés" at bounding box center [566, 105] width 71 height 8
type input "07:00"
click at [718, 372] on span "Sauver" at bounding box center [720, 371] width 25 height 12
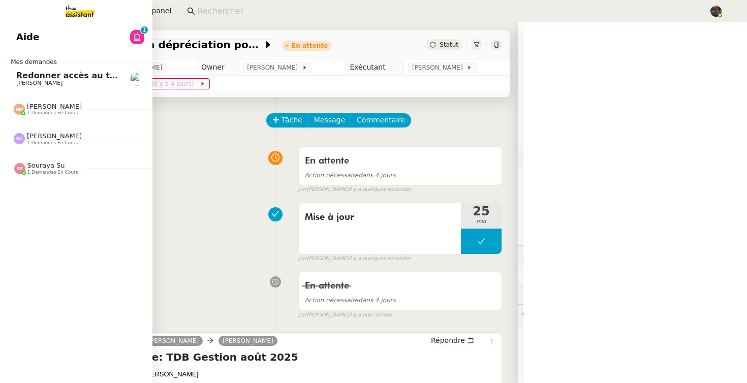
click at [29, 84] on span "[PERSON_NAME]" at bounding box center [39, 83] width 46 height 7
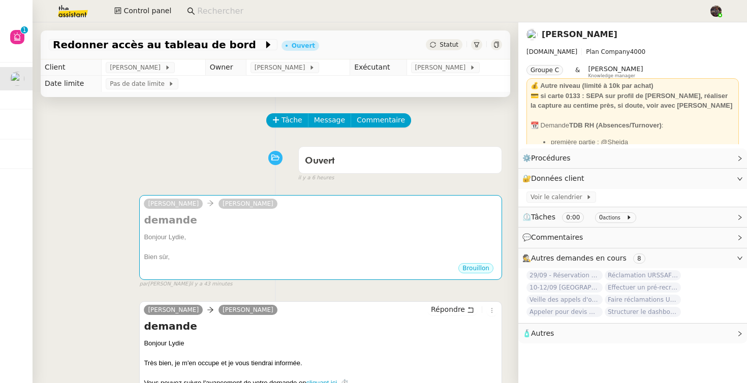
click at [562, 35] on link "[PERSON_NAME]" at bounding box center [579, 34] width 76 height 10
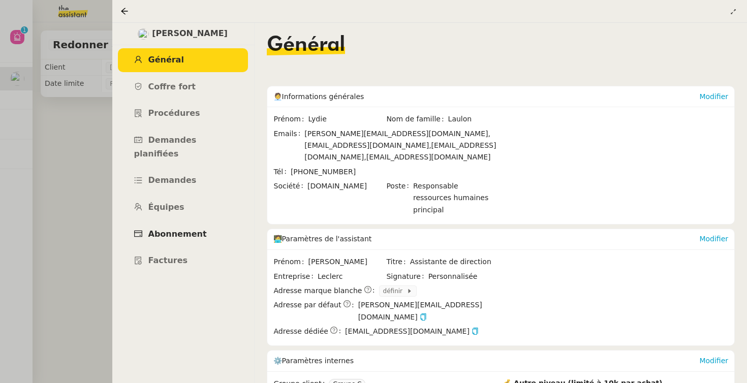
click at [169, 229] on span "Abonnement" at bounding box center [177, 234] width 58 height 10
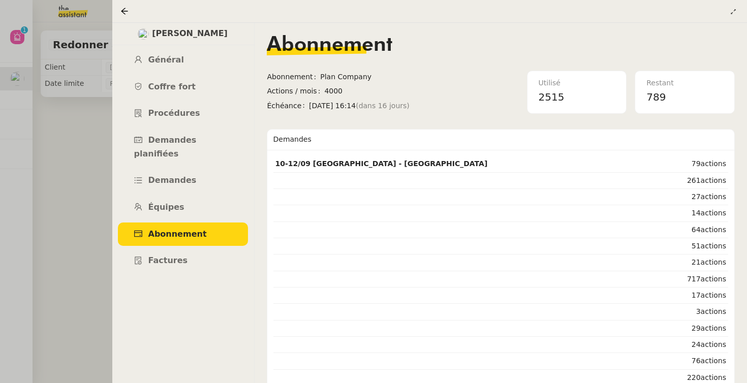
click at [57, 208] on div at bounding box center [373, 191] width 747 height 383
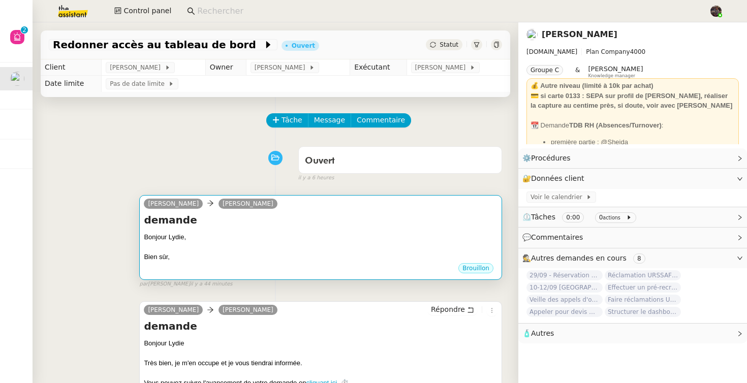
click at [264, 253] on div "Bien sûr," at bounding box center [321, 257] width 354 height 10
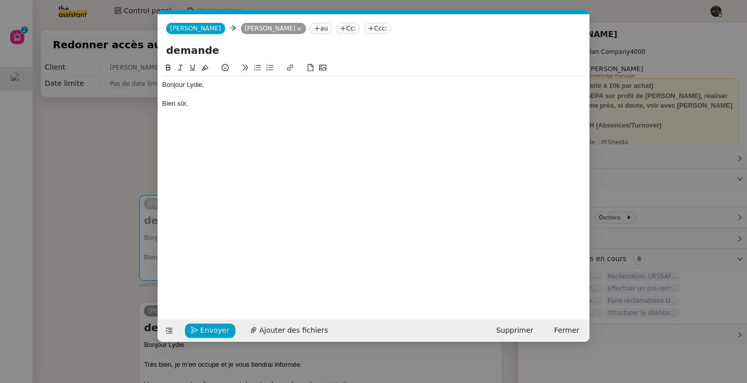
scroll to position [0, 21]
click at [218, 111] on div "Bonjour Lydie, Bien sûr," at bounding box center [373, 94] width 423 height 36
click at [391, 105] on div "Bien sûr, voici un export des données sources du tableau de bord :" at bounding box center [373, 103] width 423 height 9
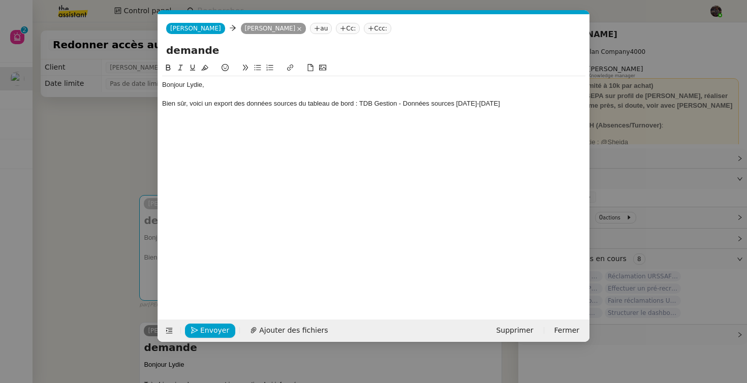
click at [365, 104] on div "Bien sûr, voici un export des données sources du tableau de bord : TDB Gestion …" at bounding box center [373, 103] width 423 height 9
drag, startPoint x: 365, startPoint y: 104, endPoint x: 509, endPoint y: 104, distance: 144.2
click at [509, 104] on div "Bien sûr, voici un export des données sources du tableau de bord : TDB Gestion …" at bounding box center [373, 103] width 423 height 9
click at [288, 68] on icon at bounding box center [289, 67] width 7 height 7
paste input "https://docs.google.com/spreadsheets/d/157pQVtqTO2FNAipTszI5N1hf_TV0vCU_VQ6QDRC…"
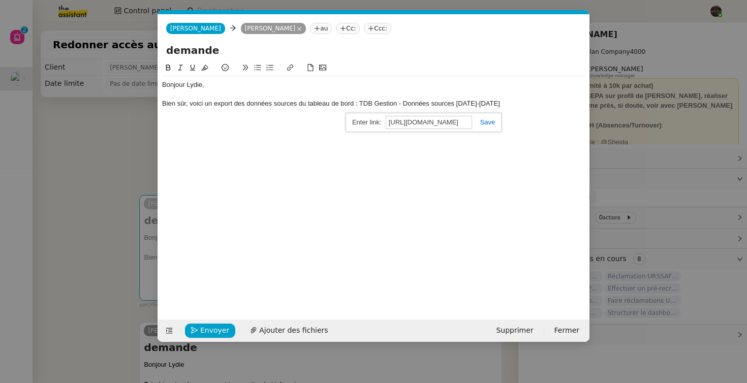
scroll to position [0, 327]
type input "https://docs.google.com/spreadsheets/d/157pQVtqTO2FNAipTszI5N1hf_TV0vCU_VQ6QDRC…"
click at [486, 123] on link at bounding box center [483, 122] width 23 height 8
click at [509, 105] on div "Bien sûr, voici un export des données sources du tableau de bord : TDB Gestion …" at bounding box center [373, 103] width 423 height 9
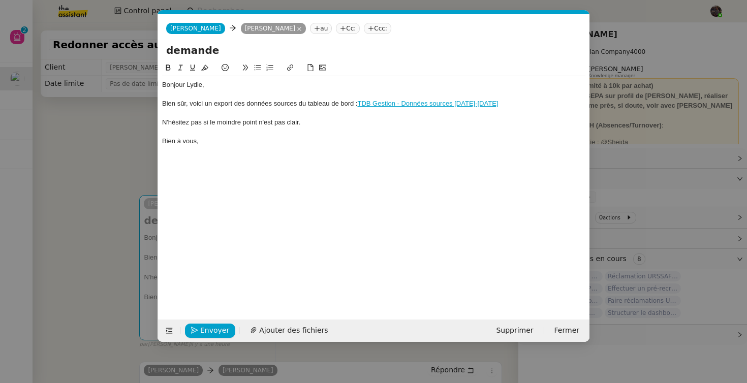
click at [471, 147] on div at bounding box center [373, 150] width 423 height 9
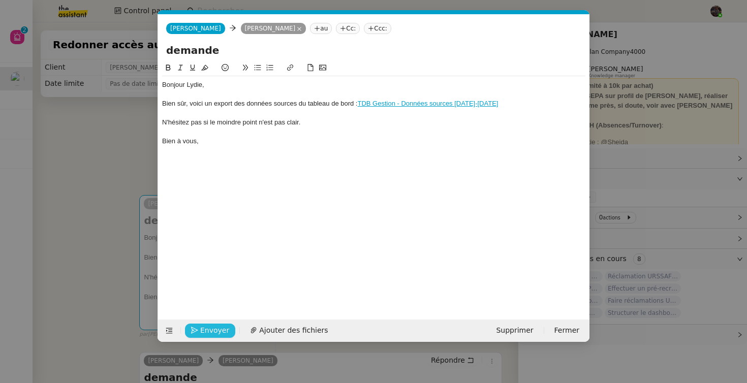
click at [196, 330] on icon "button" at bounding box center [194, 330] width 7 height 7
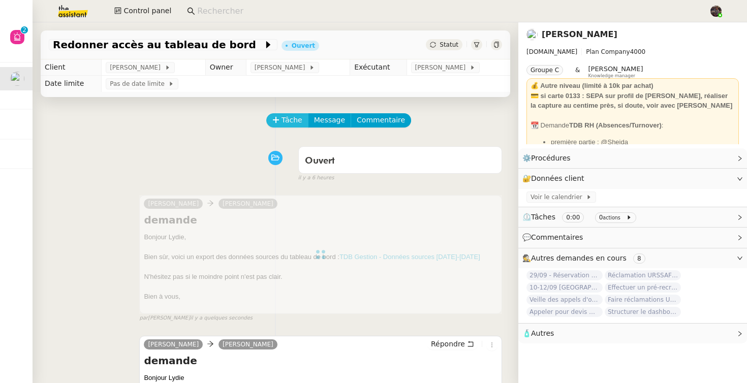
click at [291, 120] on span "Tâche" at bounding box center [291, 120] width 21 height 12
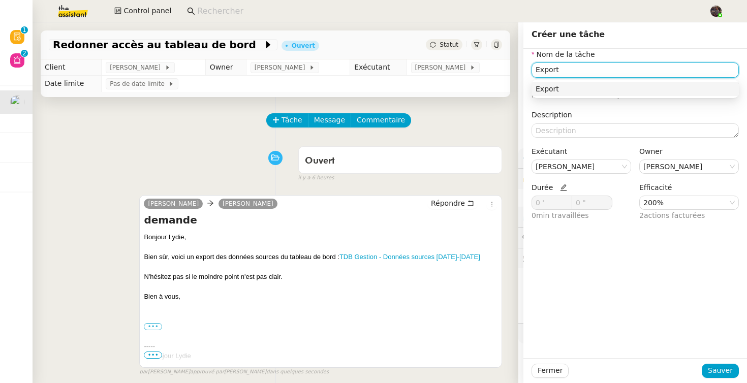
click at [563, 88] on div "Export" at bounding box center [634, 88] width 199 height 9
type input "Export"
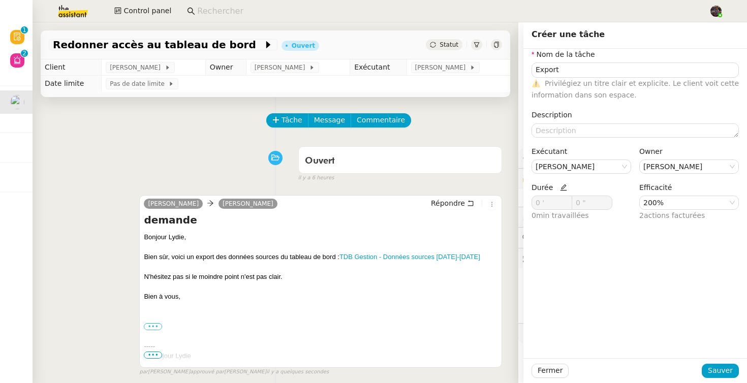
click at [560, 185] on icon at bounding box center [563, 187] width 7 height 7
click at [563, 202] on span at bounding box center [566, 201] width 6 height 6
type input "1 '"
click at [563, 208] on span at bounding box center [566, 206] width 6 height 6
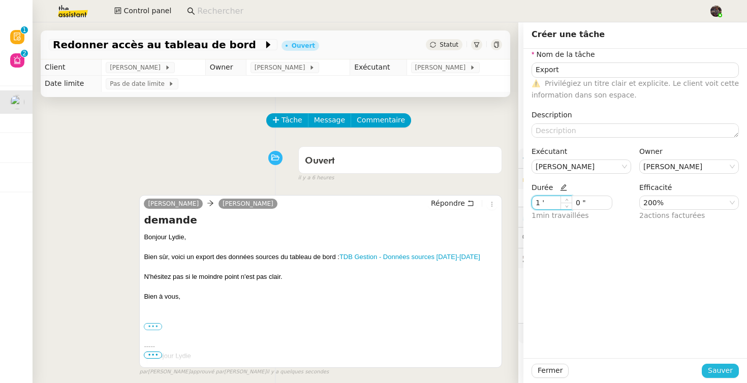
click at [719, 365] on span "Sauver" at bounding box center [720, 371] width 25 height 12
